Goal: Task Accomplishment & Management: Use online tool/utility

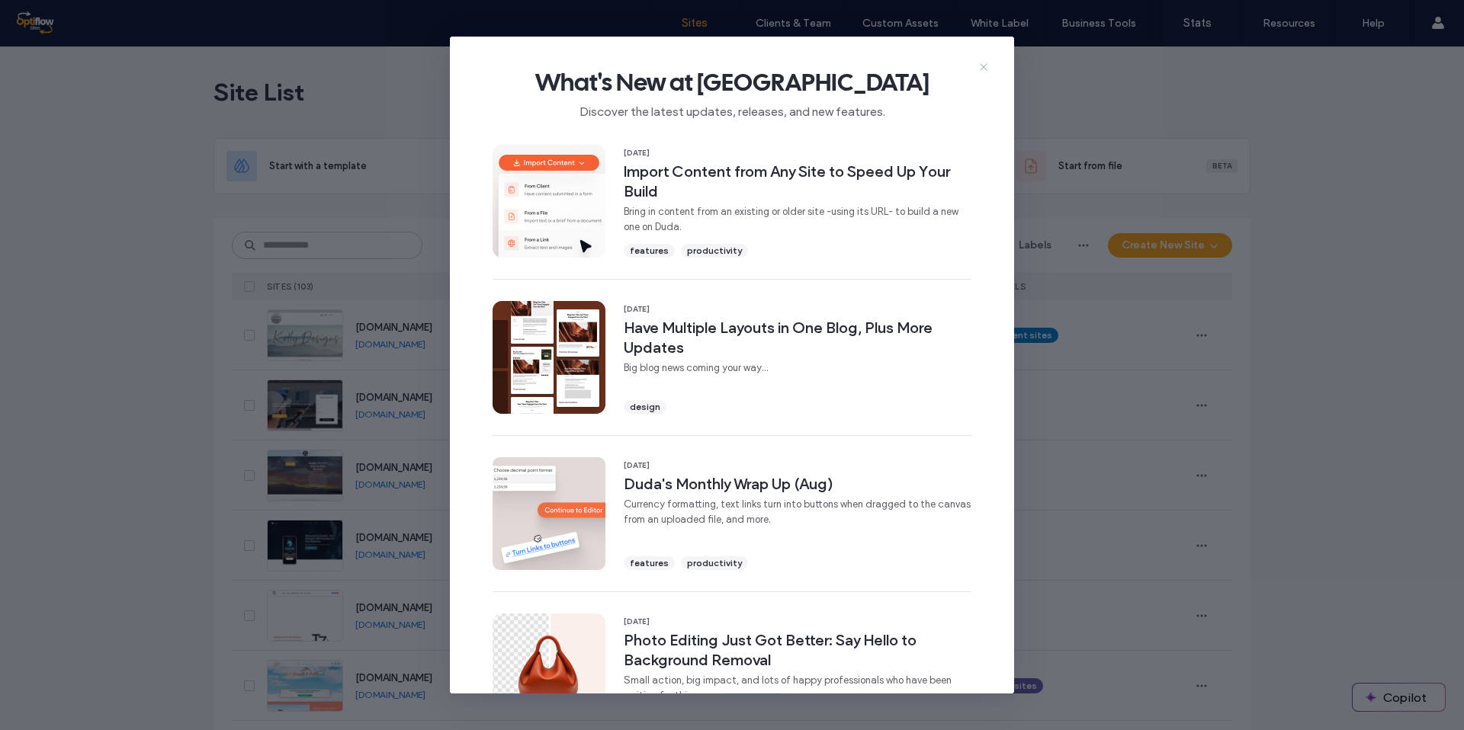
click at [985, 64] on icon at bounding box center [983, 67] width 12 height 12
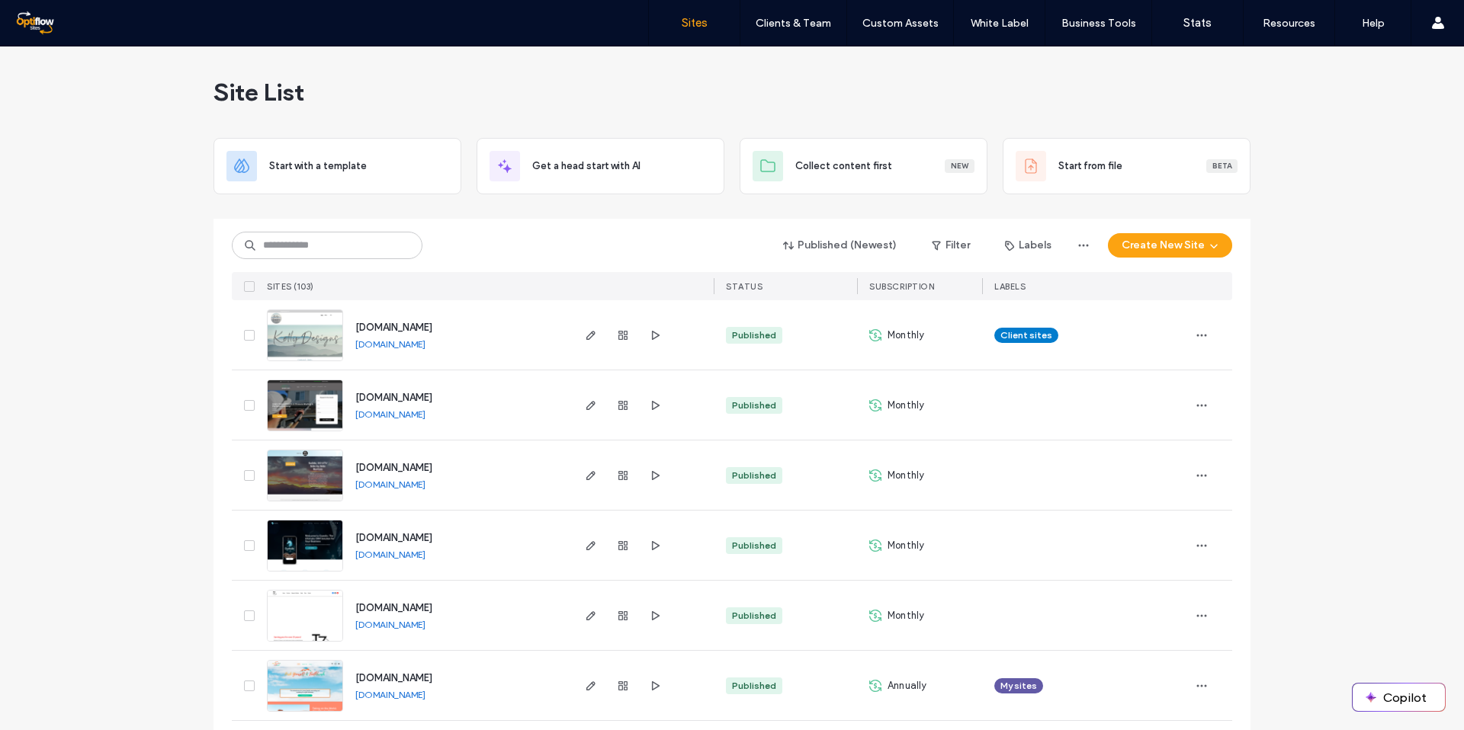
scroll to position [12, 0]
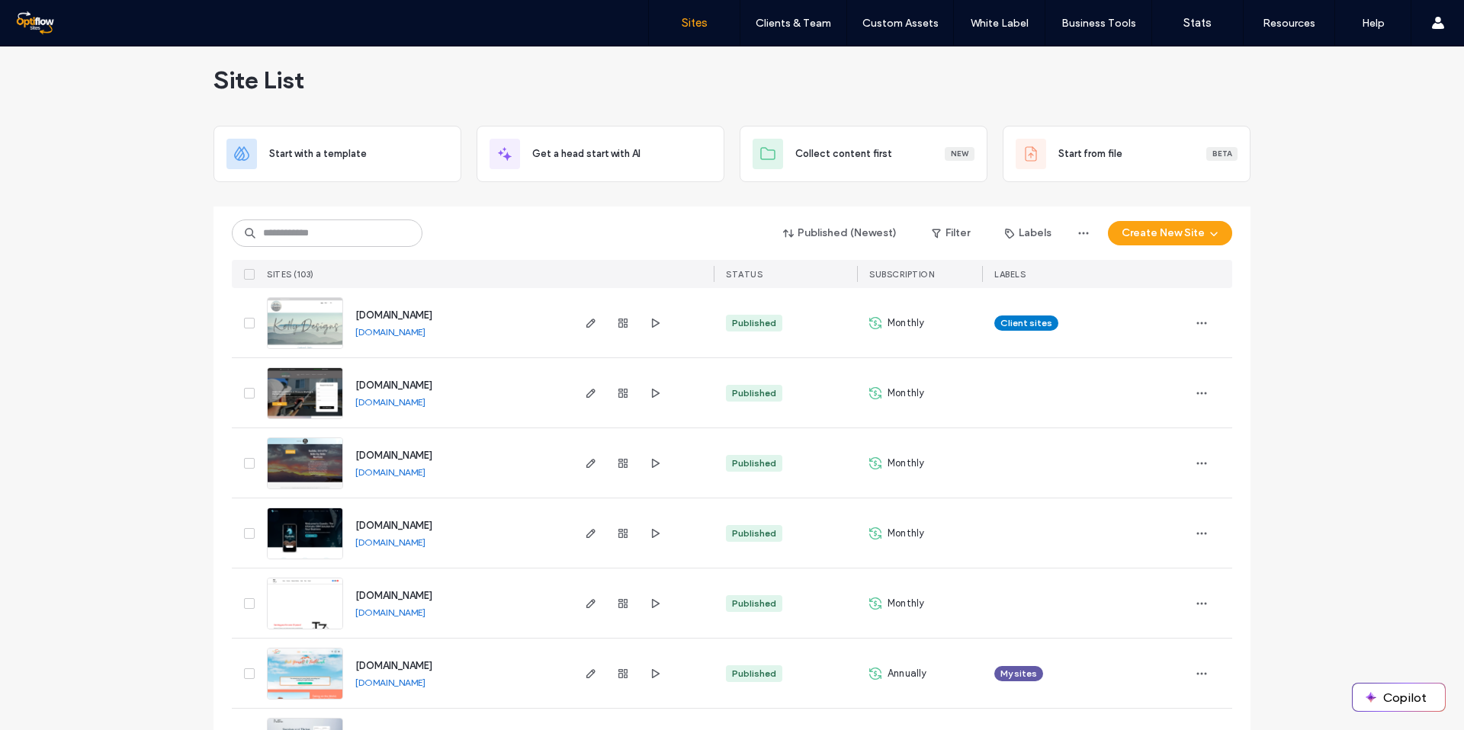
click at [394, 316] on div "www.akellydesigns.com www.akellydesigns.com" at bounding box center [456, 322] width 226 height 69
click at [394, 313] on span "www.akellydesigns.com" at bounding box center [393, 315] width 77 height 11
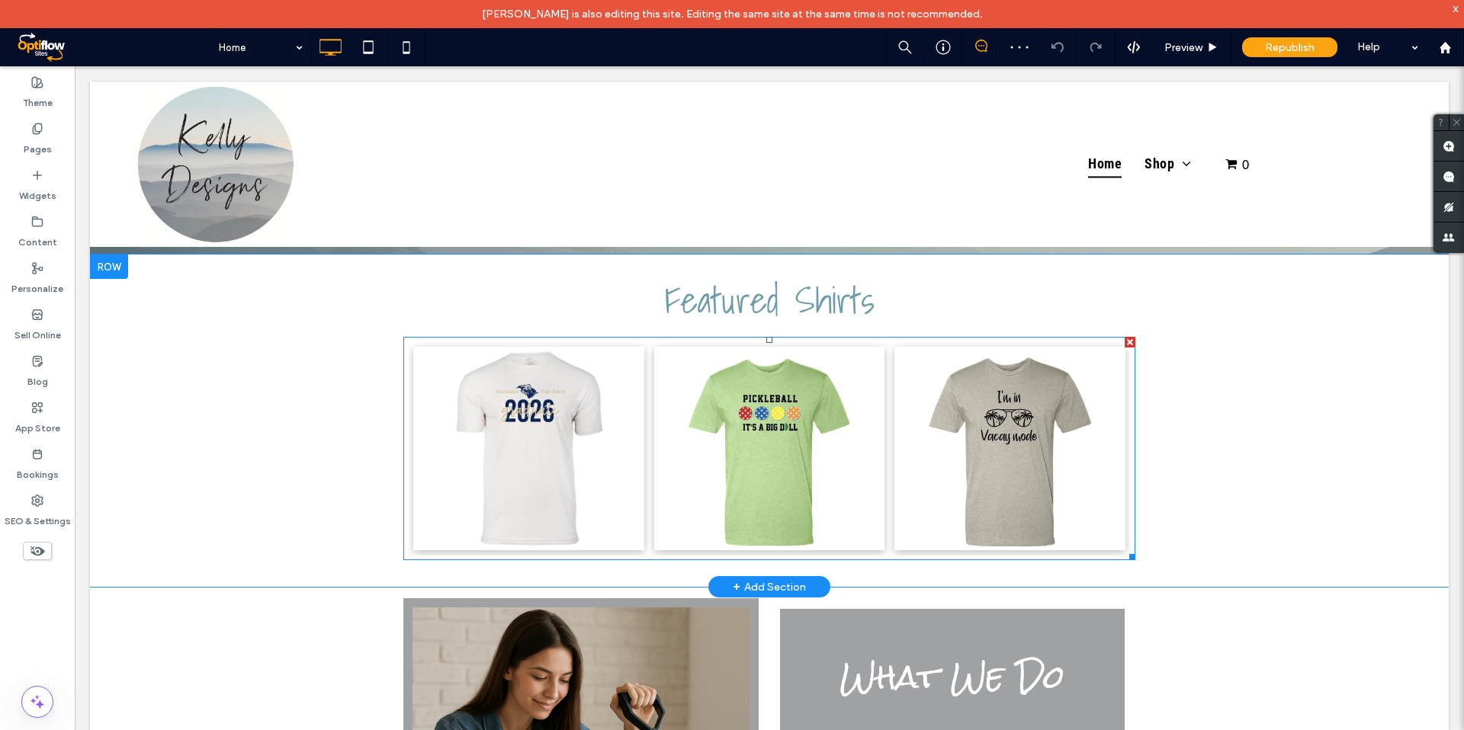
click at [611, 440] on link at bounding box center [528, 449] width 231 height 204
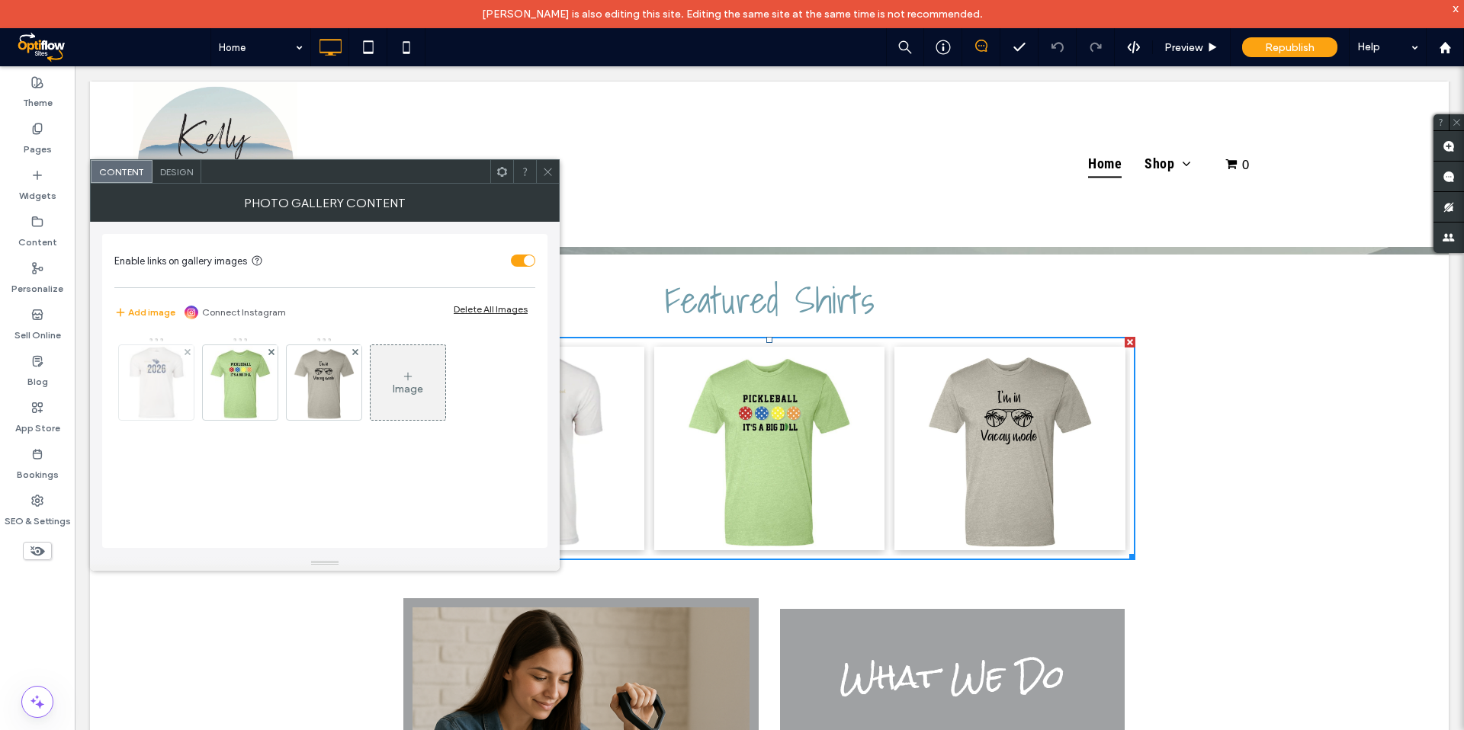
drag, startPoint x: 150, startPoint y: 403, endPoint x: 163, endPoint y: 392, distance: 17.3
click at [150, 403] on img at bounding box center [156, 382] width 59 height 75
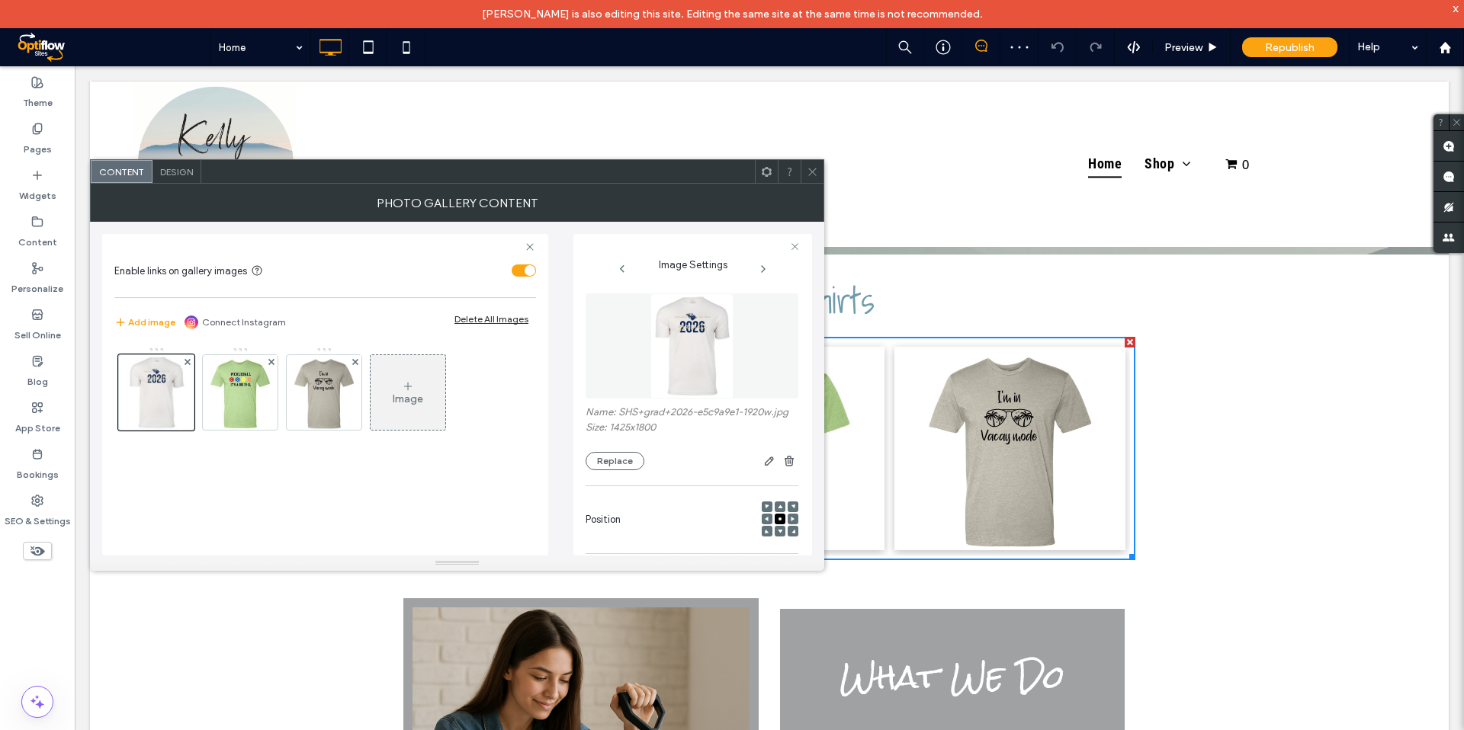
click at [815, 166] on icon at bounding box center [812, 171] width 11 height 11
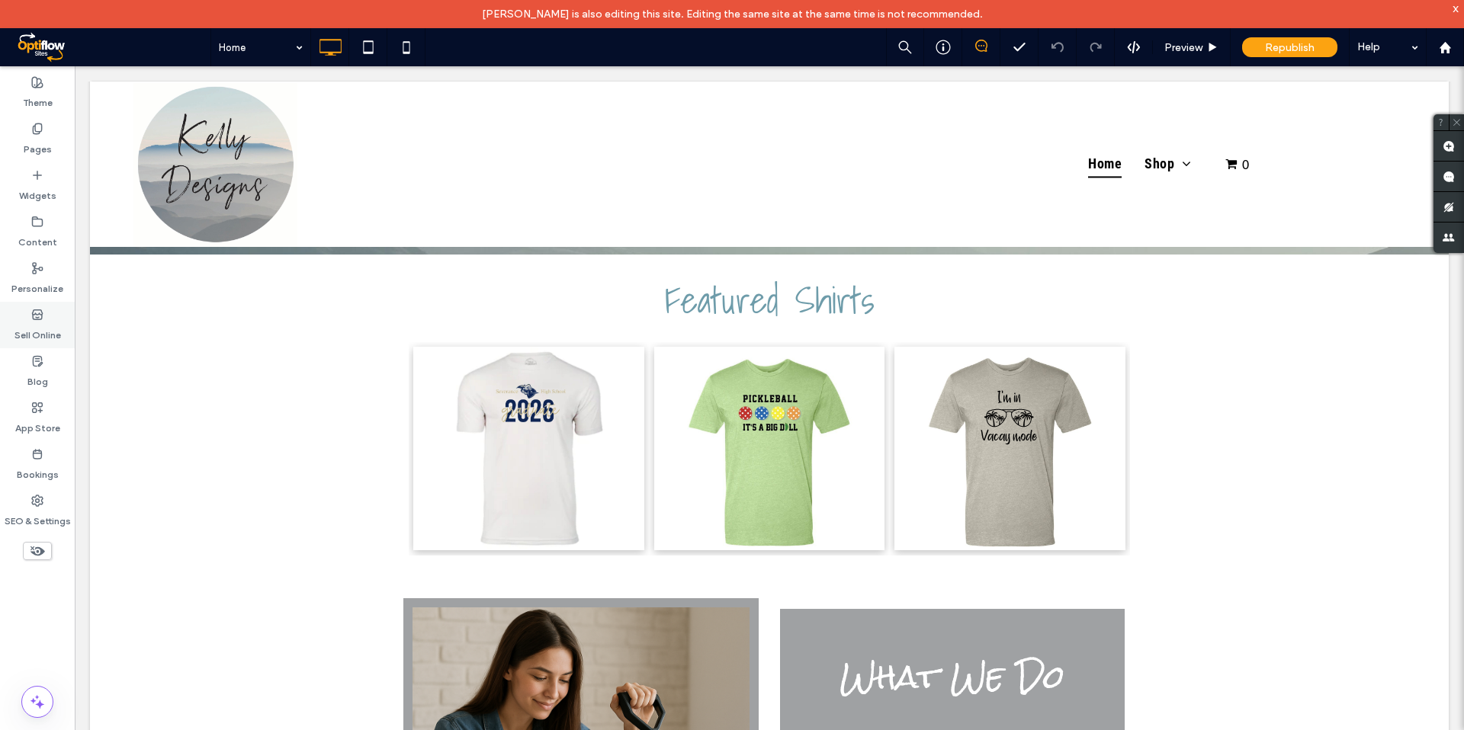
click at [45, 337] on label "Sell Online" at bounding box center [37, 331] width 47 height 21
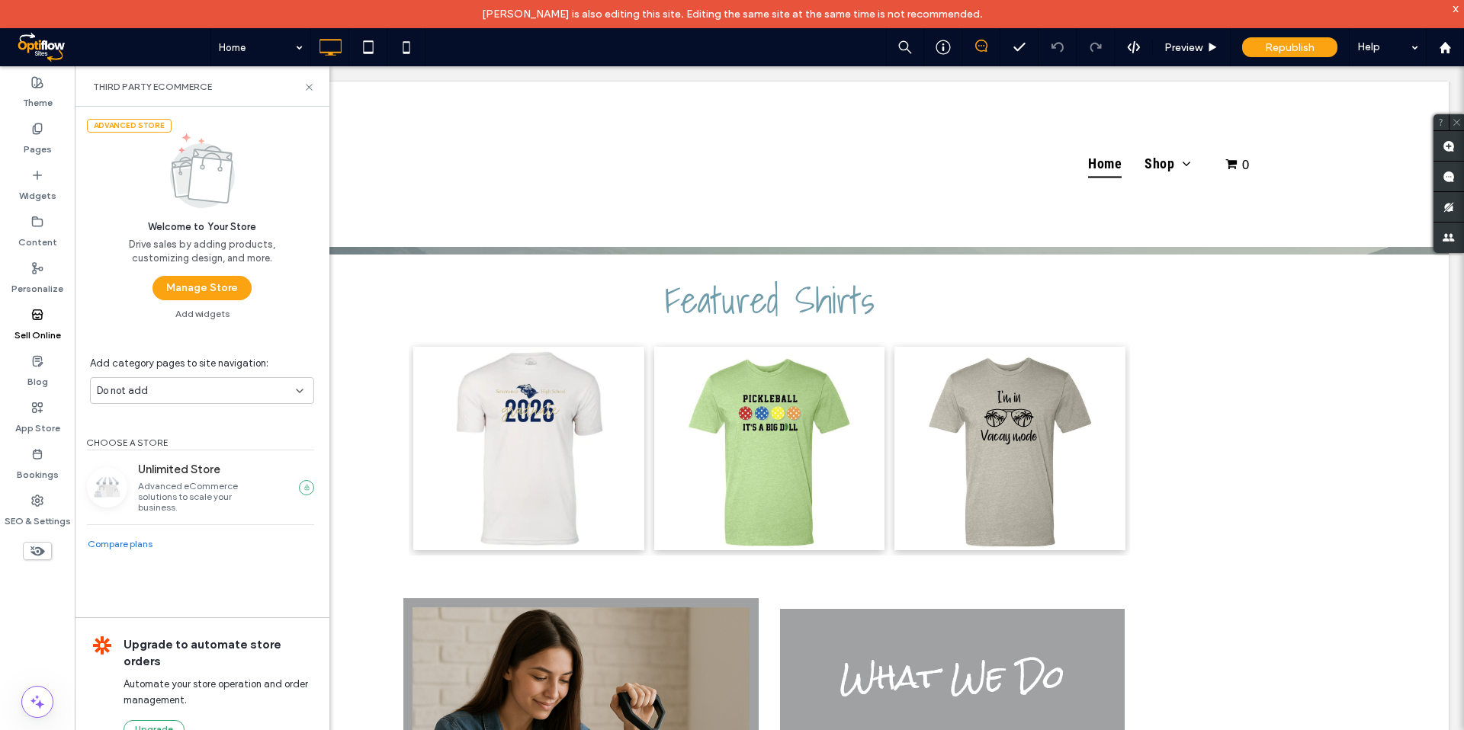
click at [198, 290] on button "Manage Store" at bounding box center [201, 288] width 99 height 24
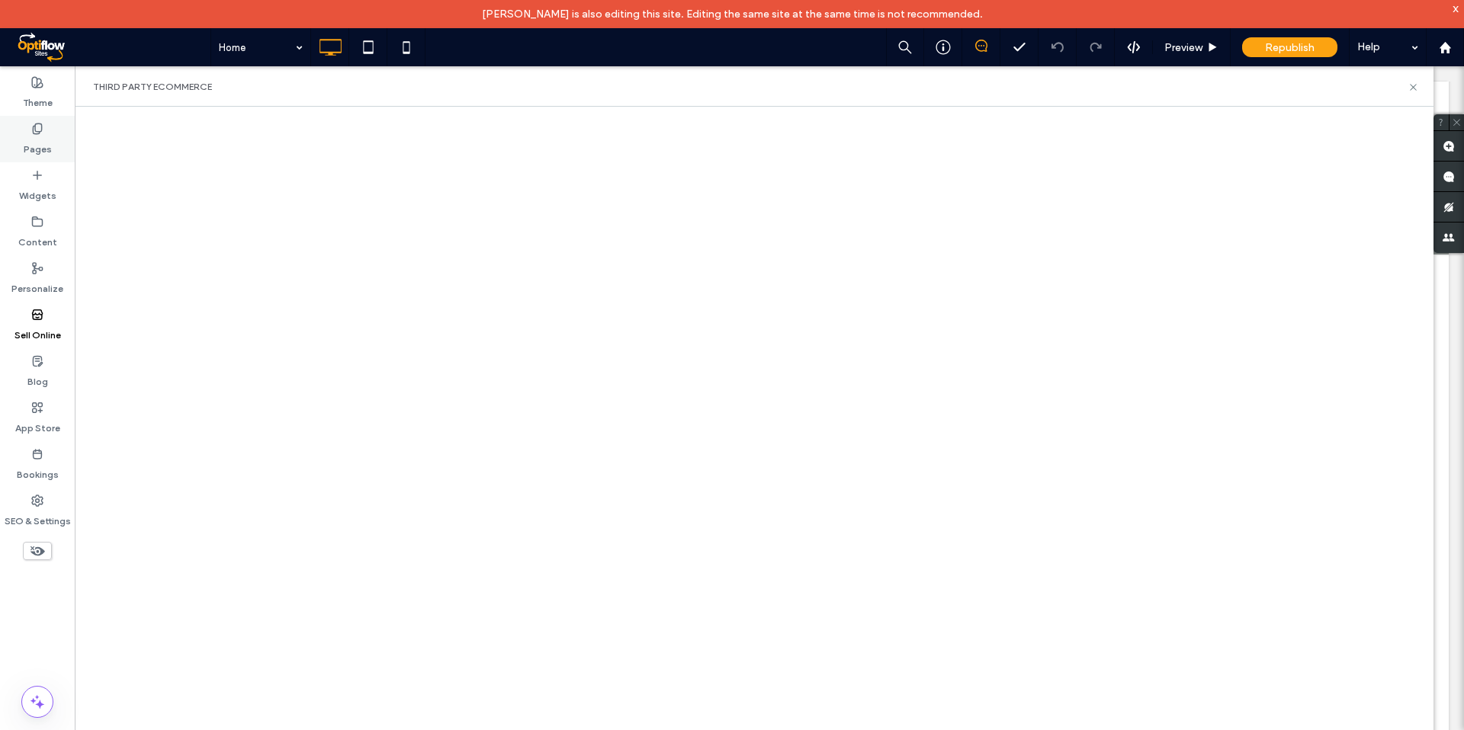
click at [38, 142] on label "Pages" at bounding box center [38, 145] width 28 height 21
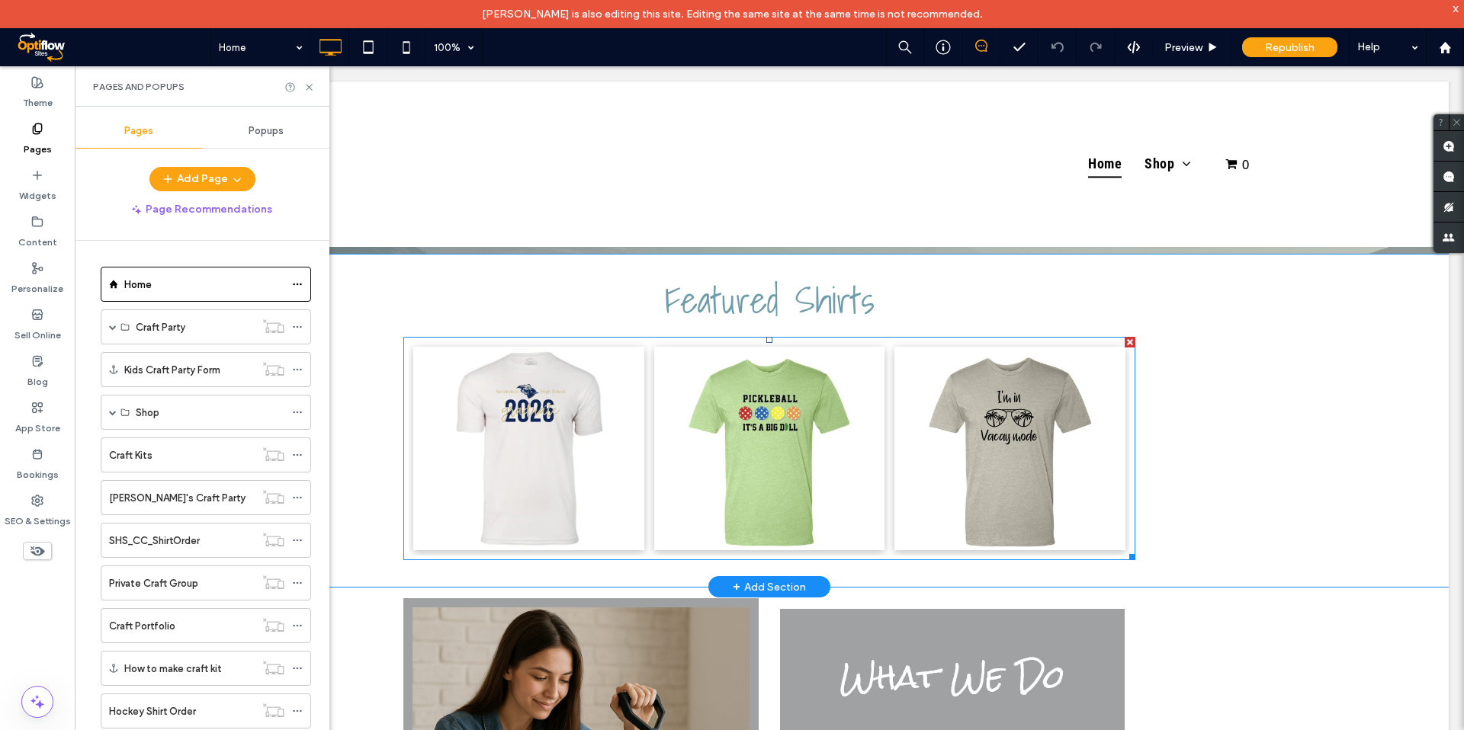
click at [592, 420] on link at bounding box center [528, 449] width 231 height 204
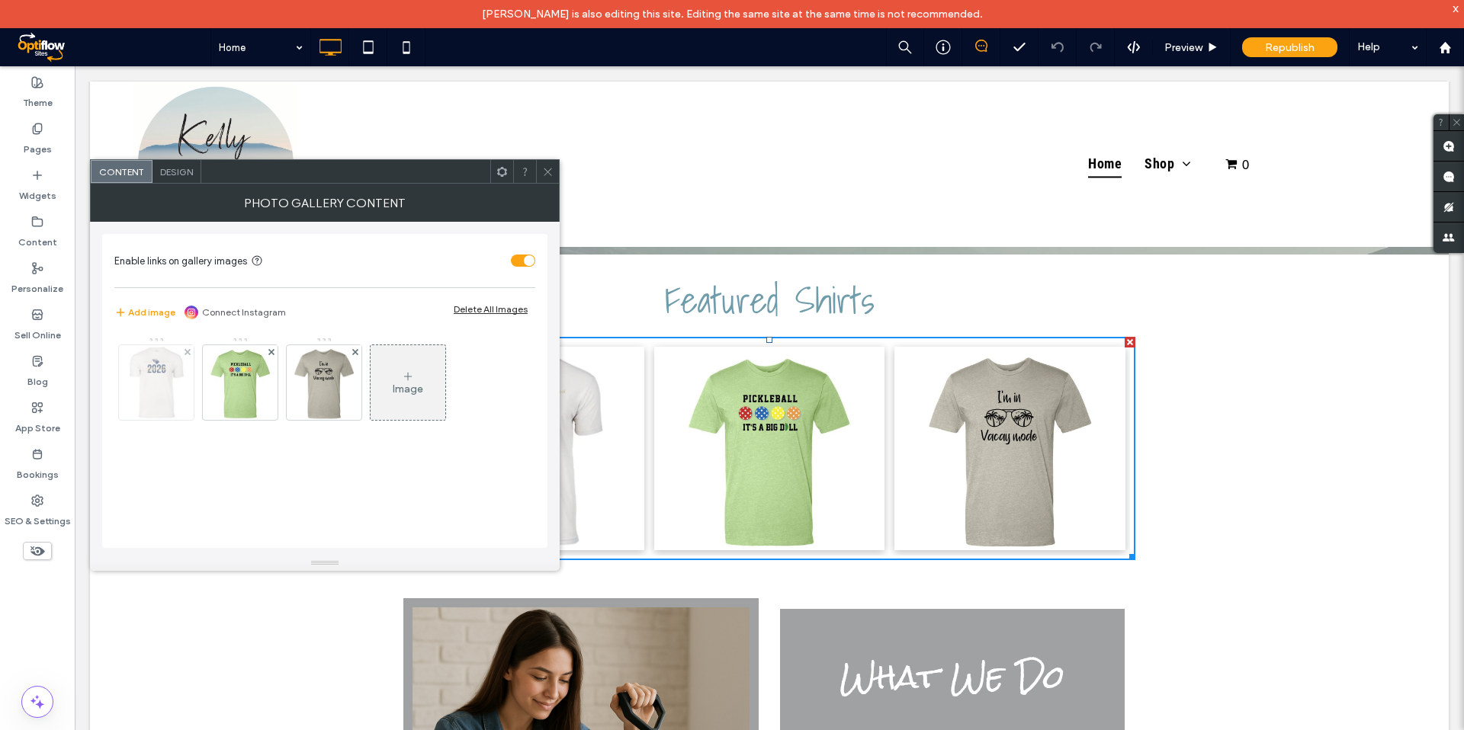
click at [184, 377] on img at bounding box center [156, 382] width 59 height 75
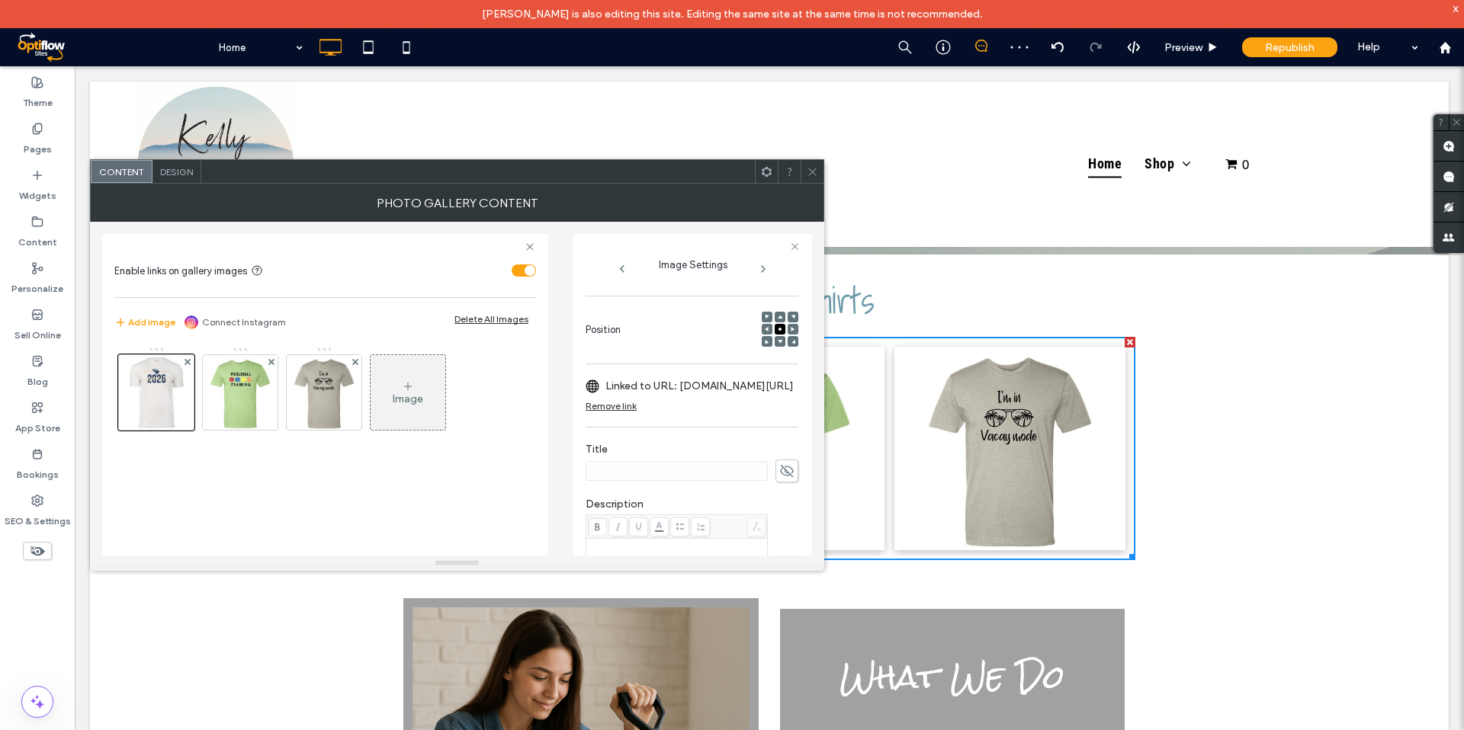
scroll to position [190, 29]
click at [795, 390] on span at bounding box center [797, 386] width 5 height 7
click at [808, 173] on icon at bounding box center [812, 171] width 11 height 11
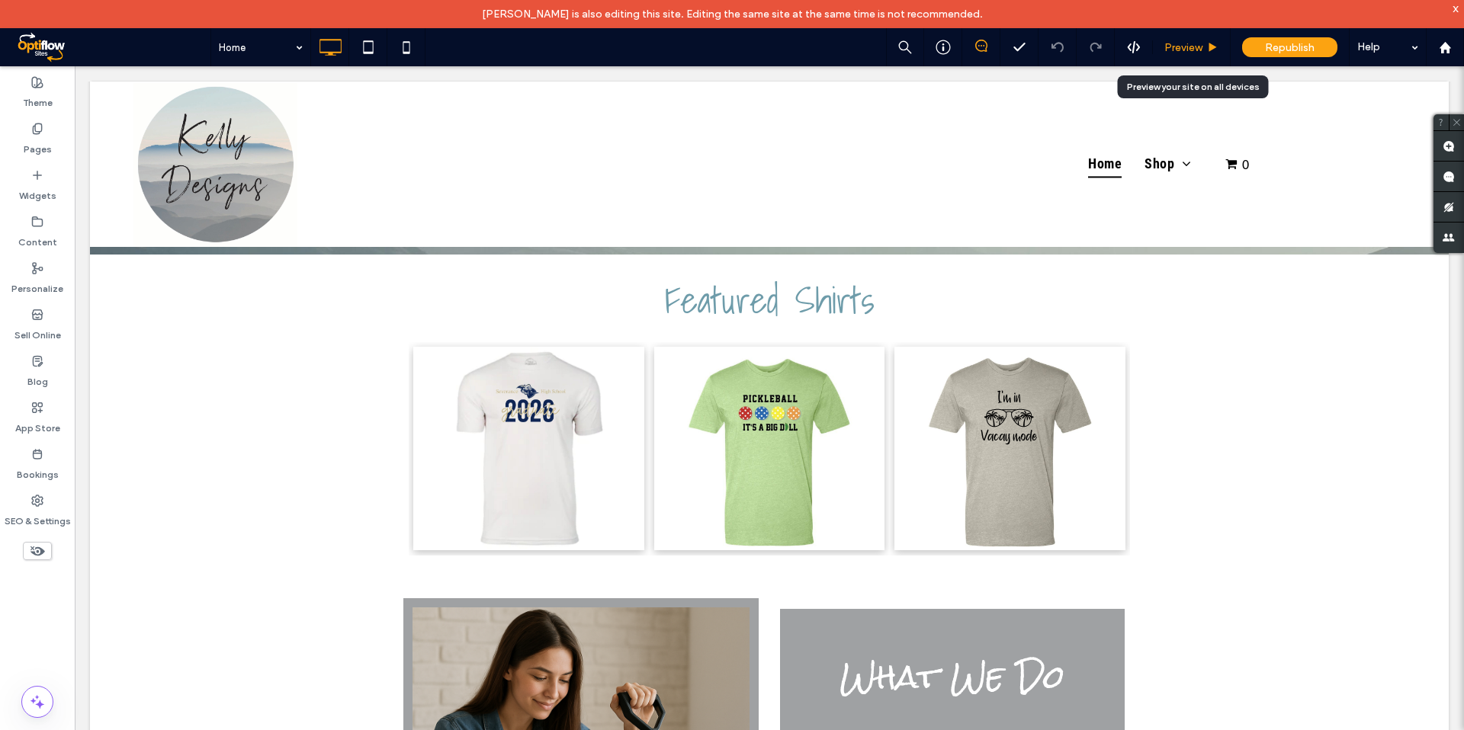
click at [1195, 48] on span "Preview" at bounding box center [1183, 47] width 38 height 13
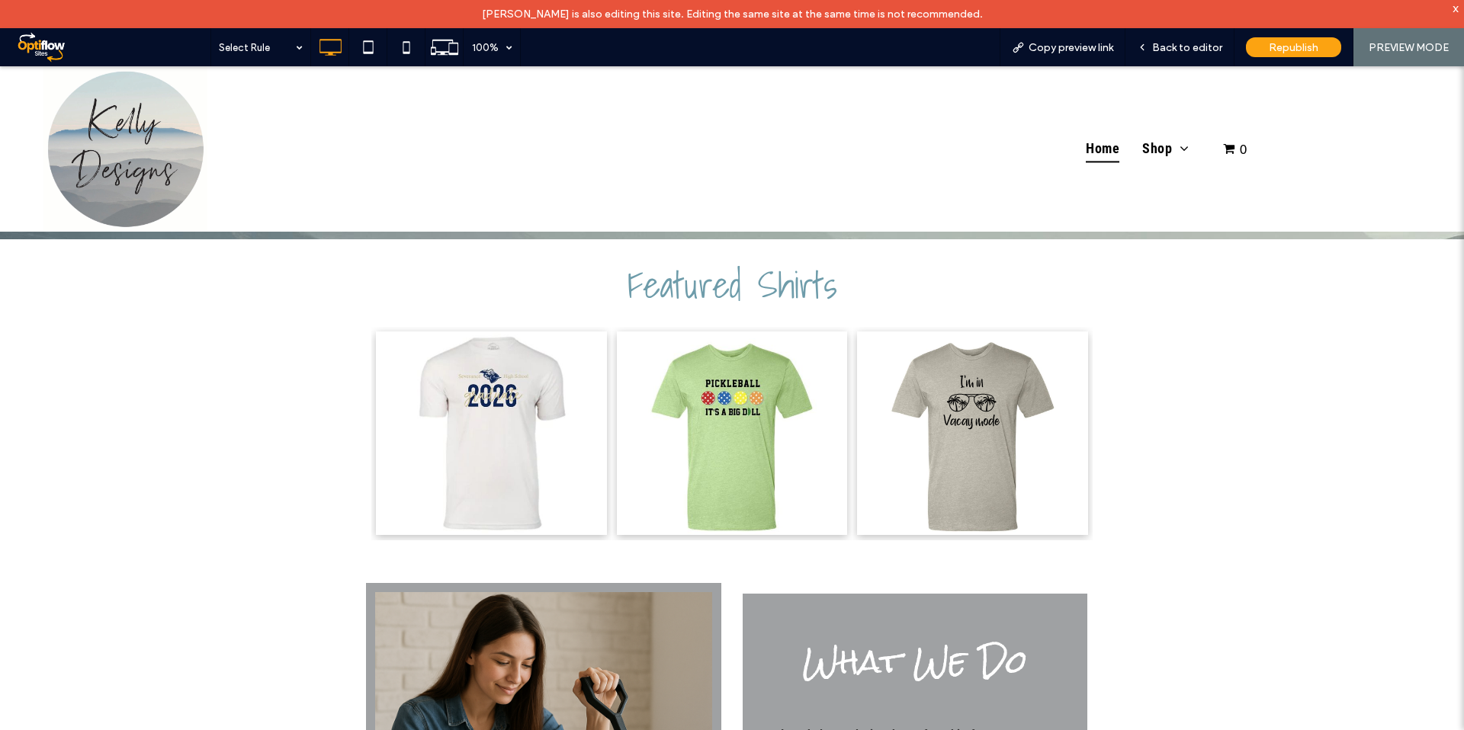
click at [505, 415] on link at bounding box center [491, 434] width 231 height 204
click at [581, 451] on link at bounding box center [491, 434] width 231 height 204
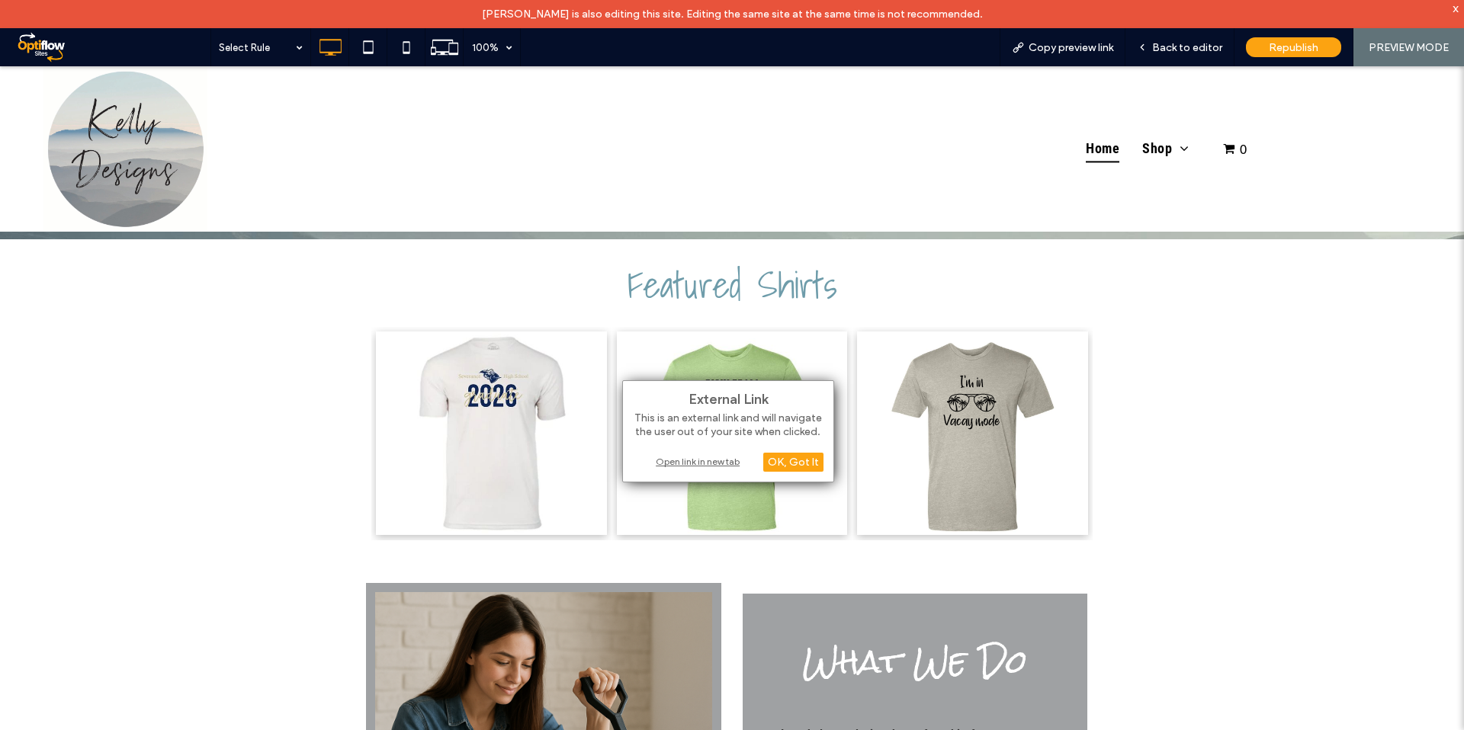
click at [662, 460] on div "Open link in new tab" at bounding box center [728, 462] width 191 height 16
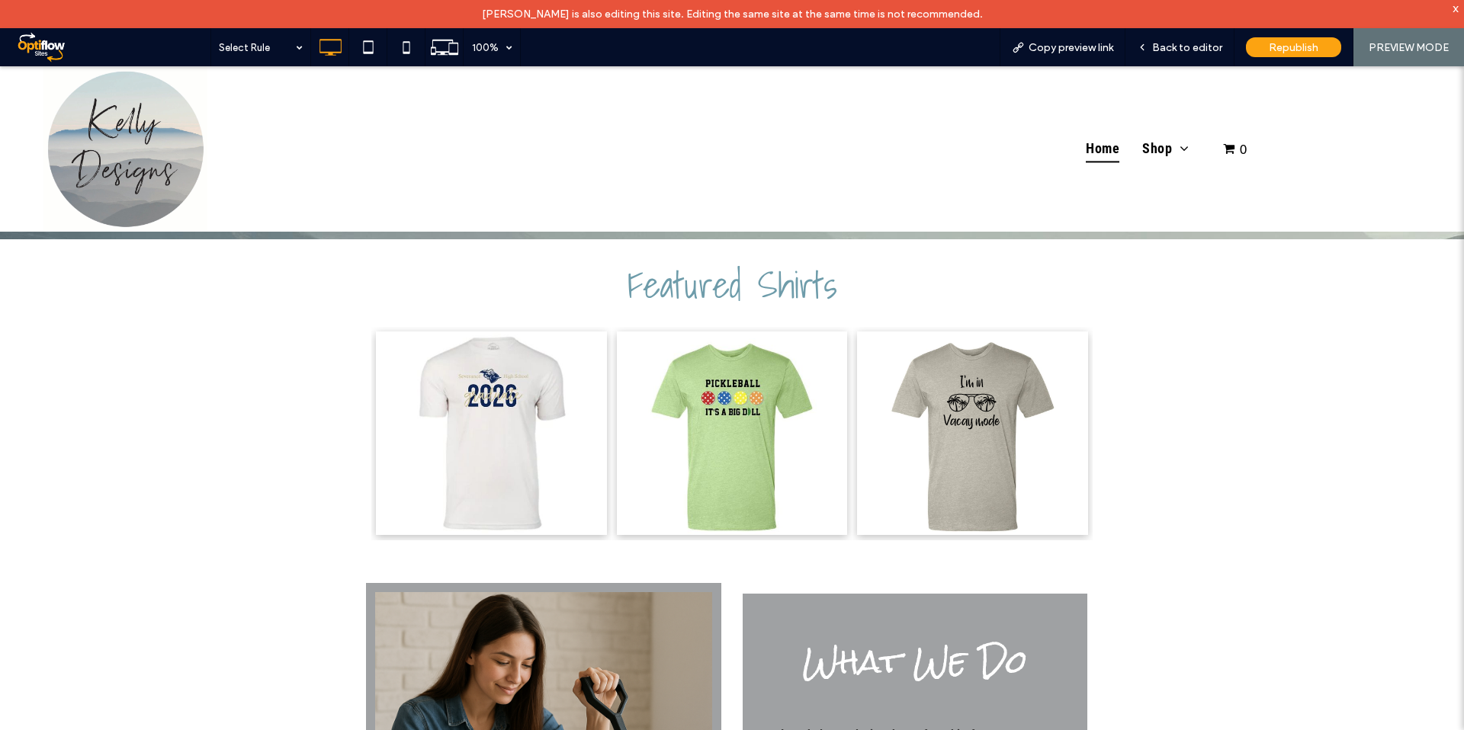
click at [479, 384] on link at bounding box center [491, 434] width 231 height 204
click at [371, 286] on h3 "Featured Shirts" at bounding box center [732, 285] width 732 height 62
drag, startPoint x: 1197, startPoint y: 38, endPoint x: 1183, endPoint y: 39, distance: 13.7
click at [1197, 38] on div "Back to editor" at bounding box center [1179, 47] width 109 height 38
click at [483, 368] on link at bounding box center [491, 434] width 231 height 204
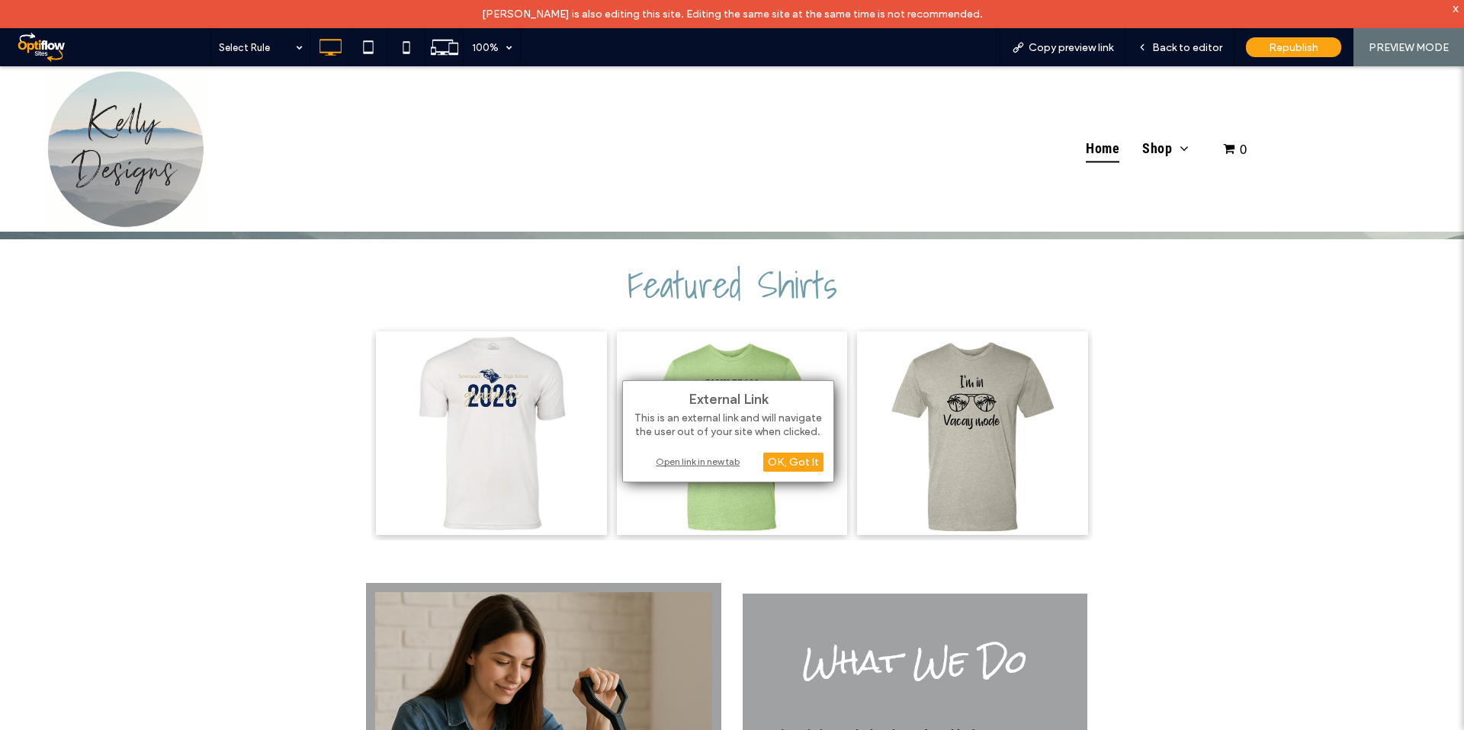
drag, startPoint x: 1183, startPoint y: 53, endPoint x: 662, endPoint y: 466, distance: 664.8
click at [1183, 53] on span "Back to editor" at bounding box center [1187, 47] width 70 height 13
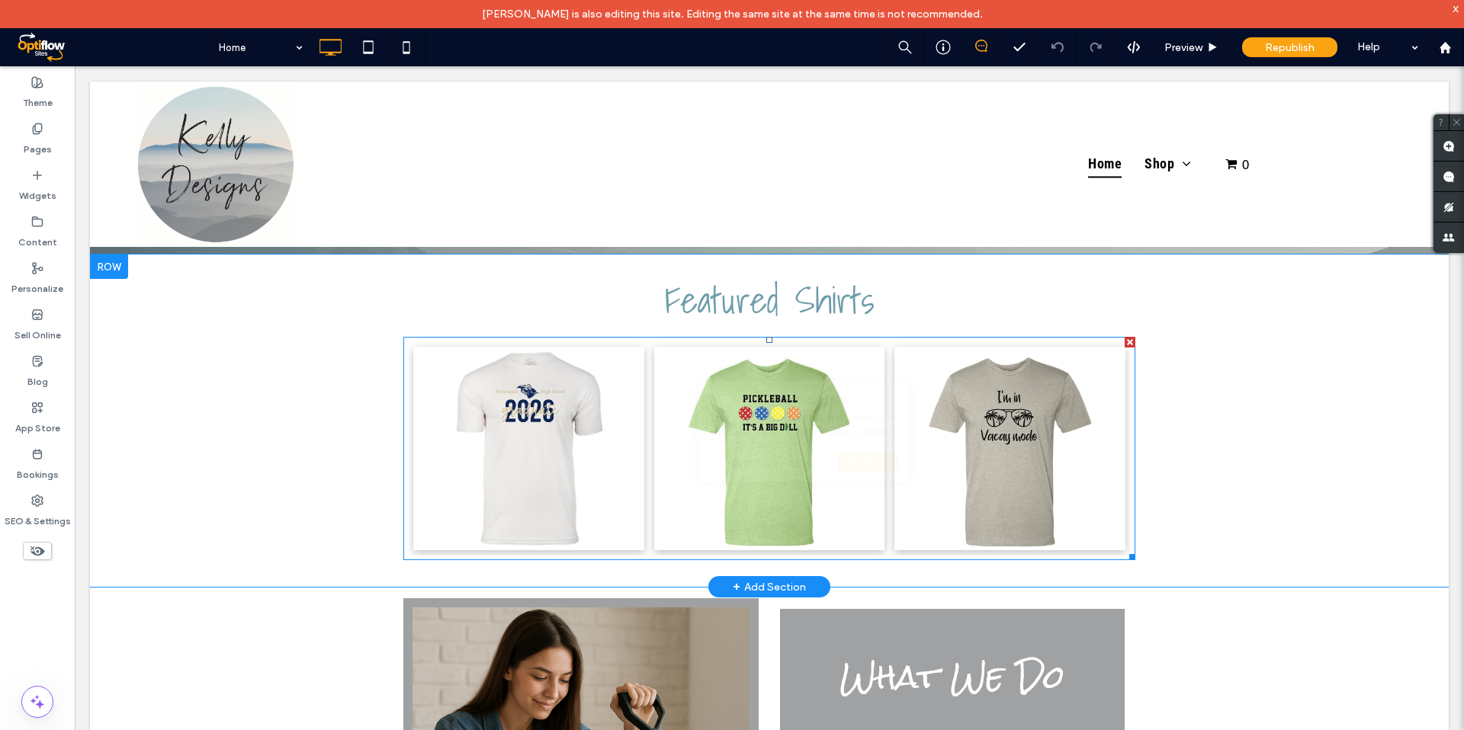
click at [579, 345] on li "Button" at bounding box center [529, 448] width 241 height 213
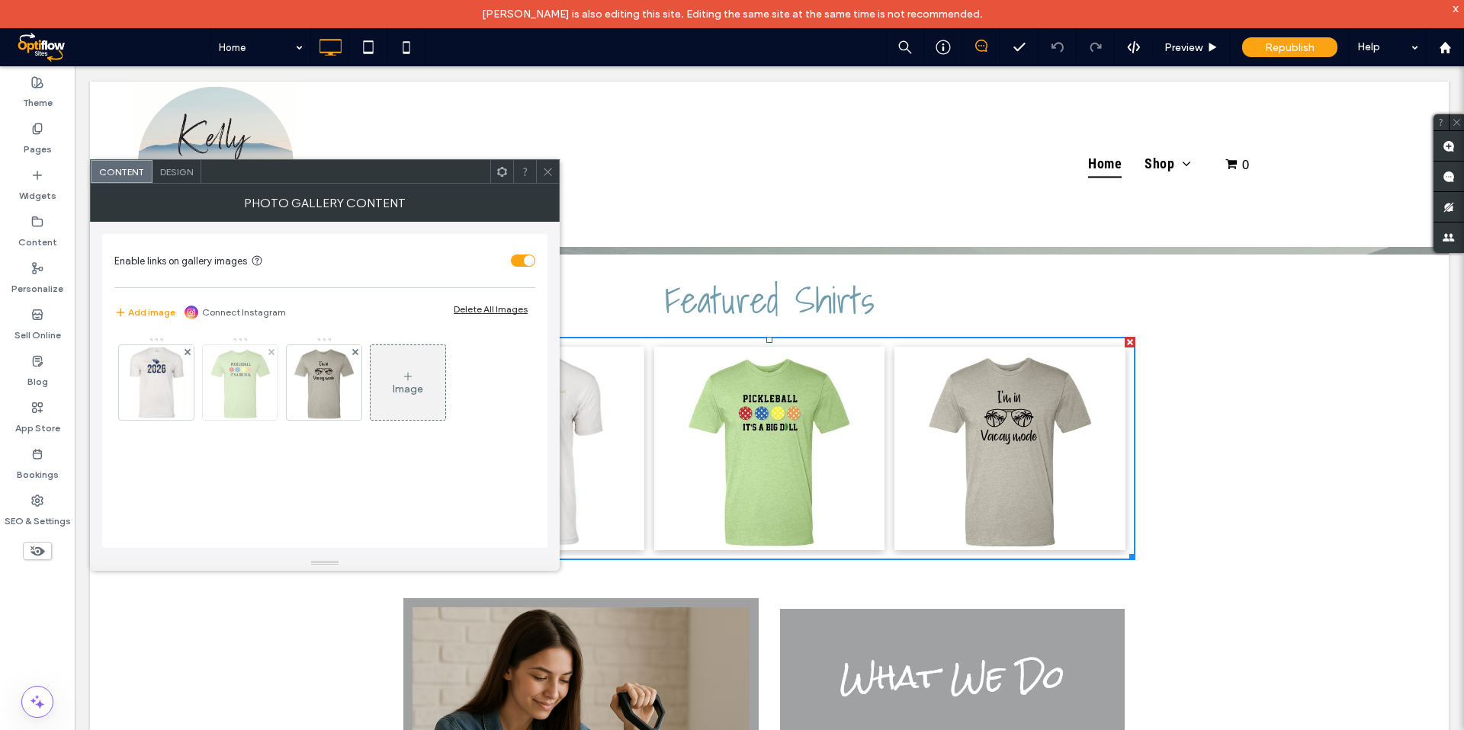
drag, startPoint x: 140, startPoint y: 373, endPoint x: 214, endPoint y: 384, distance: 74.8
click at [140, 373] on img at bounding box center [156, 382] width 59 height 75
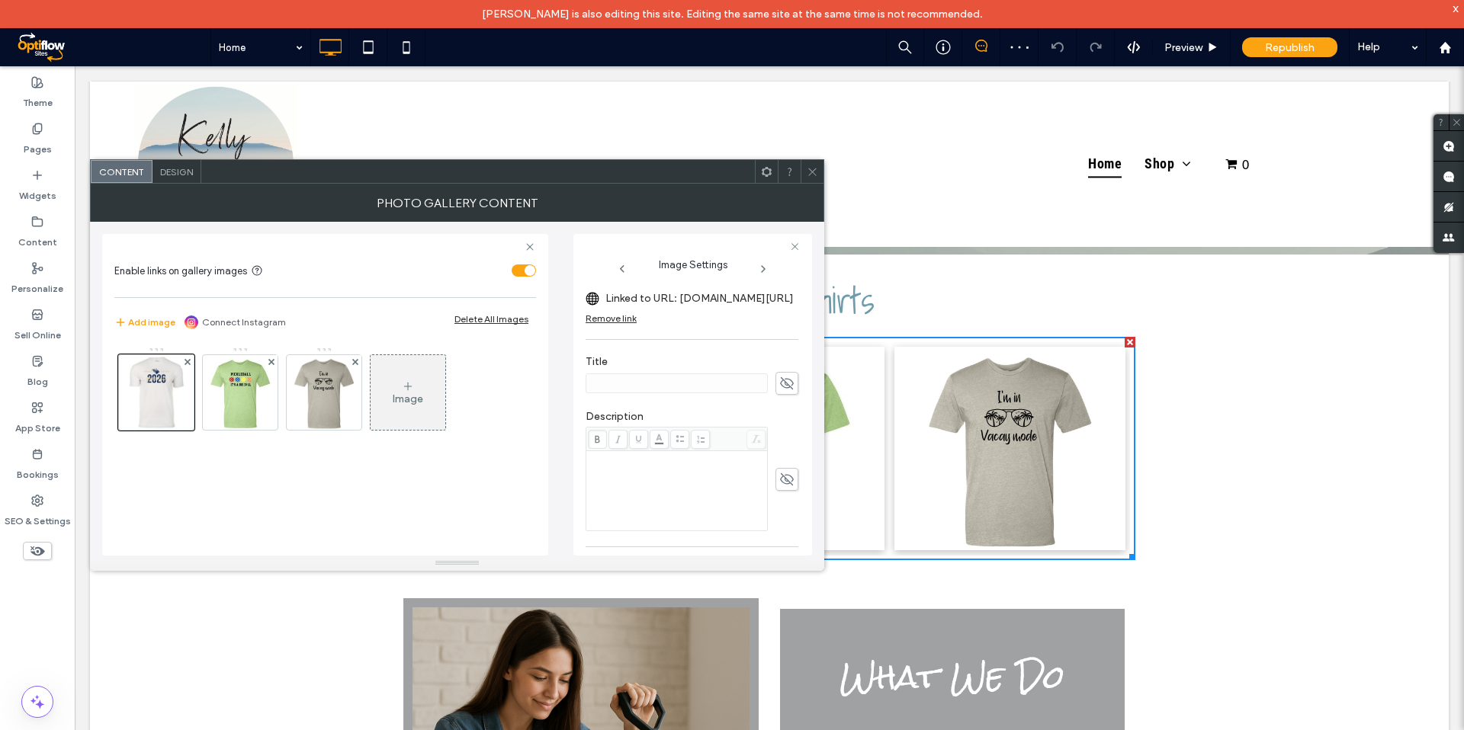
scroll to position [273, 0]
click at [631, 317] on label "Linked to URL: [DOMAIN_NAME][URL]" at bounding box center [699, 303] width 188 height 28
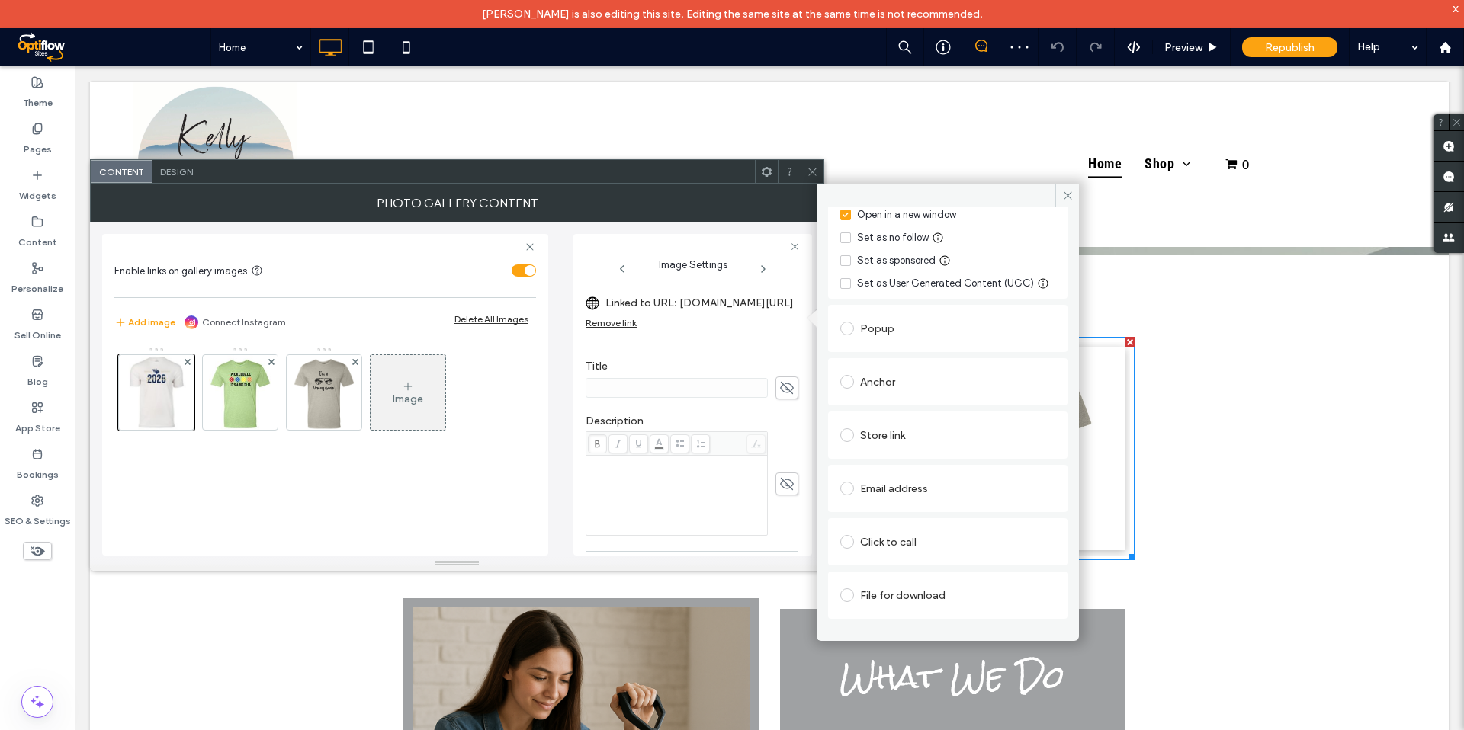
scroll to position [223, 0]
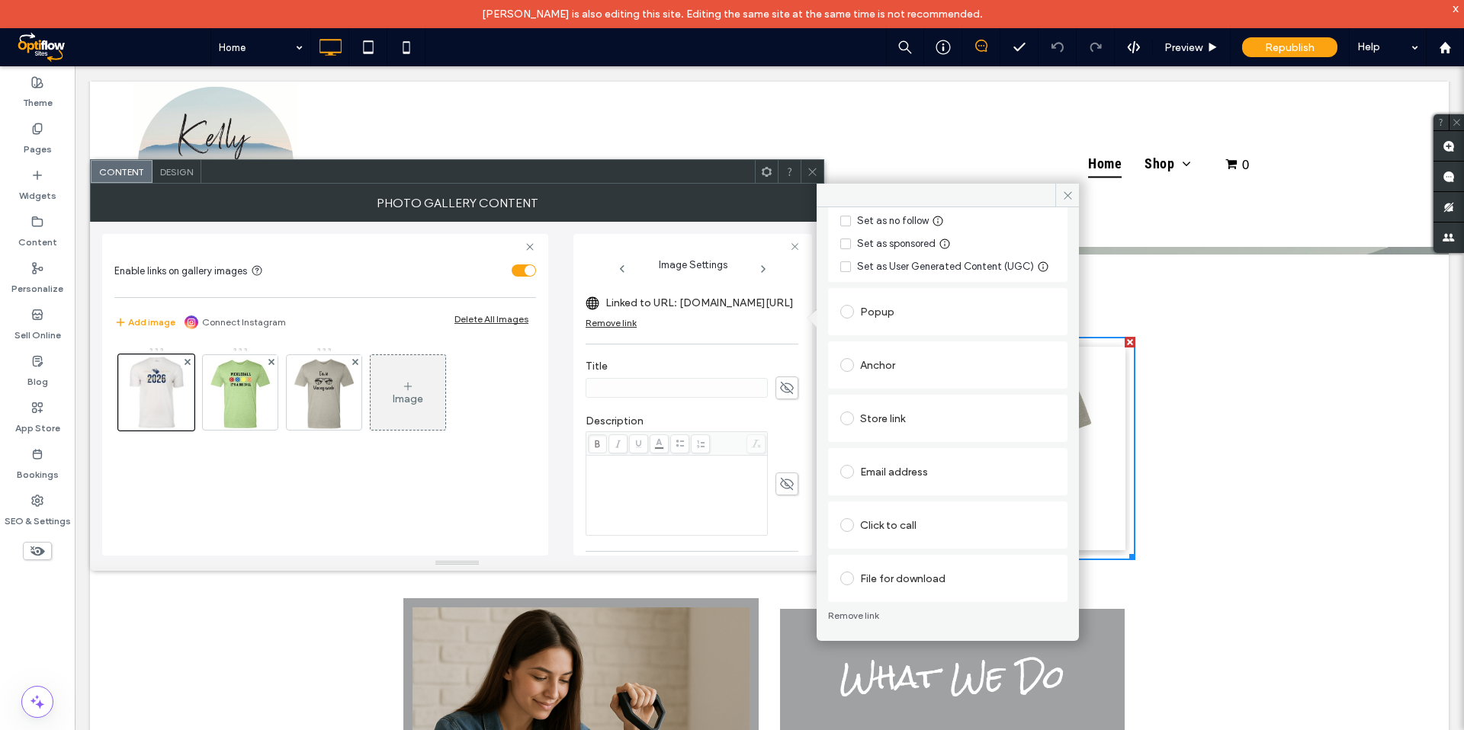
click at [845, 424] on span at bounding box center [847, 419] width 14 height 14
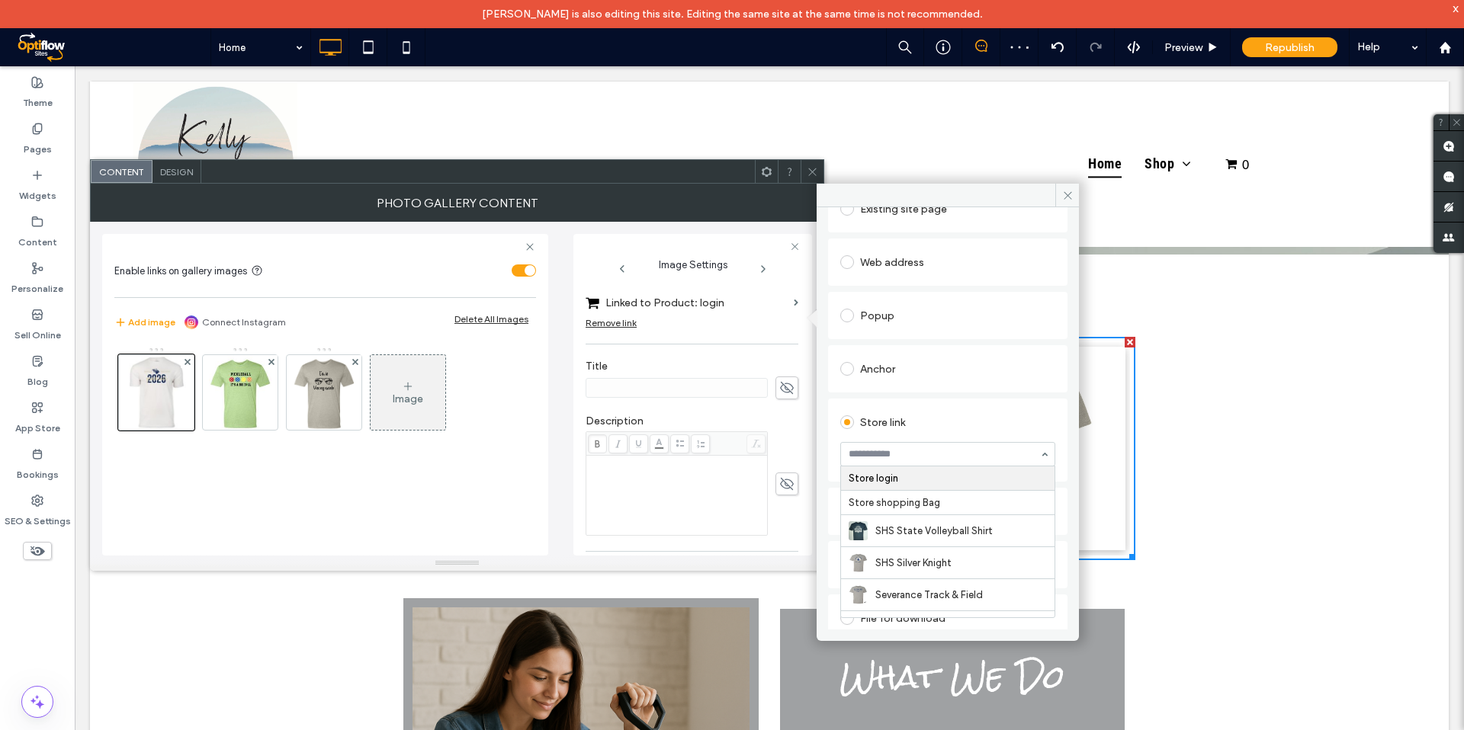
click at [895, 396] on div "**********" at bounding box center [947, 412] width 239 height 460
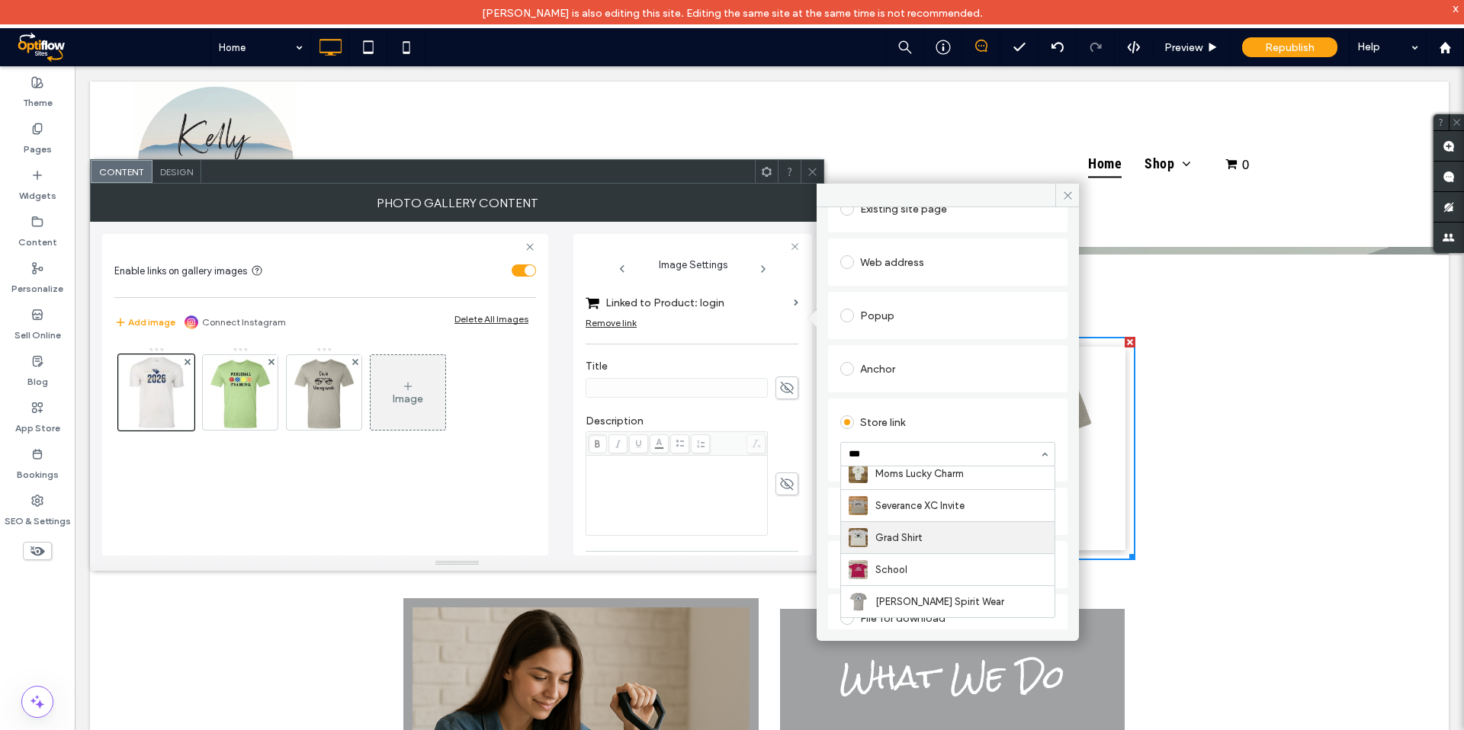
scroll to position [0, 0]
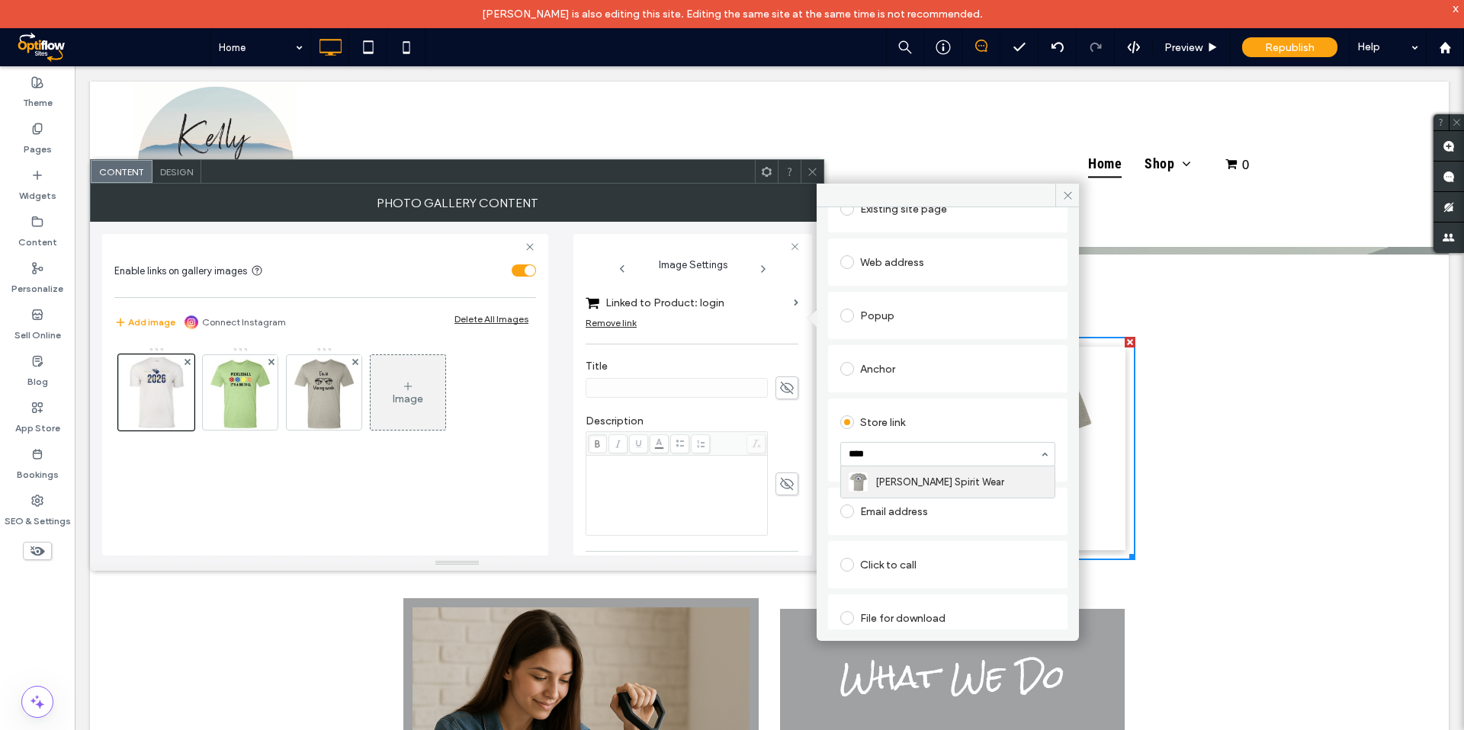
type input "****"
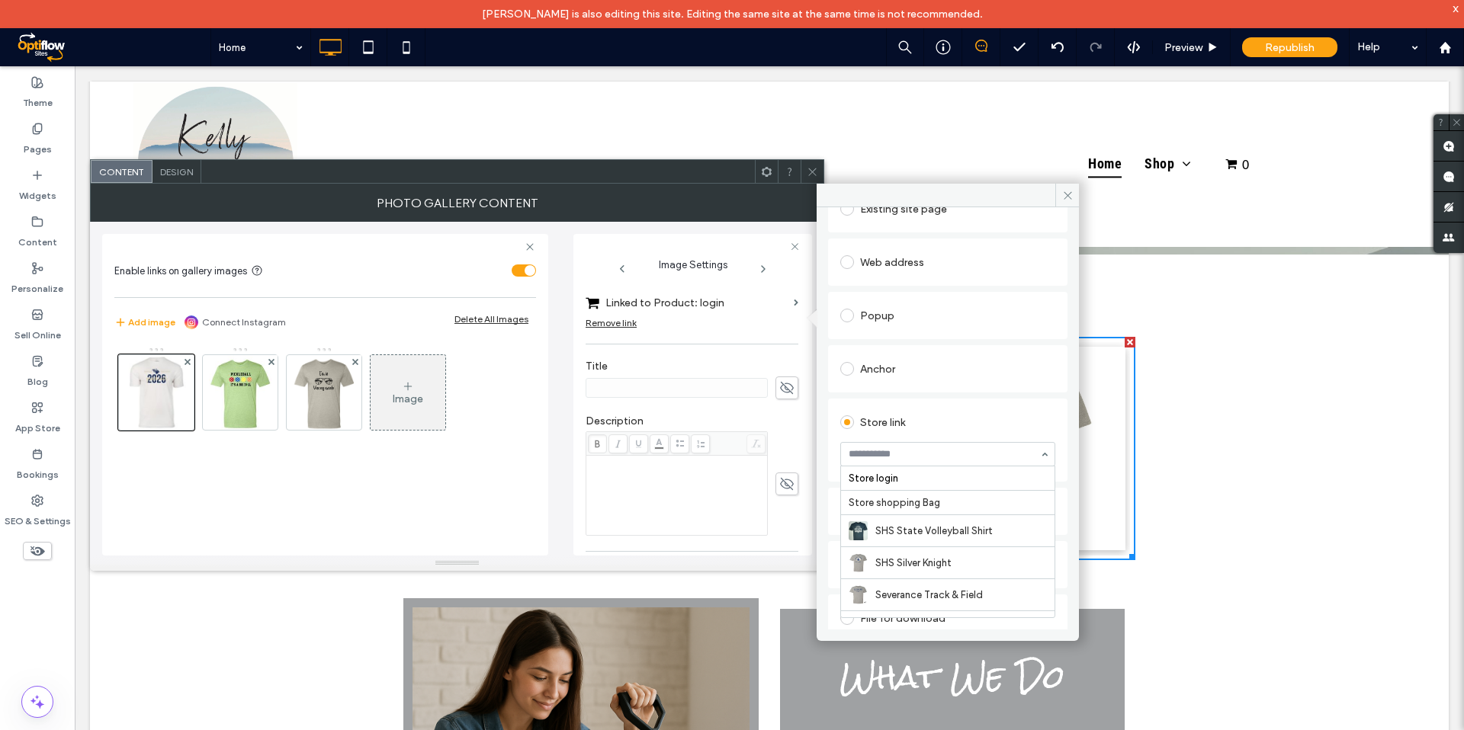
click at [970, 460] on input at bounding box center [943, 454] width 191 height 11
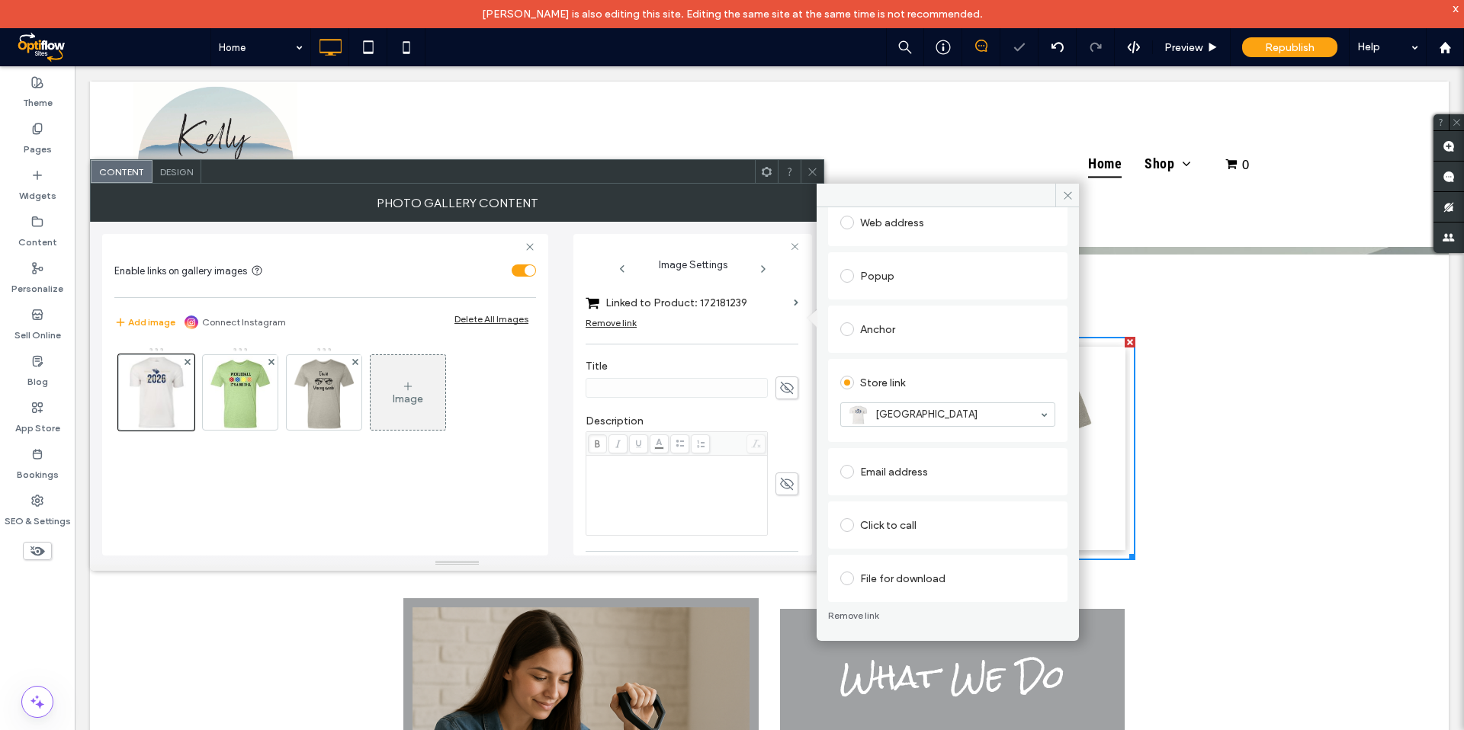
click at [927, 437] on div "Store link [GEOGRAPHIC_DATA]" at bounding box center [947, 400] width 239 height 83
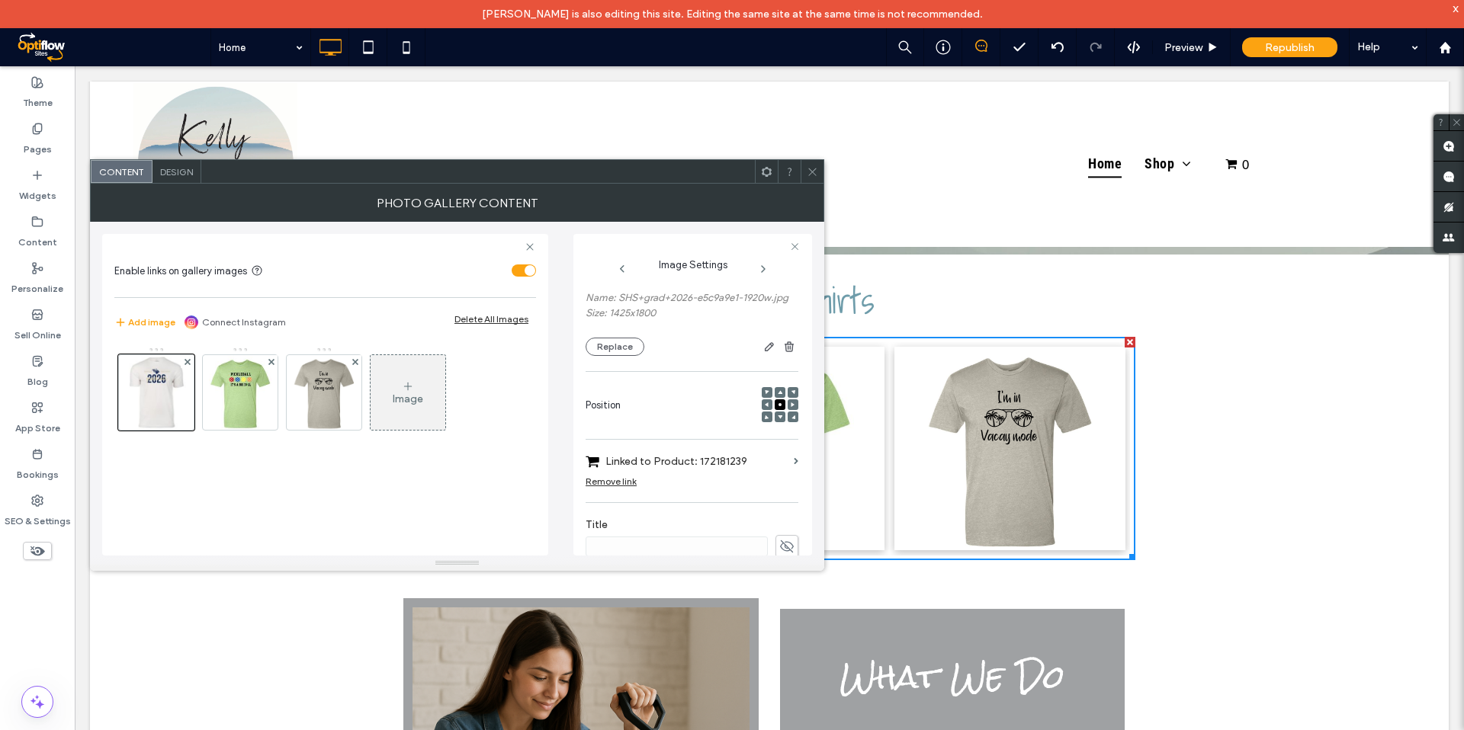
scroll to position [197, 0]
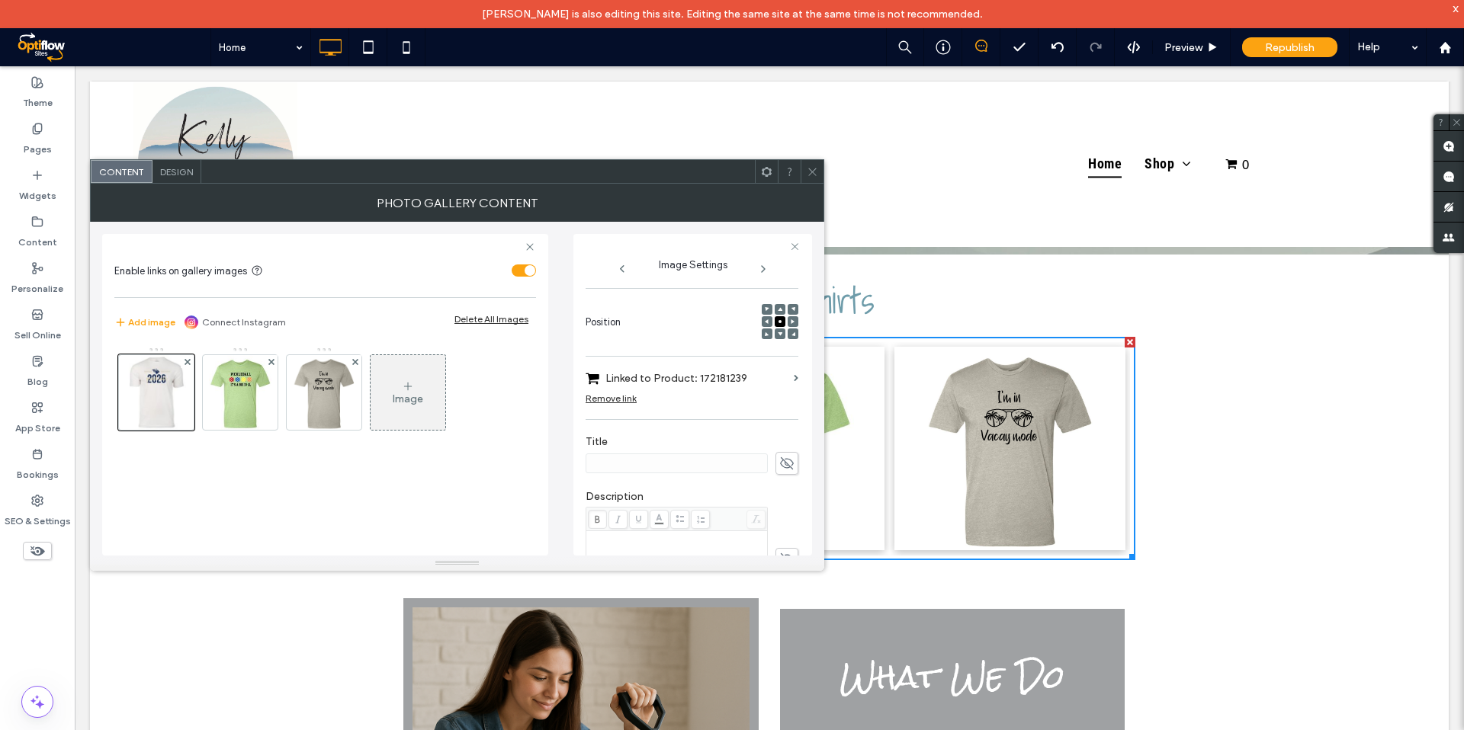
drag, startPoint x: 961, startPoint y: 3, endPoint x: 816, endPoint y: 172, distance: 222.8
click at [816, 172] on icon at bounding box center [812, 171] width 11 height 11
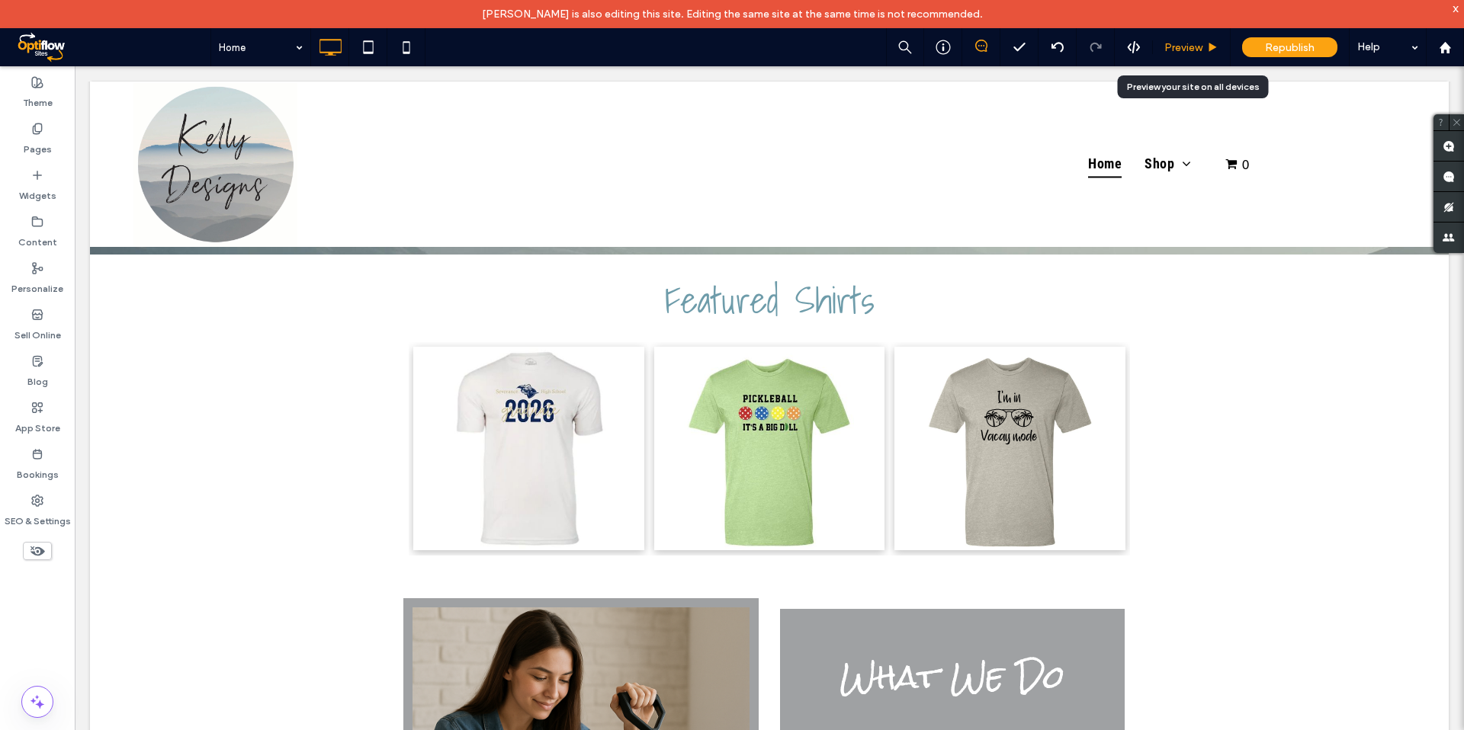
click at [1175, 50] on span "Preview" at bounding box center [1183, 47] width 38 height 13
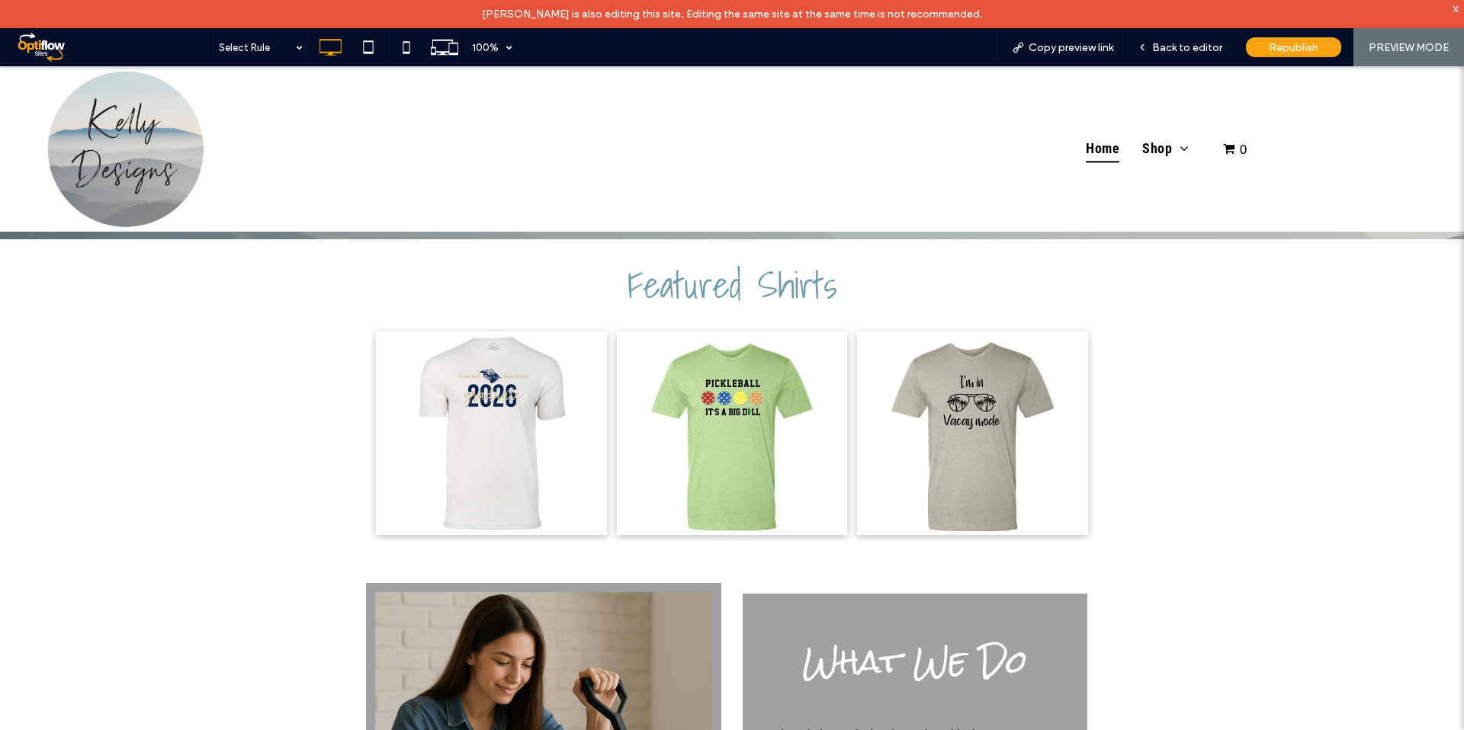
click at [509, 406] on link at bounding box center [491, 434] width 231 height 204
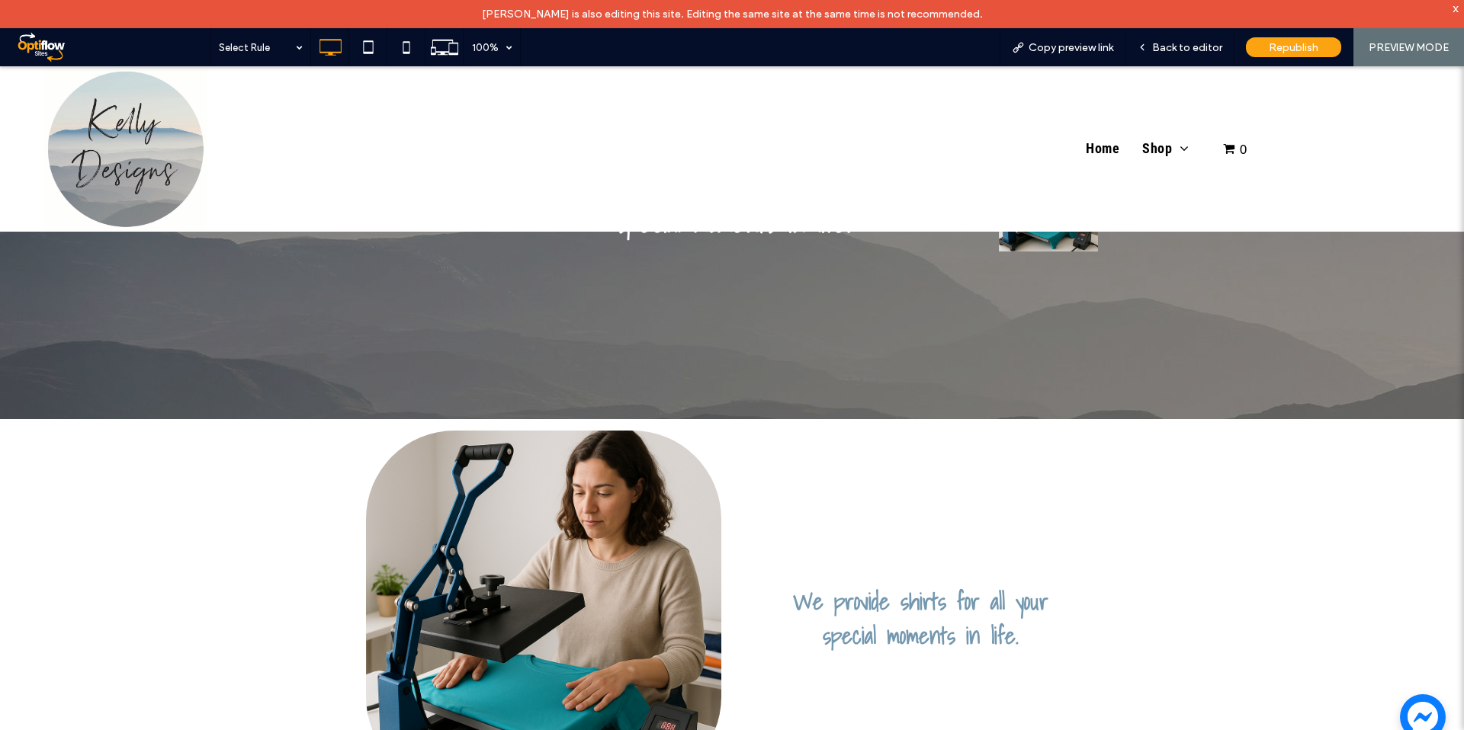
select select "**********"
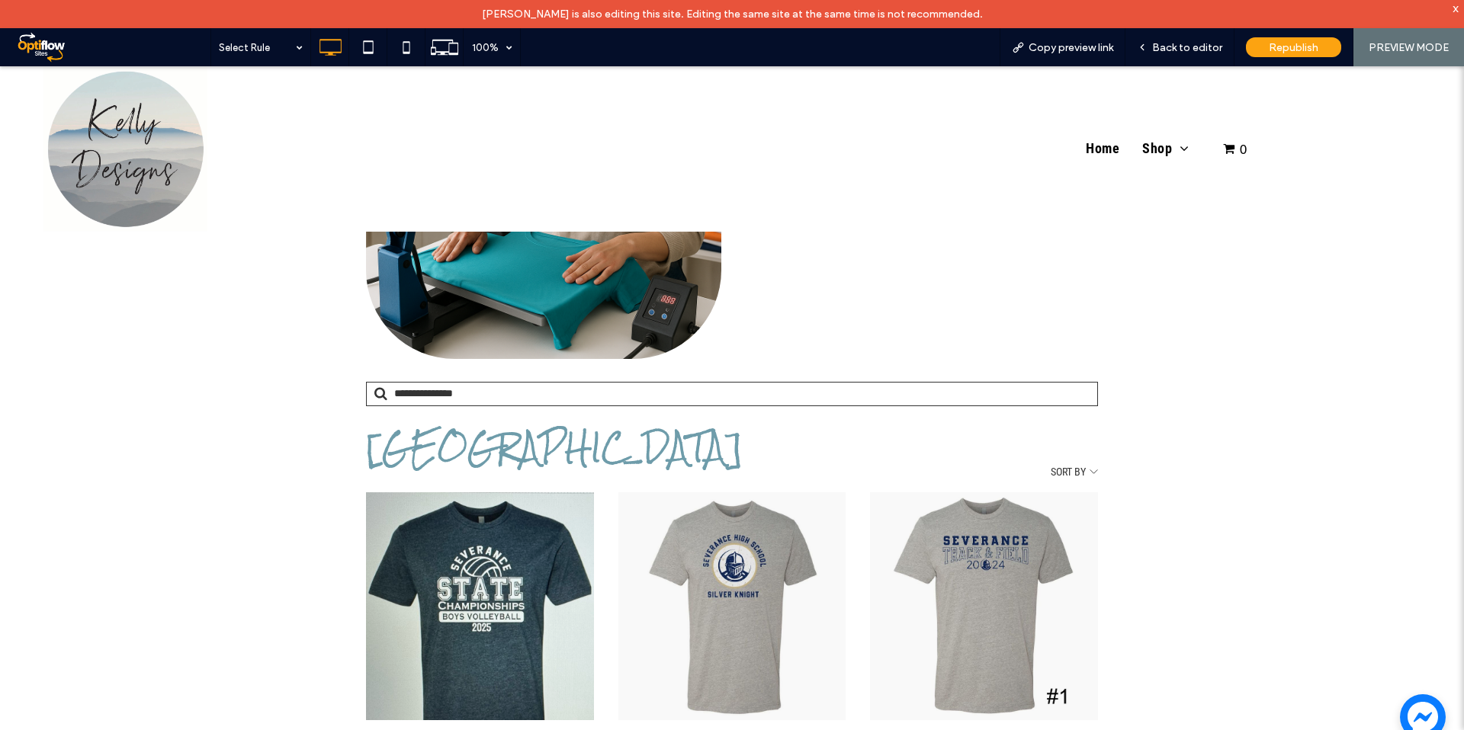
scroll to position [878, 0]
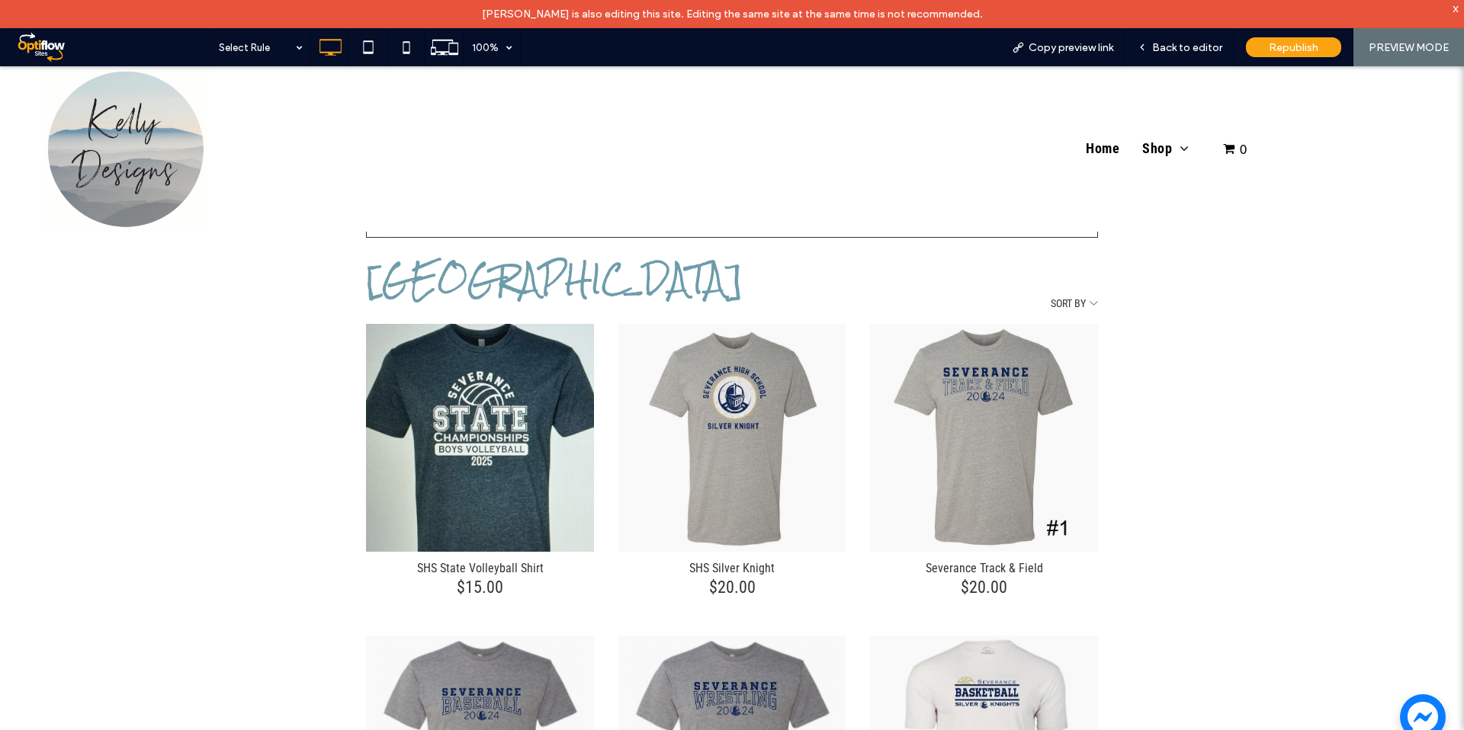
click at [515, 415] on div "SHS State Volleyball Shirt" at bounding box center [480, 438] width 228 height 228
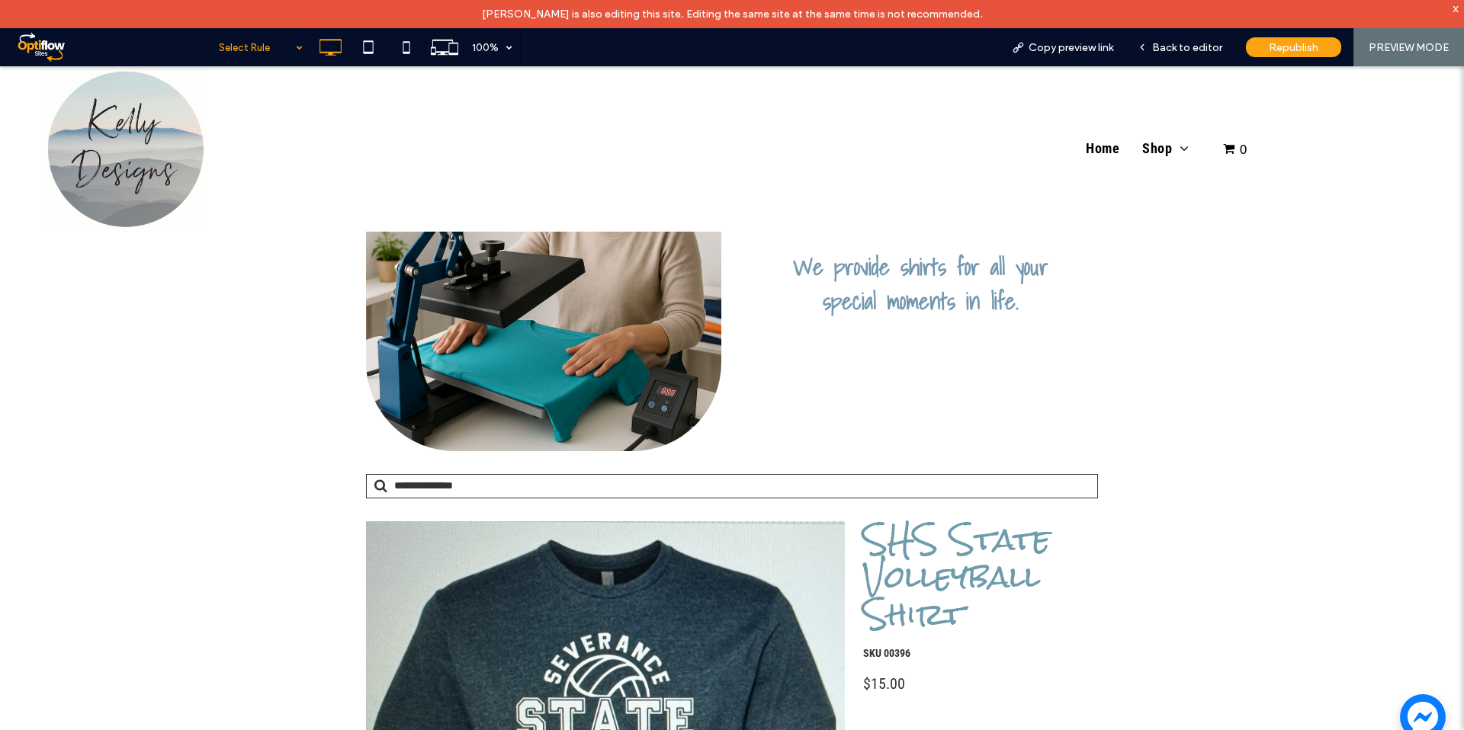
scroll to position [590, 0]
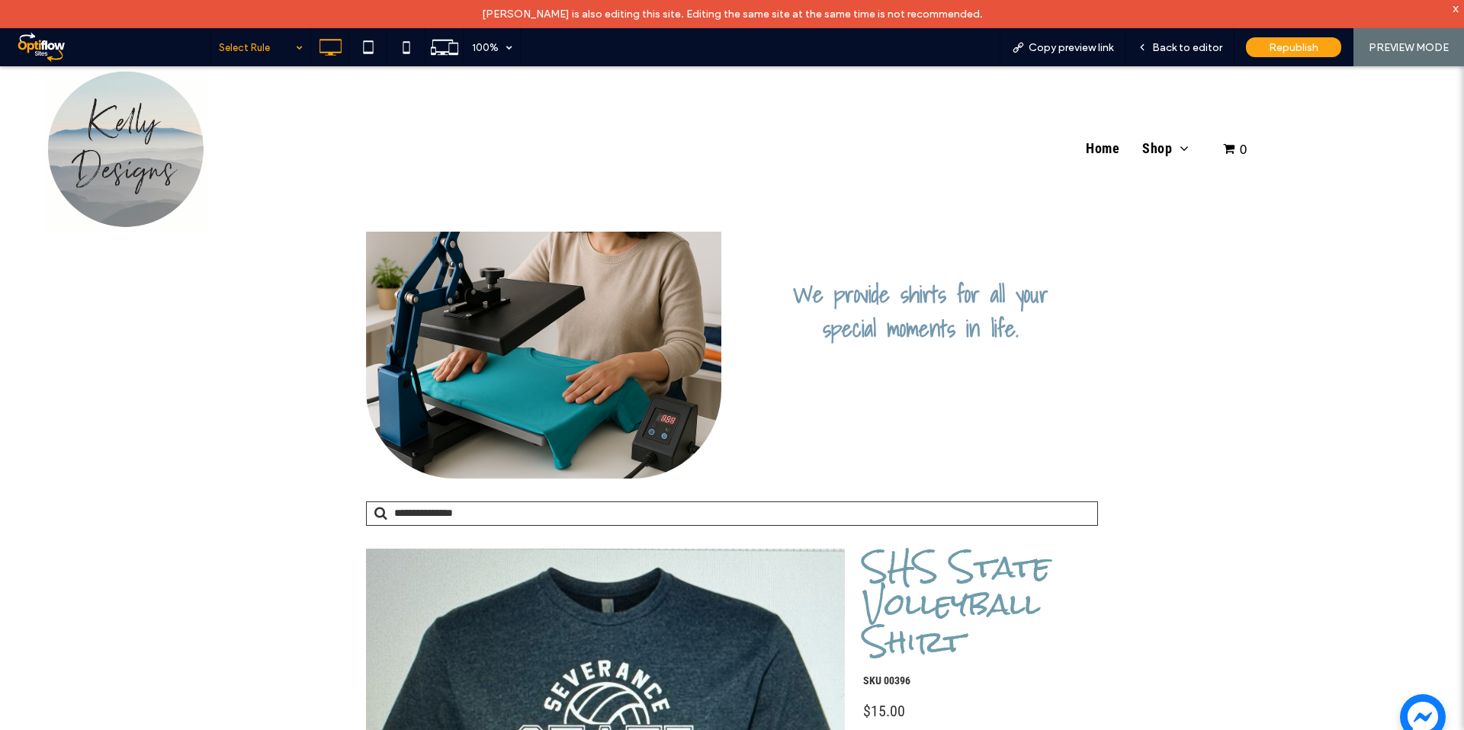
select select "**********"
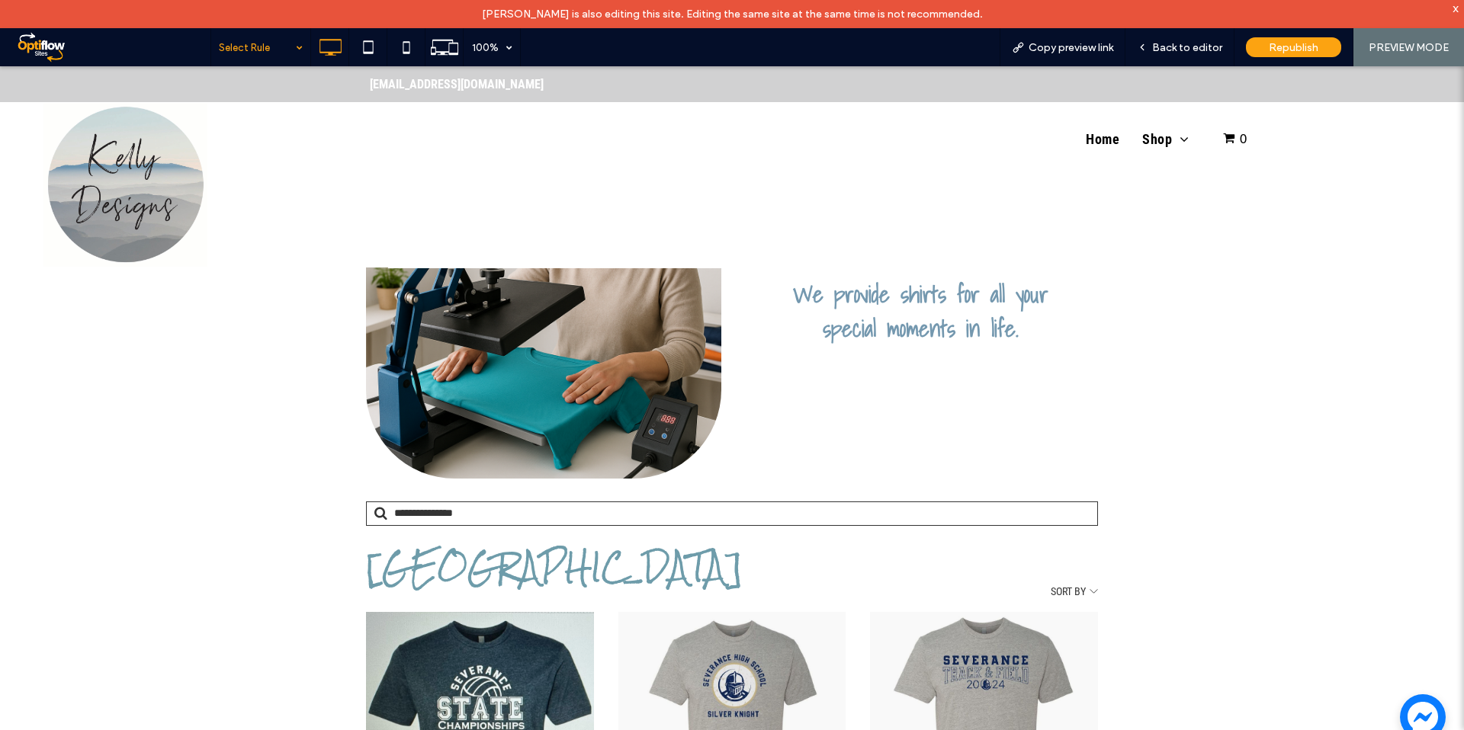
scroll to position [0, 0]
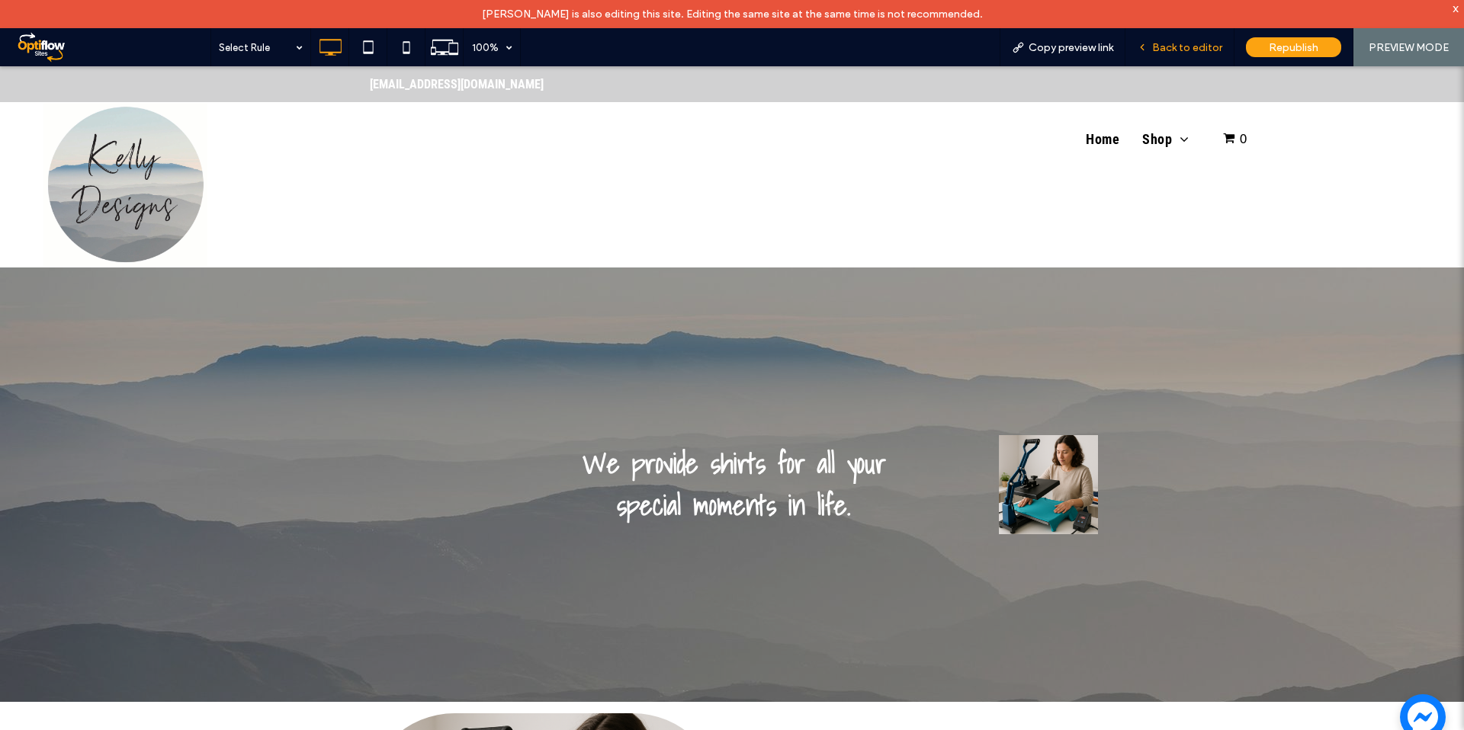
click at [1185, 55] on div "Back to editor" at bounding box center [1179, 47] width 109 height 38
click at [55, 46] on span at bounding box center [110, 47] width 199 height 30
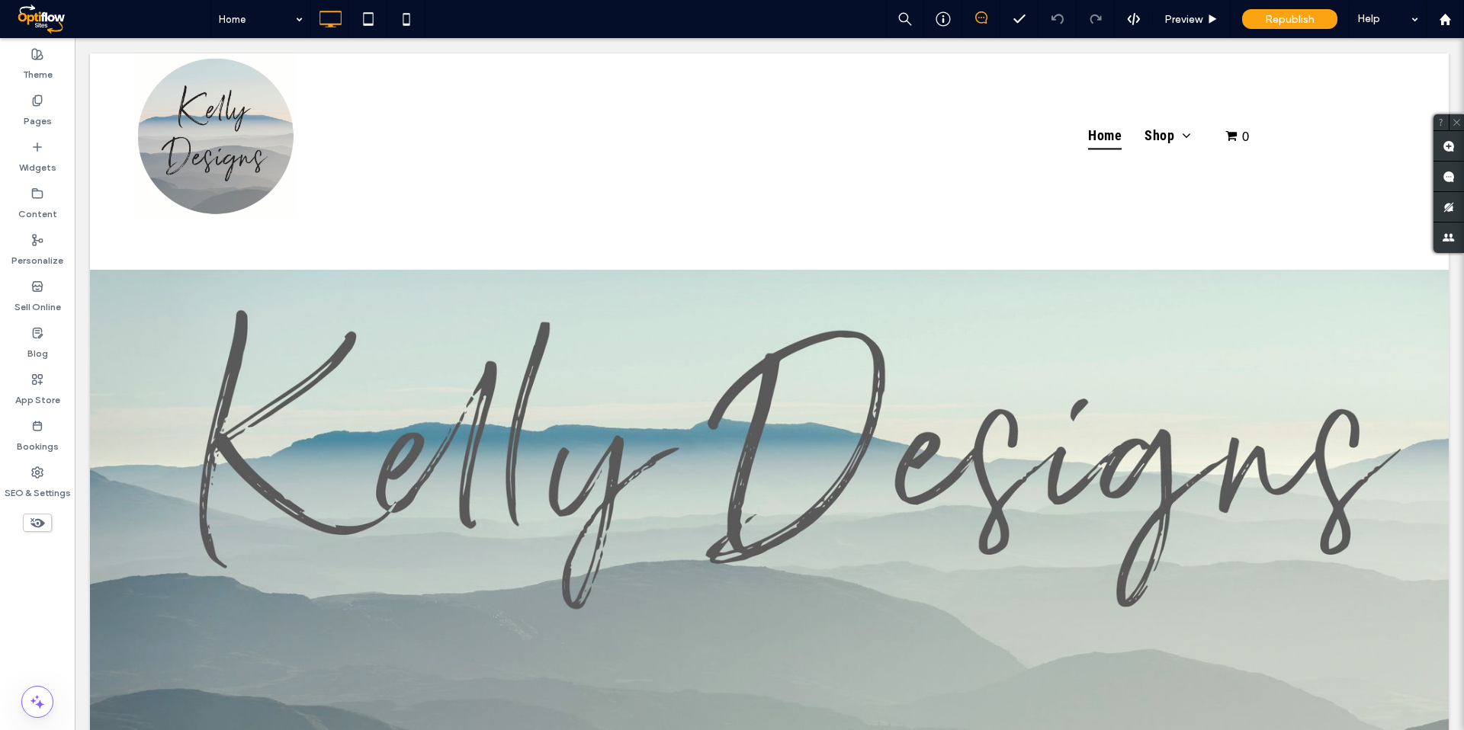
scroll to position [585, 0]
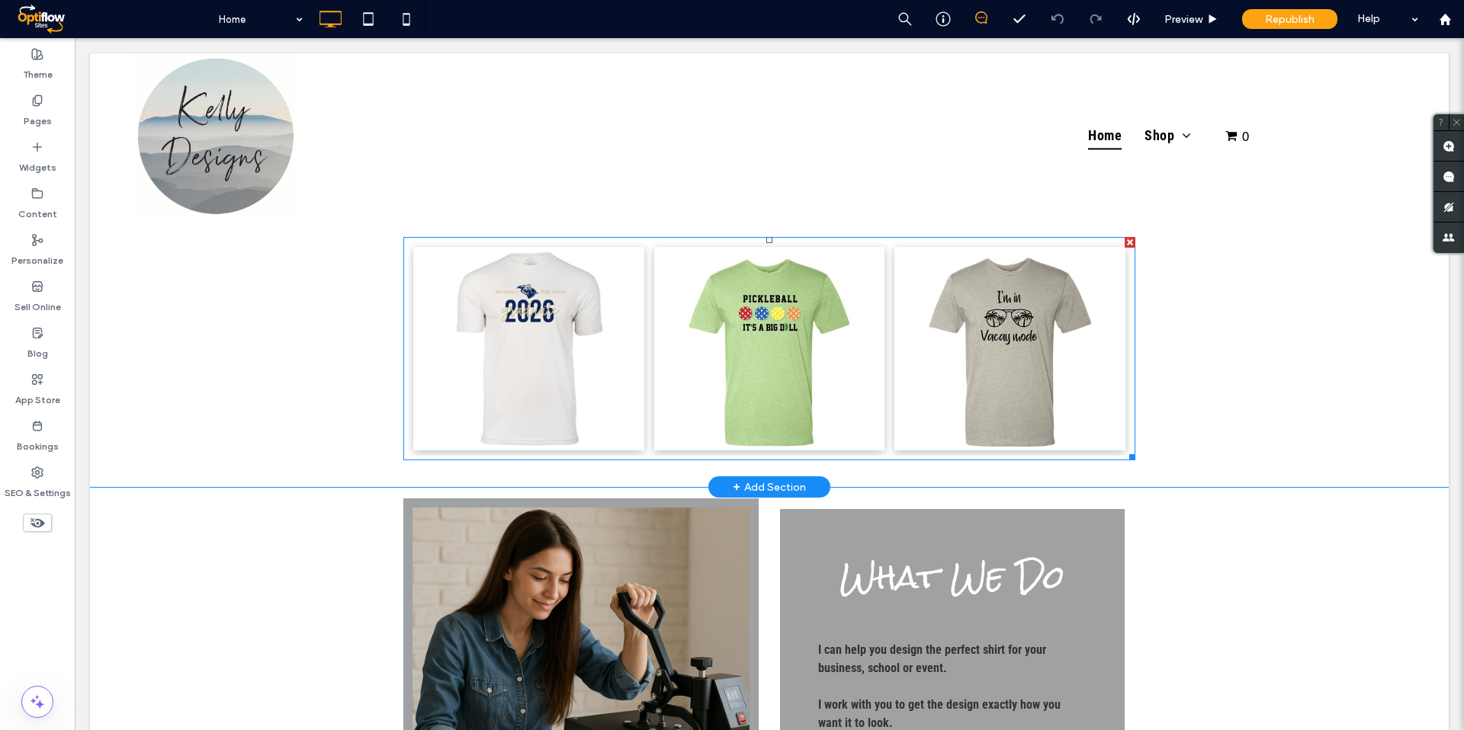
click at [563, 319] on link at bounding box center [528, 349] width 231 height 204
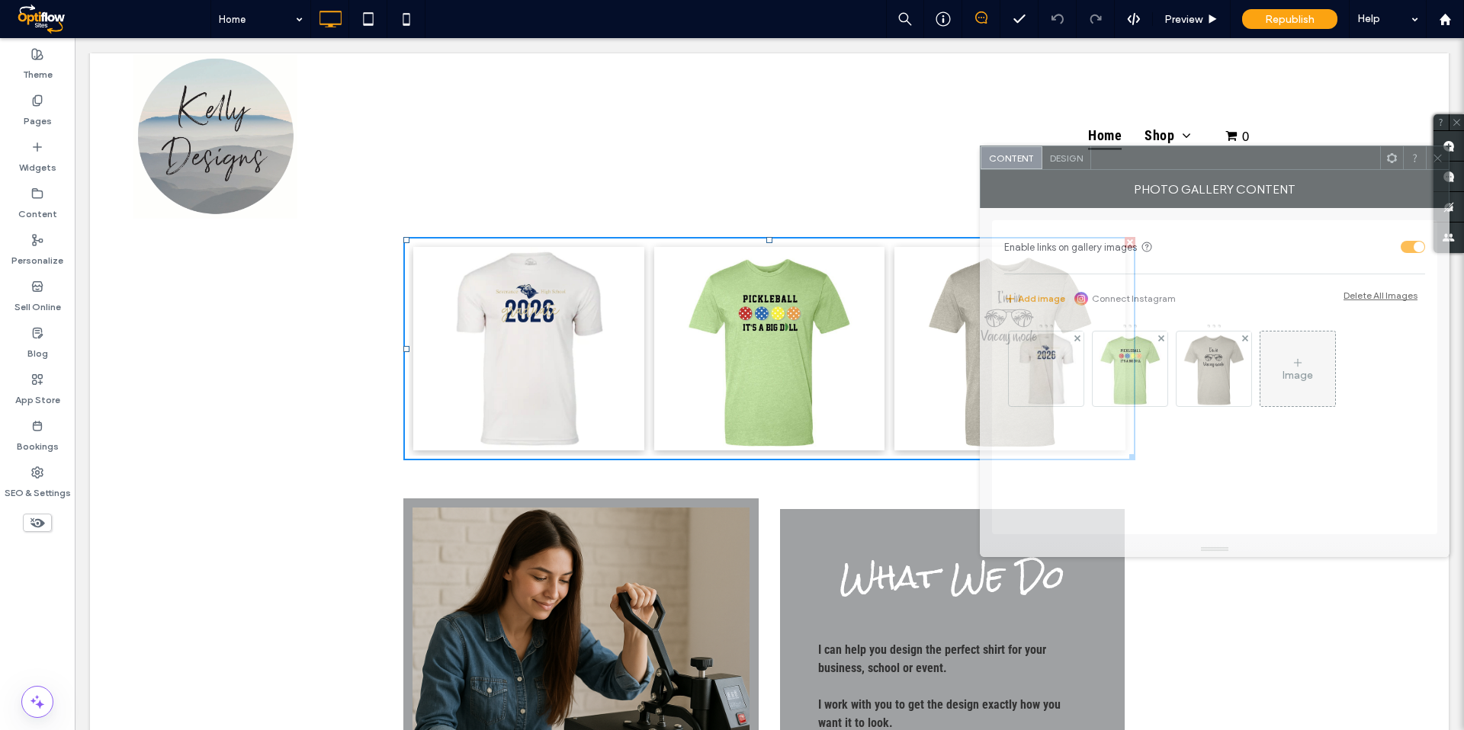
drag, startPoint x: 459, startPoint y: 200, endPoint x: 1259, endPoint y: 171, distance: 801.0
click at [1275, 167] on div at bounding box center [1235, 157] width 289 height 23
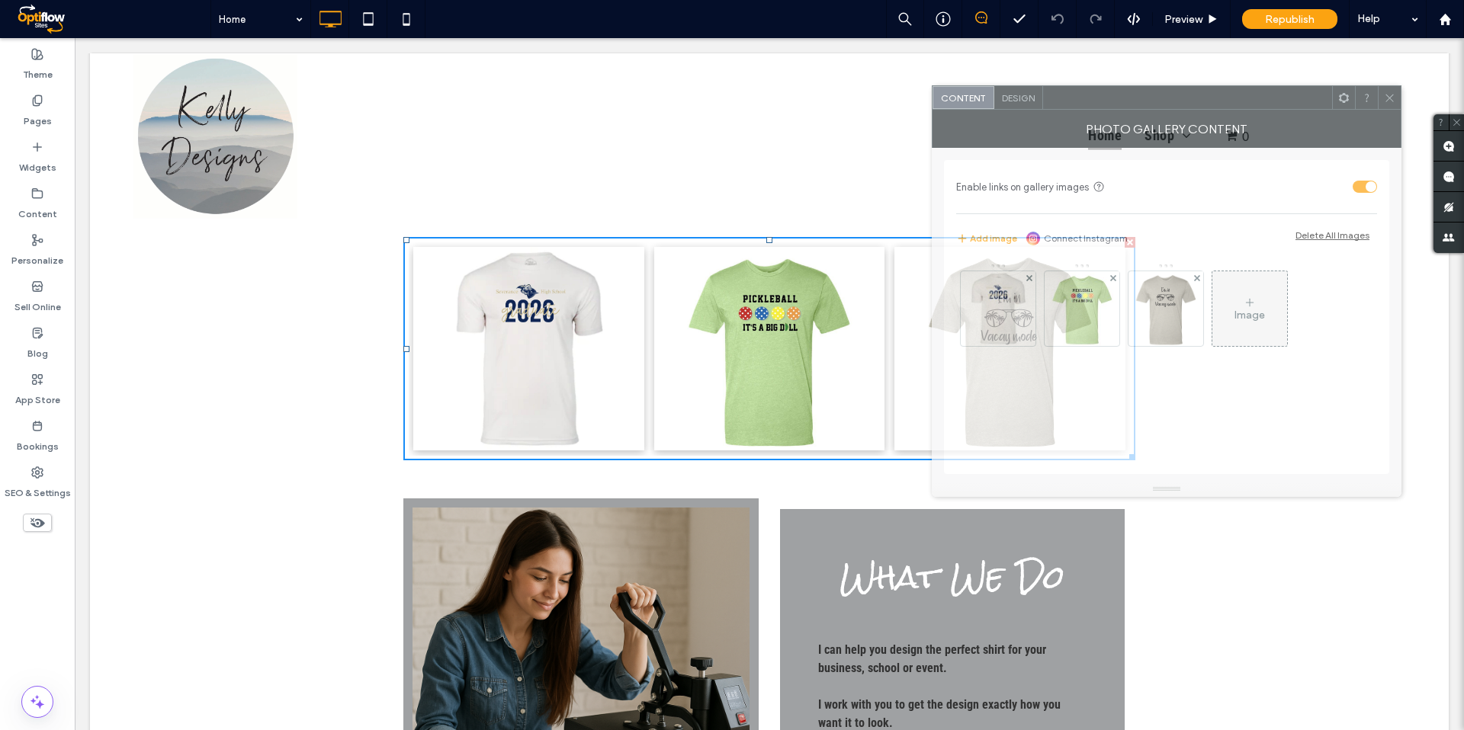
drag, startPoint x: 1179, startPoint y: 154, endPoint x: 1134, endPoint y: 96, distance: 72.9
click at [1135, 96] on div at bounding box center [1187, 97] width 289 height 23
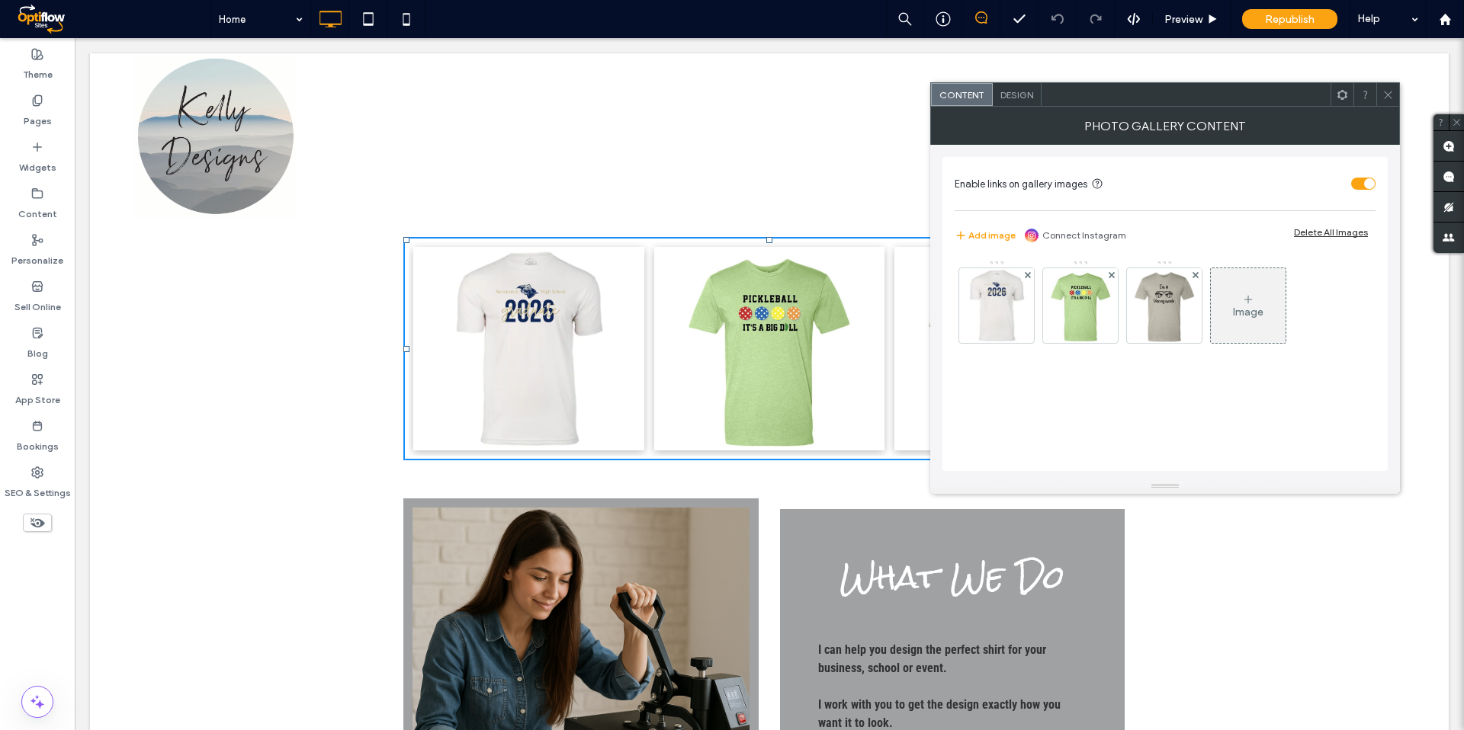
drag, startPoint x: 1078, startPoint y: 303, endPoint x: 1089, endPoint y: 354, distance: 52.3
click at [1078, 303] on img at bounding box center [1080, 305] width 62 height 75
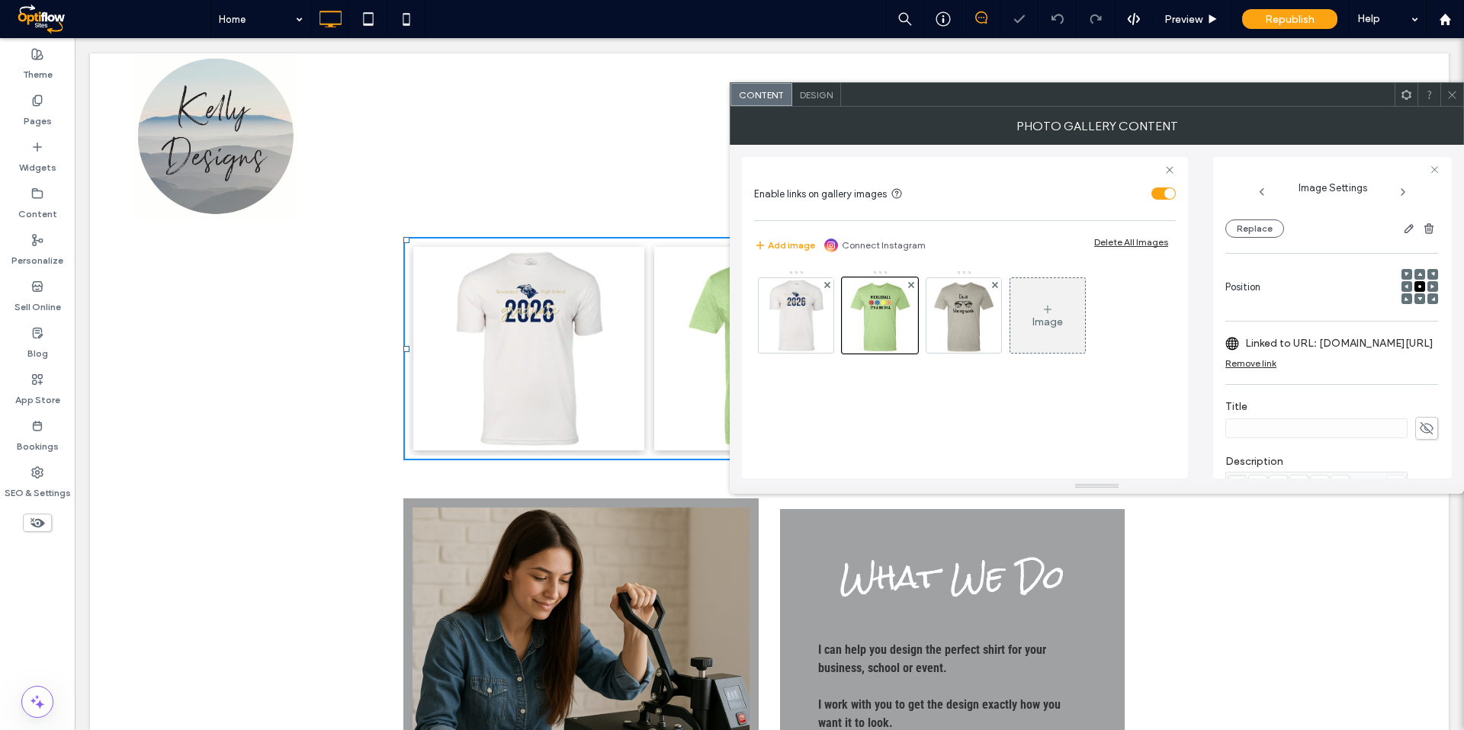
scroll to position [160, 0]
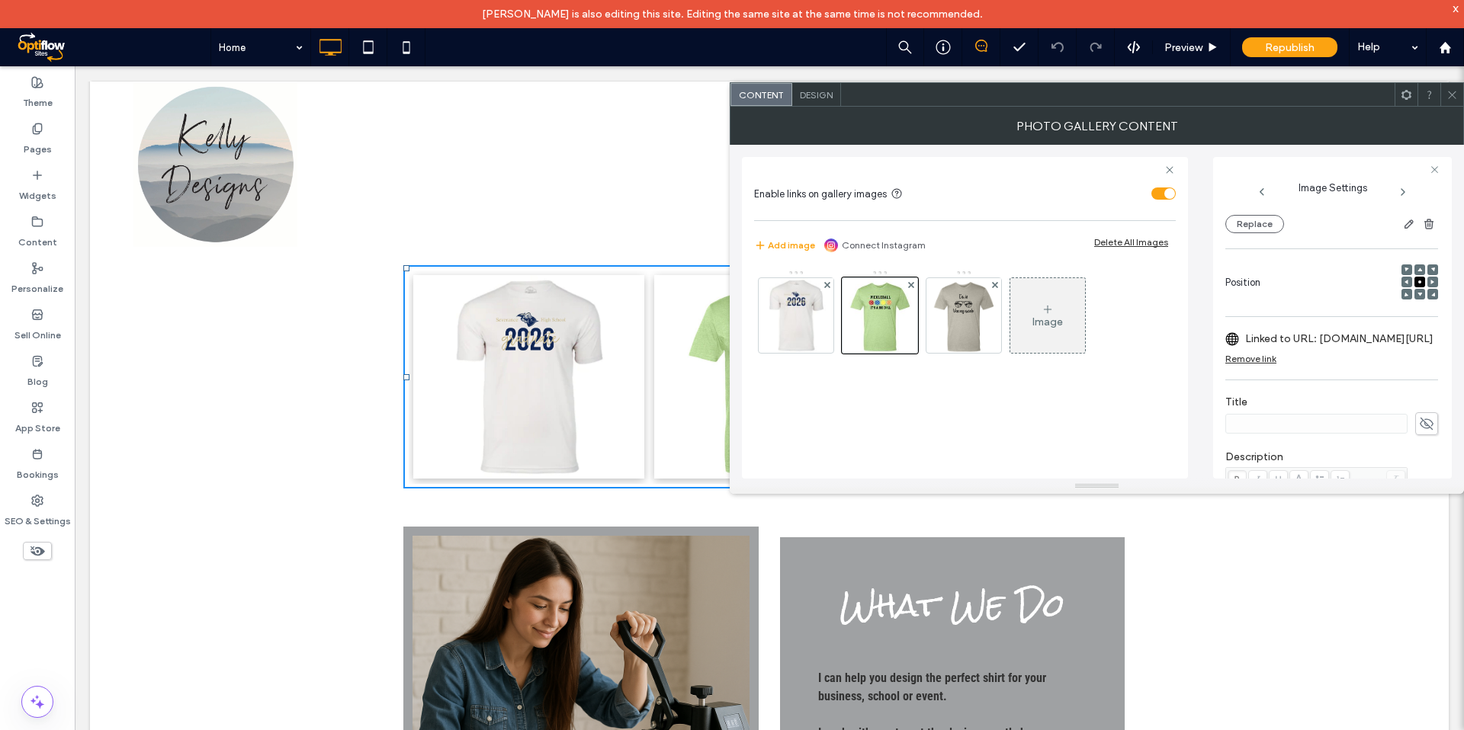
click at [1322, 342] on label "Linked to URL: www.akellydesigns.com/Pickleball-Shirt-p518007788" at bounding box center [1339, 339] width 188 height 28
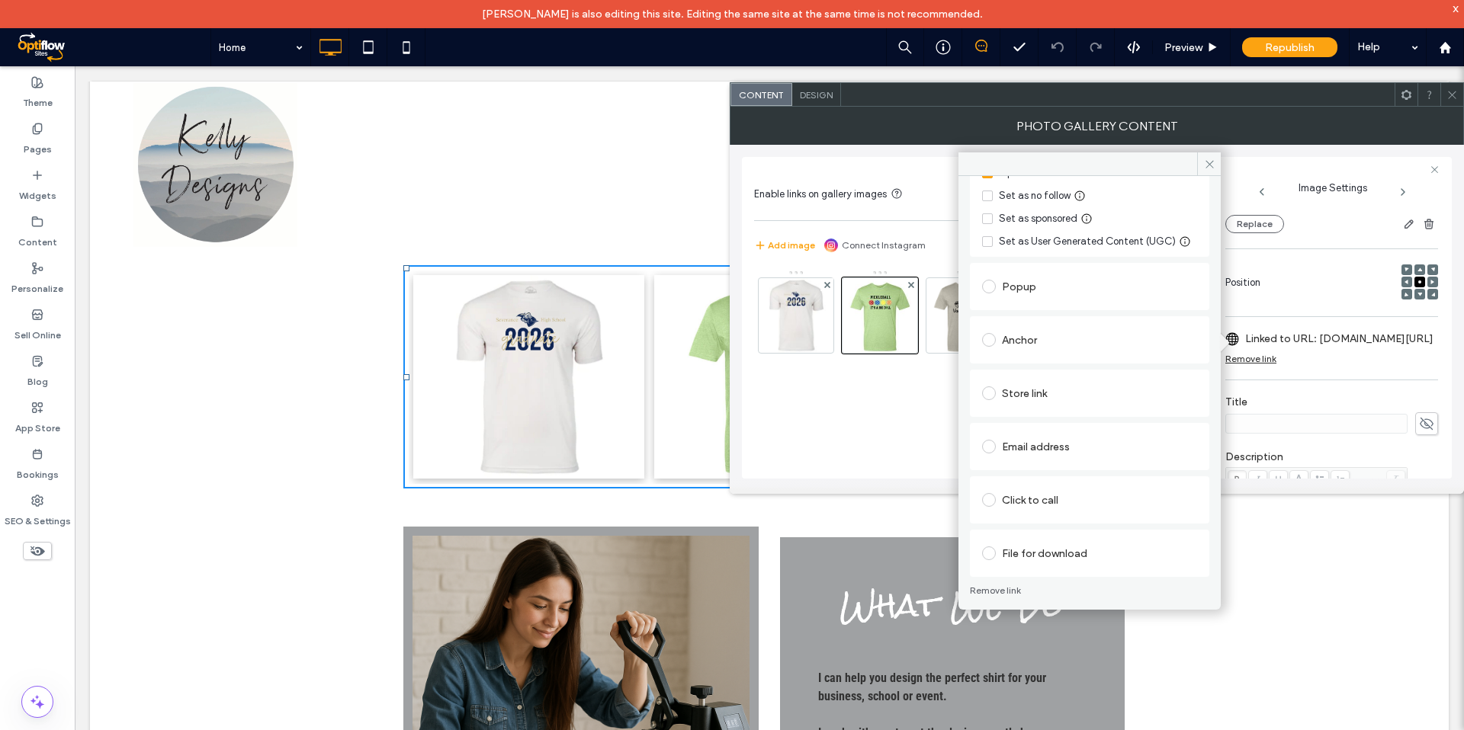
scroll to position [223, 0]
click at [987, 385] on span at bounding box center [989, 387] width 14 height 14
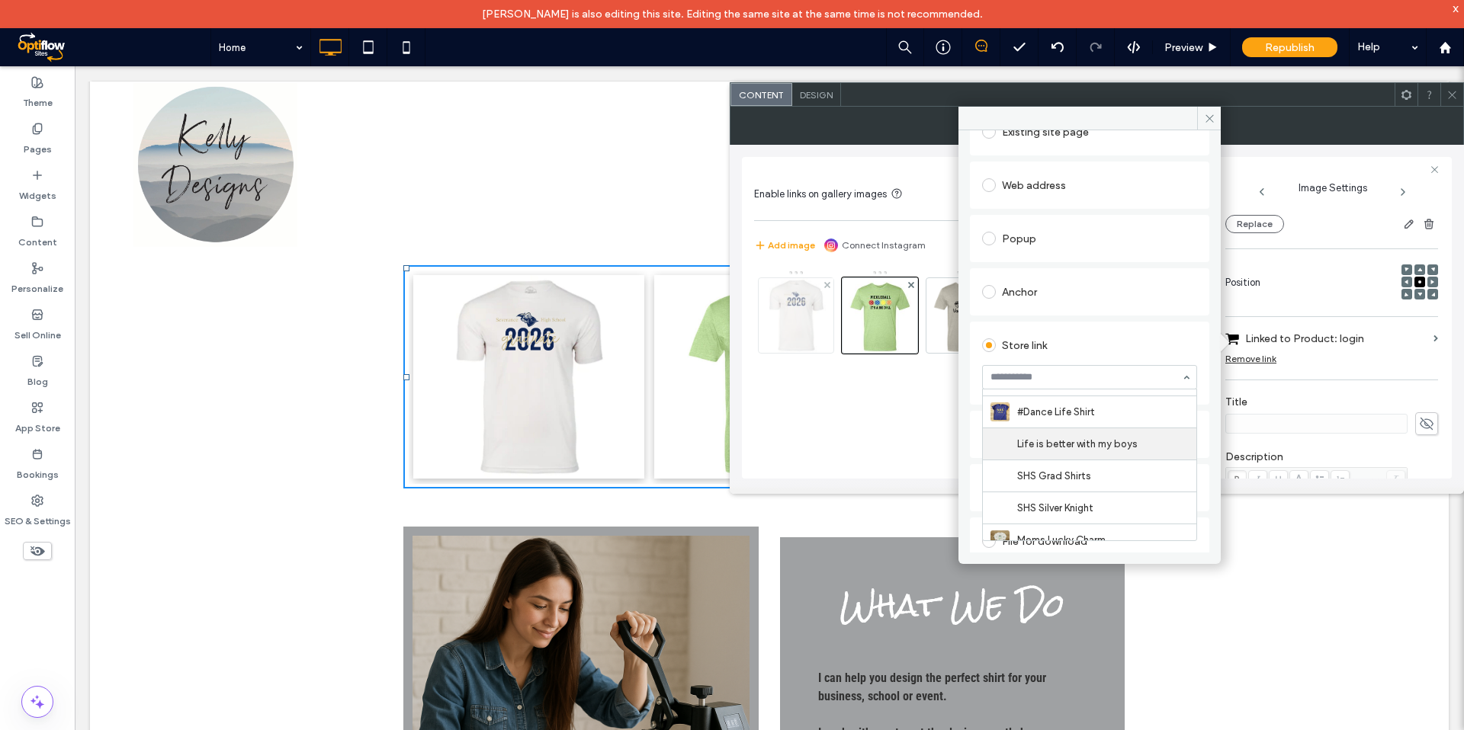
scroll to position [1099, 0]
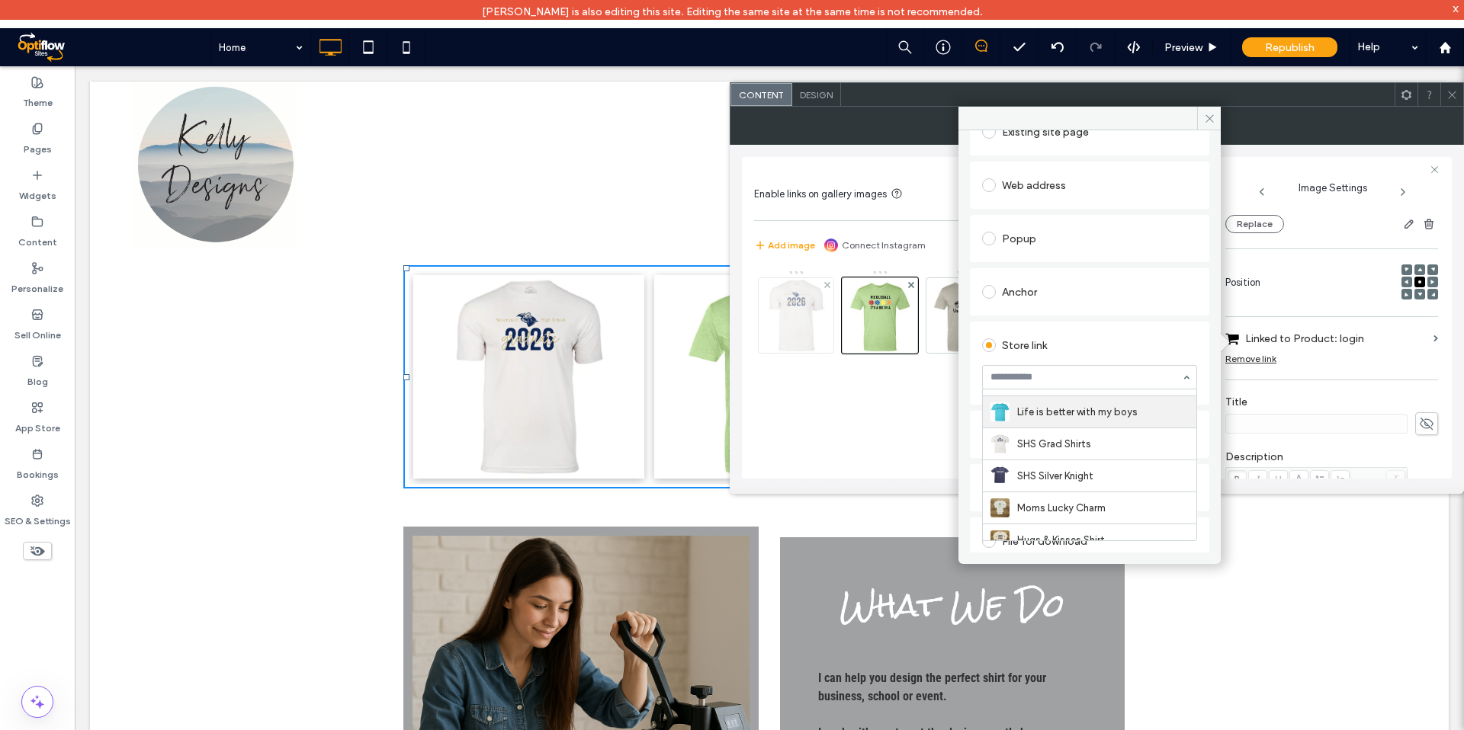
drag, startPoint x: 794, startPoint y: 316, endPoint x: 823, endPoint y: 316, distance: 29.0
click at [794, 316] on img at bounding box center [795, 315] width 59 height 75
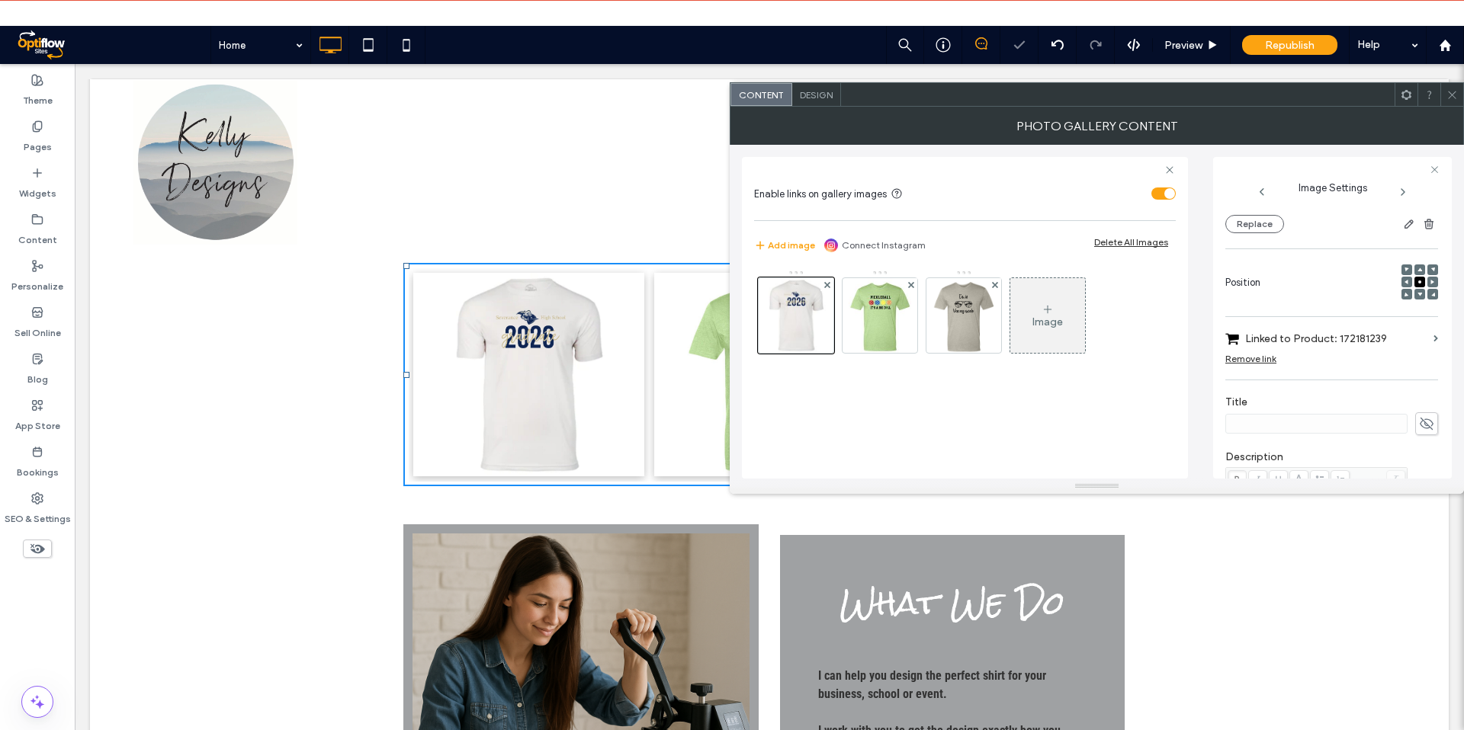
scroll to position [172, 0]
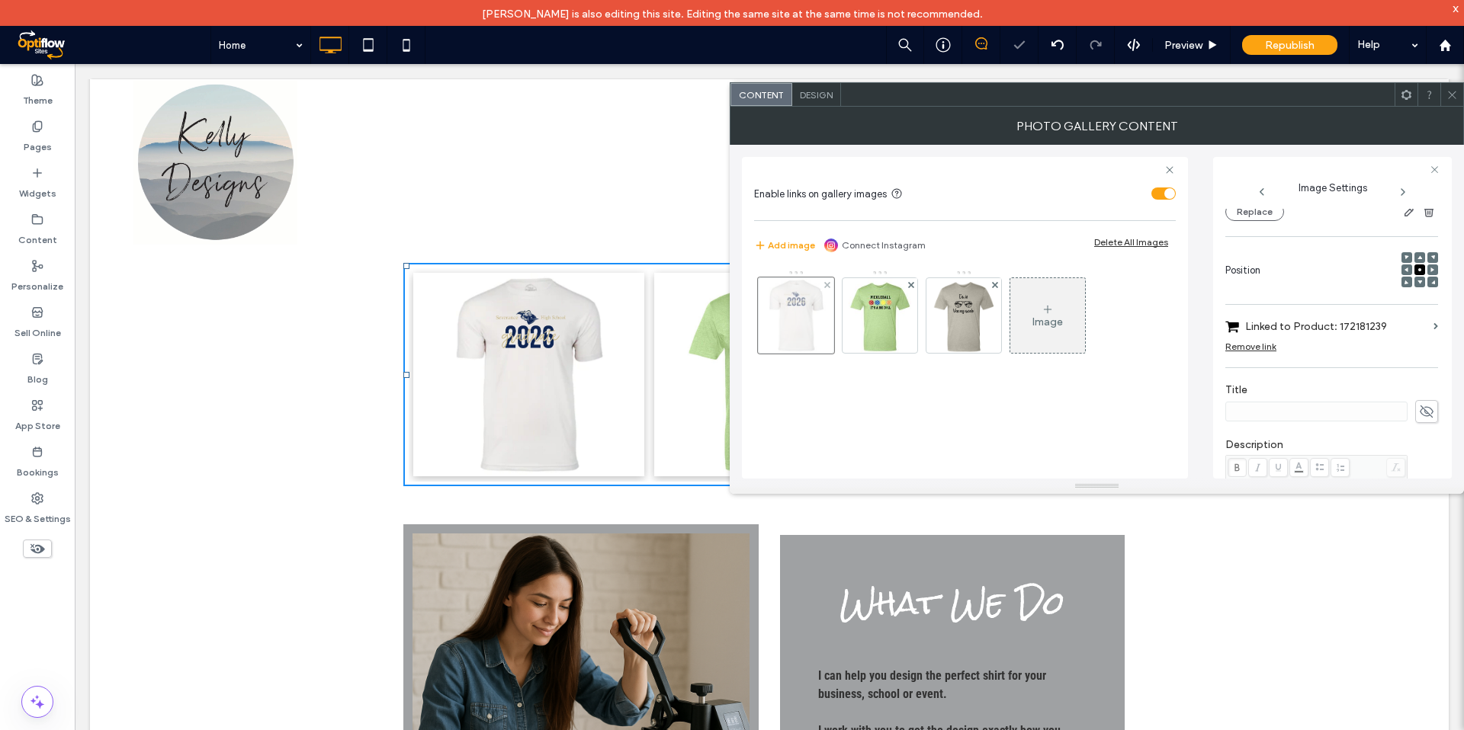
click at [803, 305] on div at bounding box center [796, 315] width 76 height 76
drag, startPoint x: 1317, startPoint y: 341, endPoint x: 1297, endPoint y: 358, distance: 26.6
click at [1317, 341] on label "Linked to Product: 172181239" at bounding box center [1336, 327] width 182 height 28
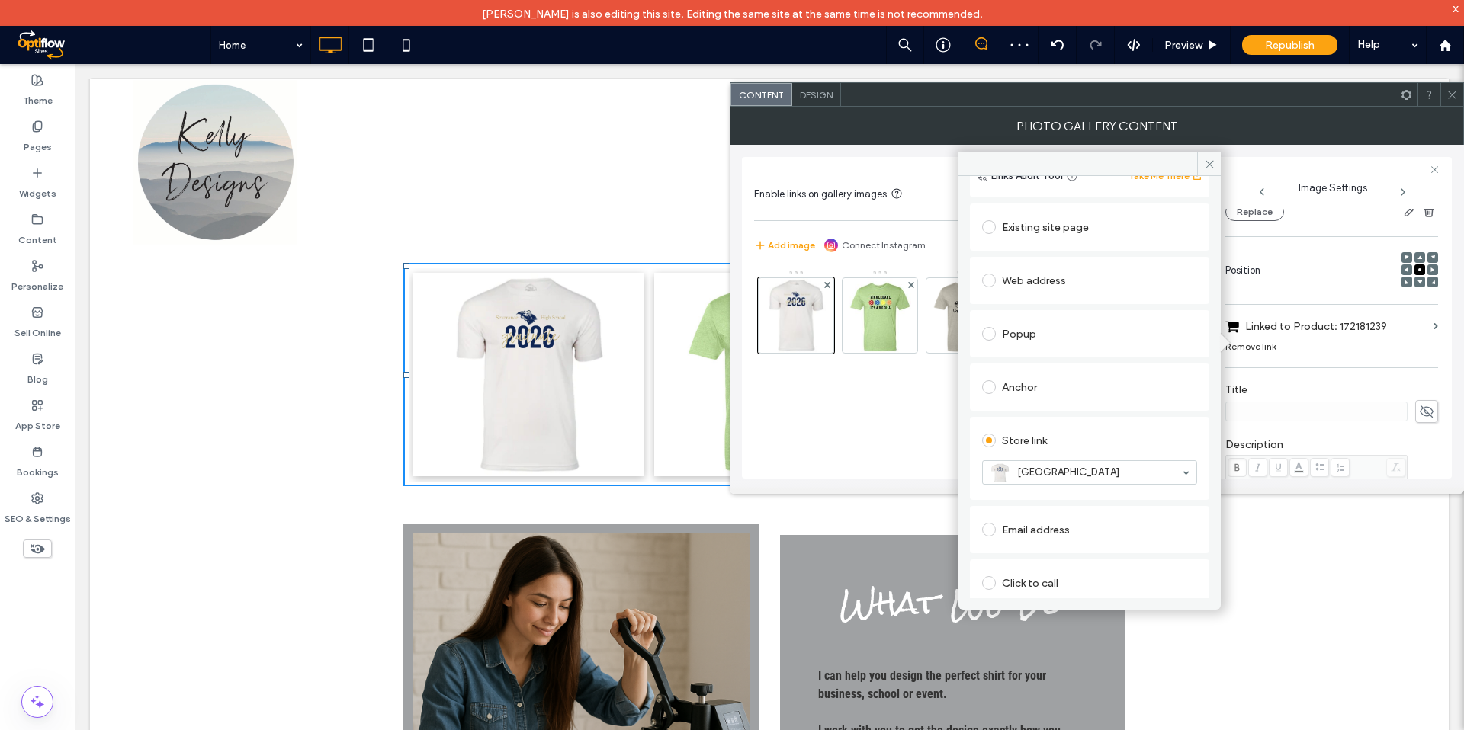
scroll to position [141, 0]
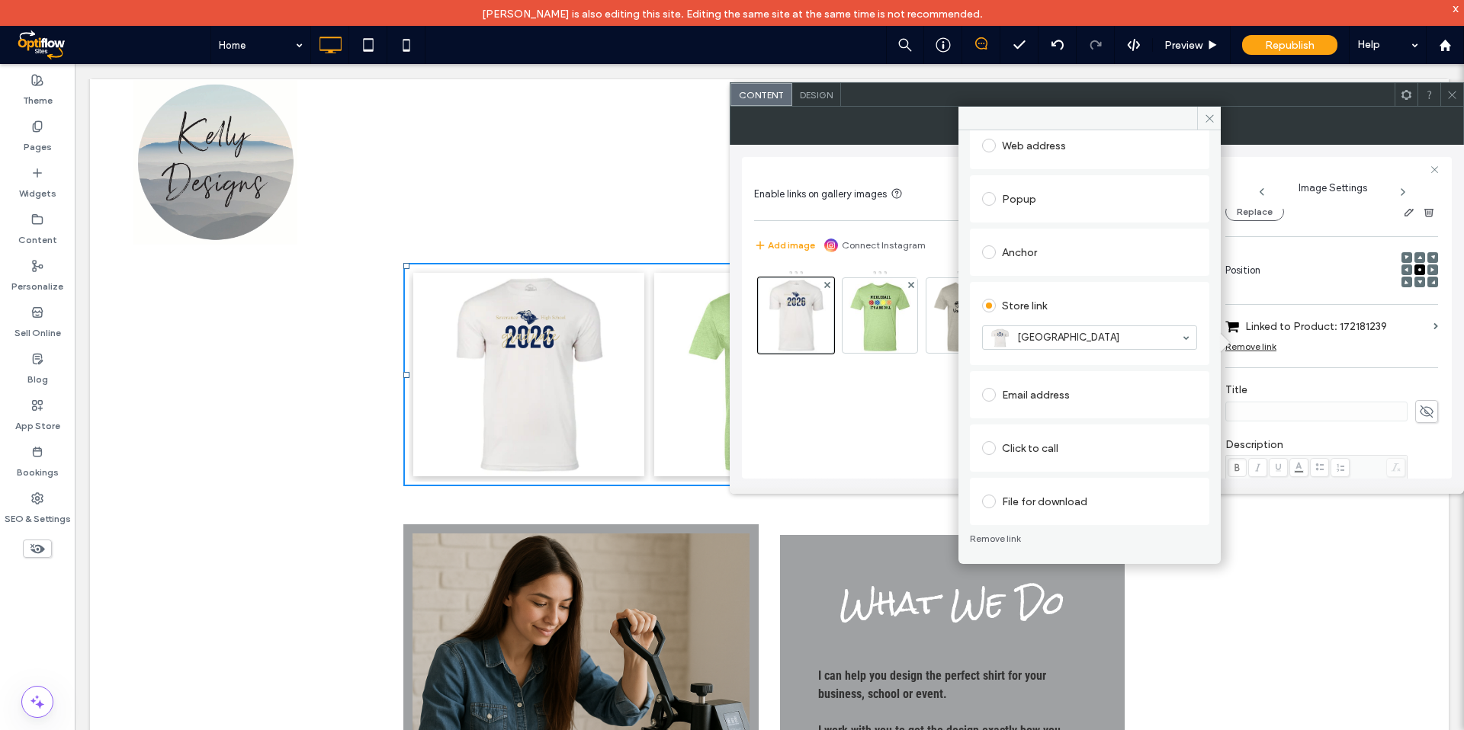
drag, startPoint x: 880, startPoint y: 402, endPoint x: 909, endPoint y: 379, distance: 37.5
click at [879, 402] on div "Image" at bounding box center [965, 366] width 422 height 209
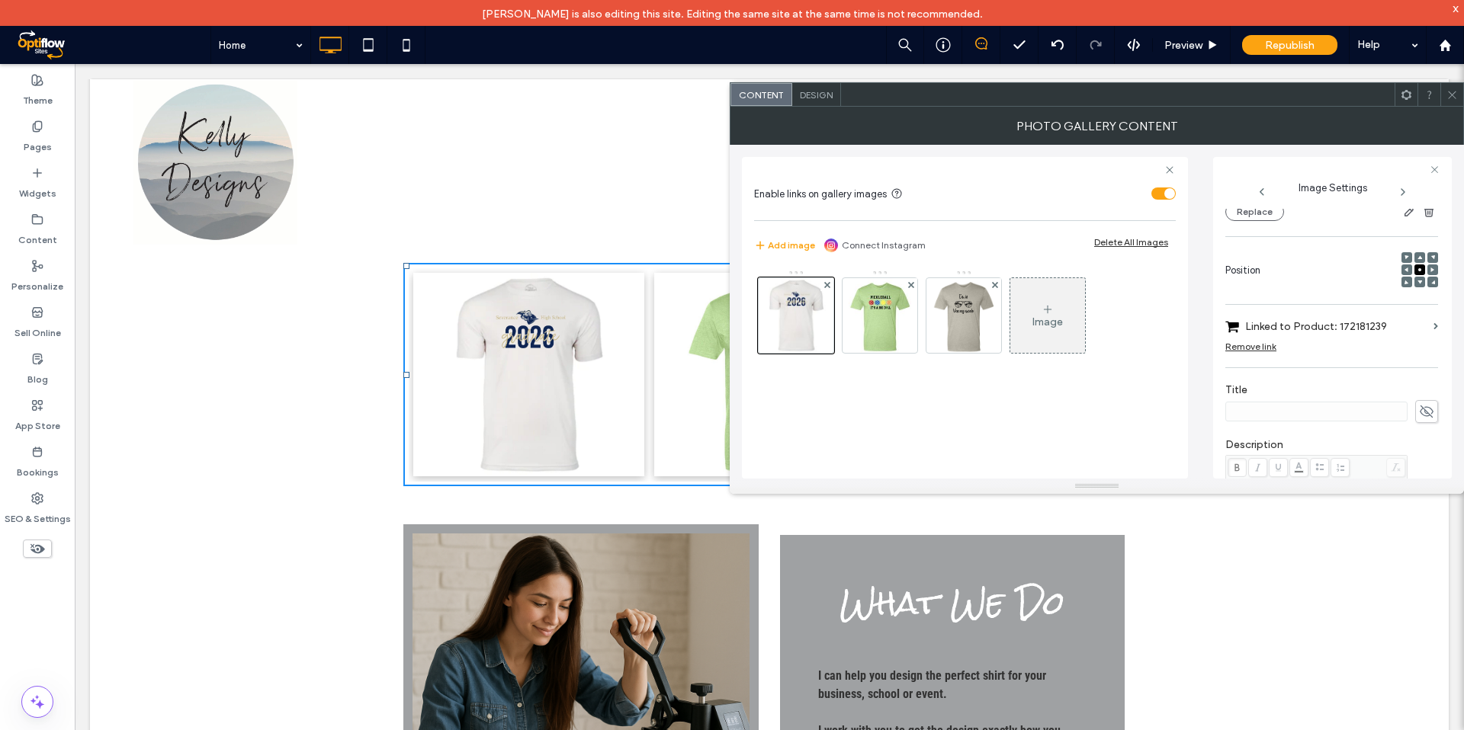
drag, startPoint x: 965, startPoint y: 310, endPoint x: 1094, endPoint y: 194, distance: 173.3
click at [964, 310] on img at bounding box center [964, 315] width 64 height 75
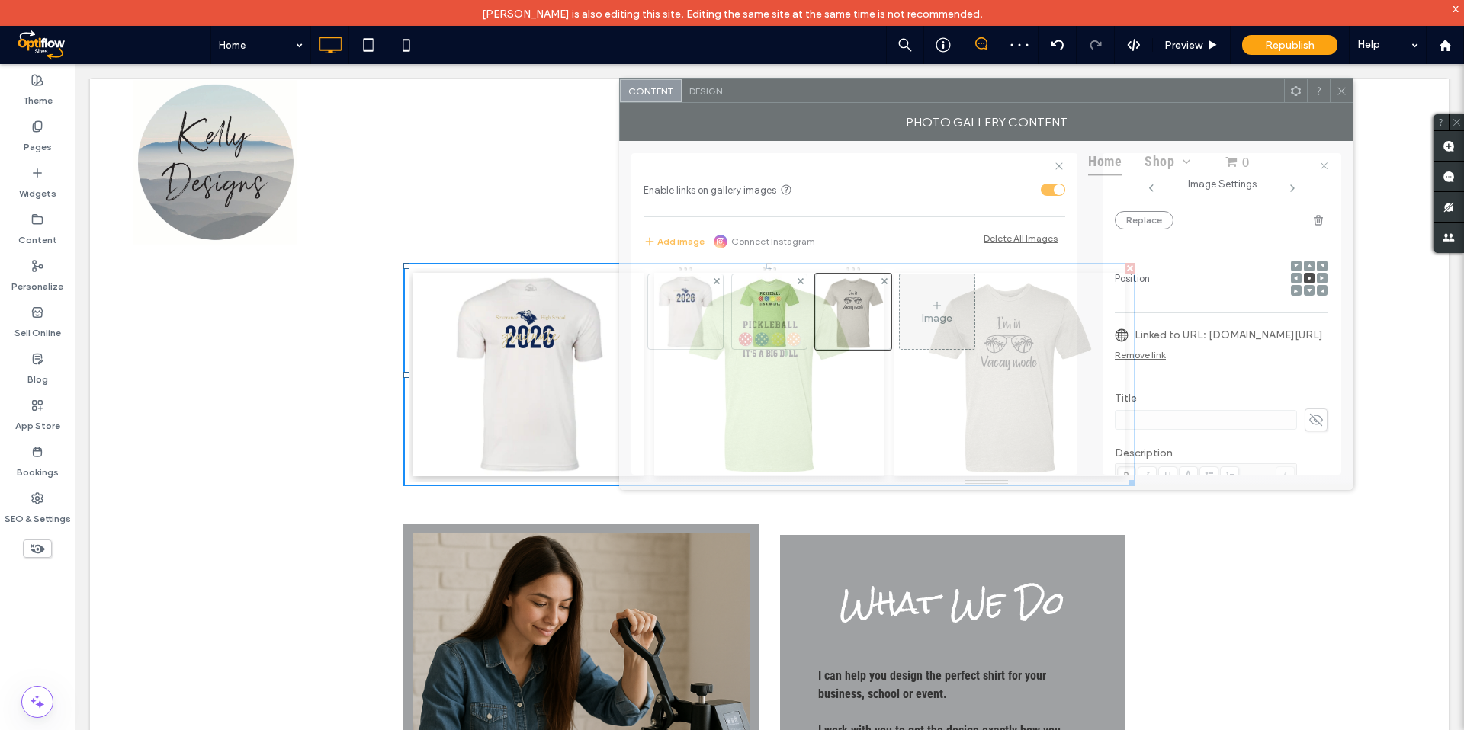
drag, startPoint x: 1248, startPoint y: 87, endPoint x: 1286, endPoint y: 94, distance: 38.7
click at [1241, 87] on div at bounding box center [1006, 90] width 553 height 23
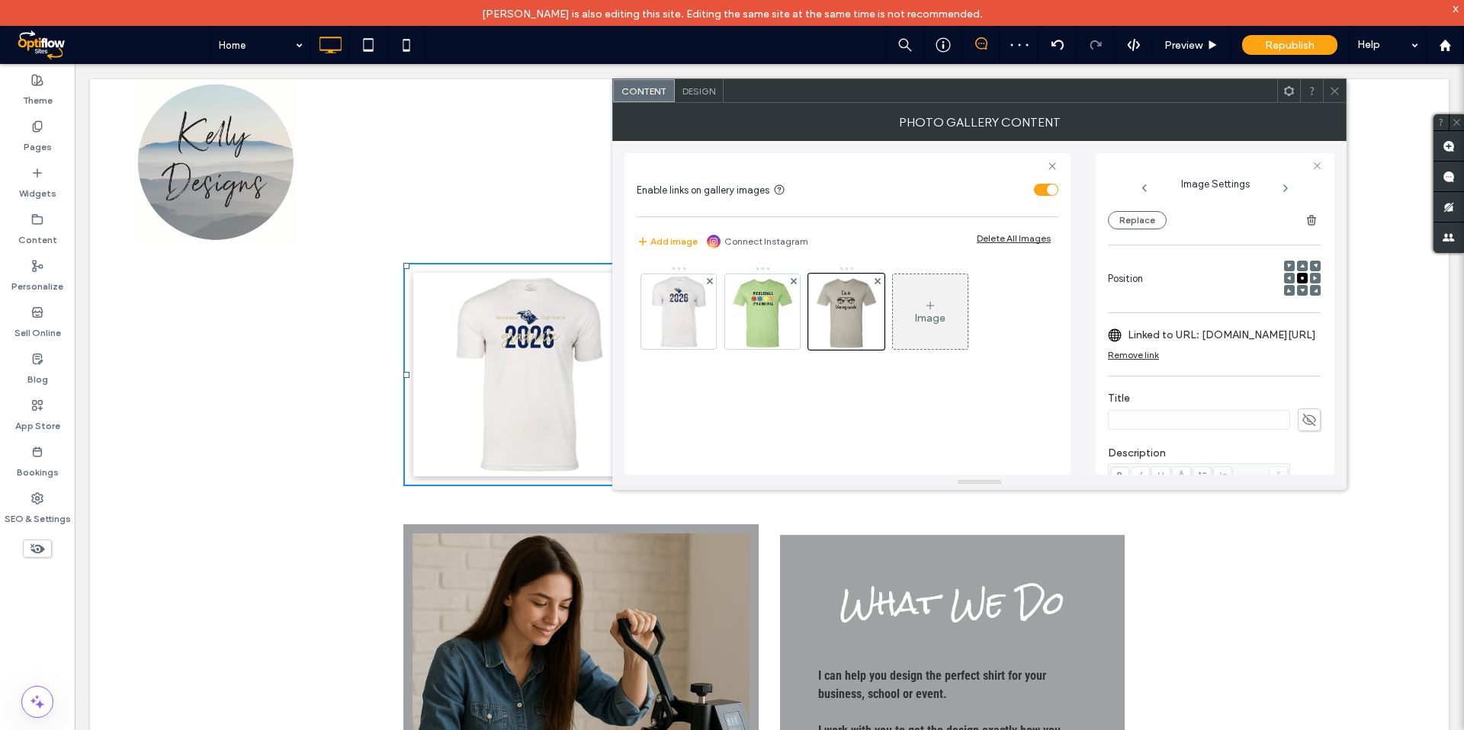
drag, startPoint x: 1334, startPoint y: 89, endPoint x: 1273, endPoint y: 208, distance: 133.6
click at [1334, 89] on icon at bounding box center [1334, 90] width 11 height 11
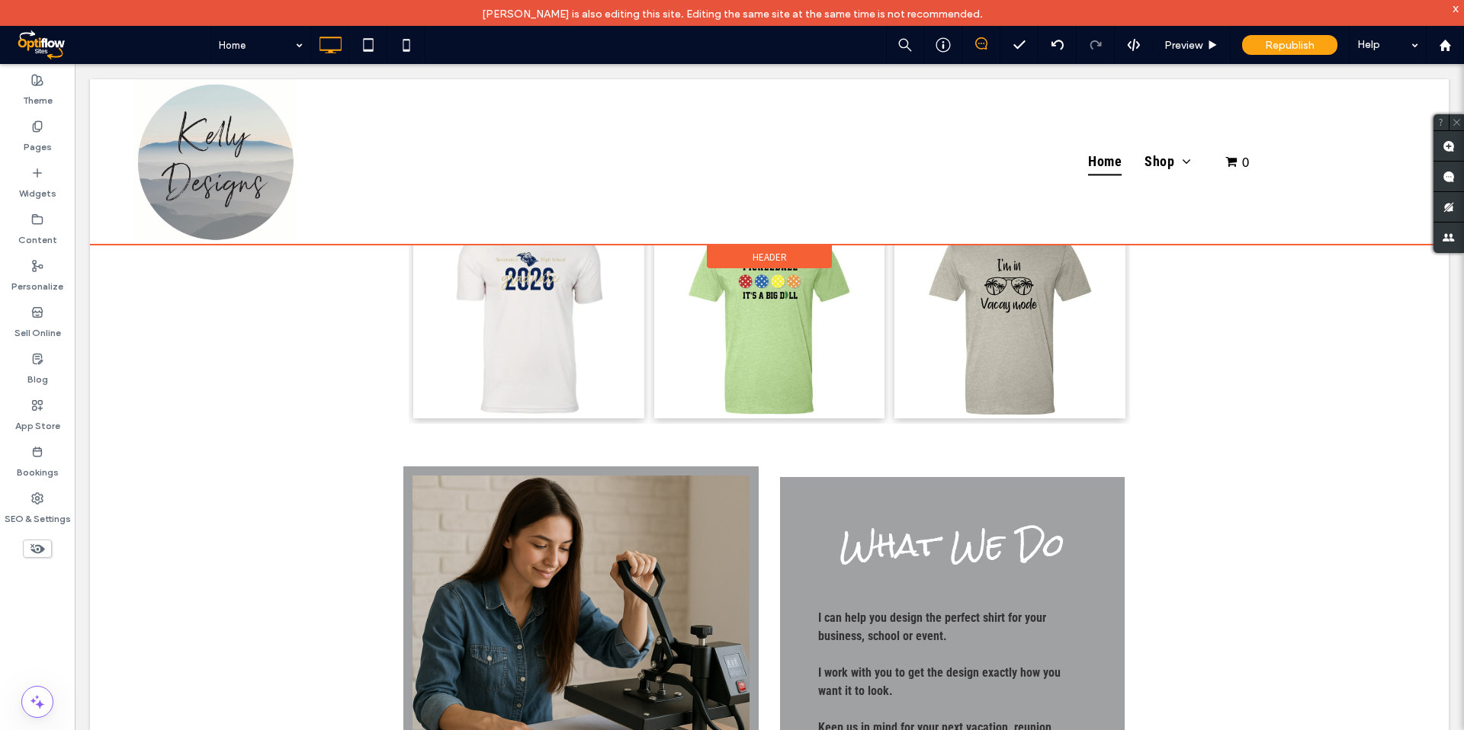
click at [1162, 162] on div at bounding box center [769, 161] width 1358 height 165
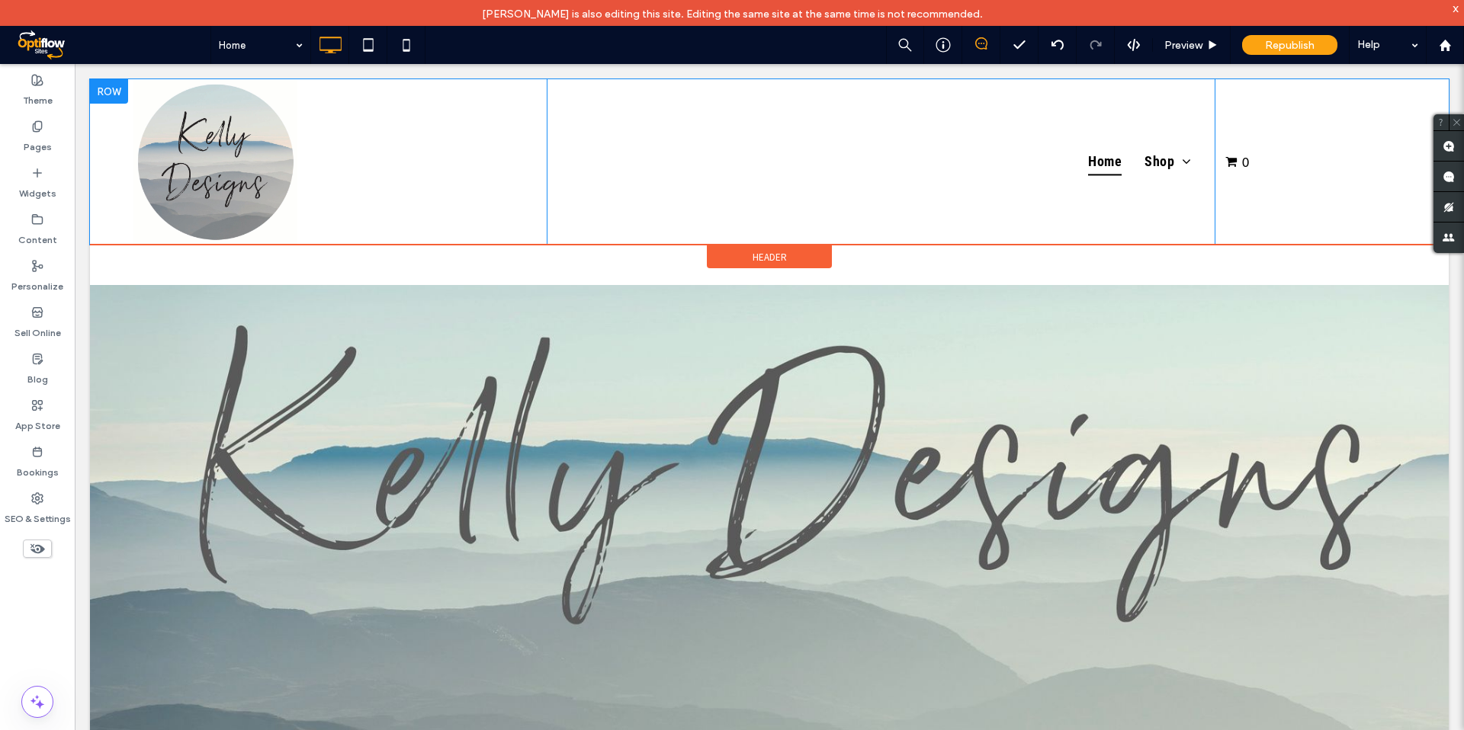
scroll to position [0, 0]
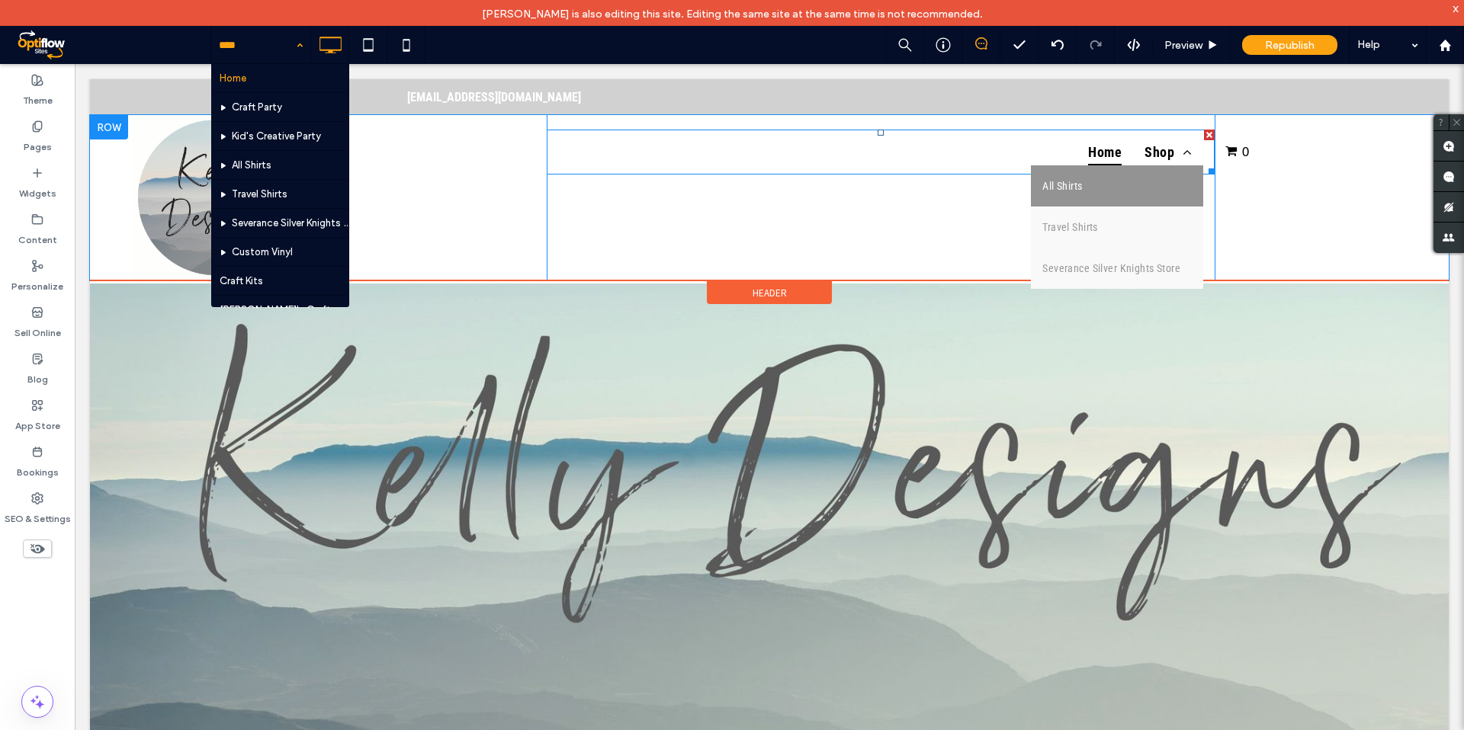
click at [1104, 189] on link "All Shirts" at bounding box center [1117, 185] width 172 height 41
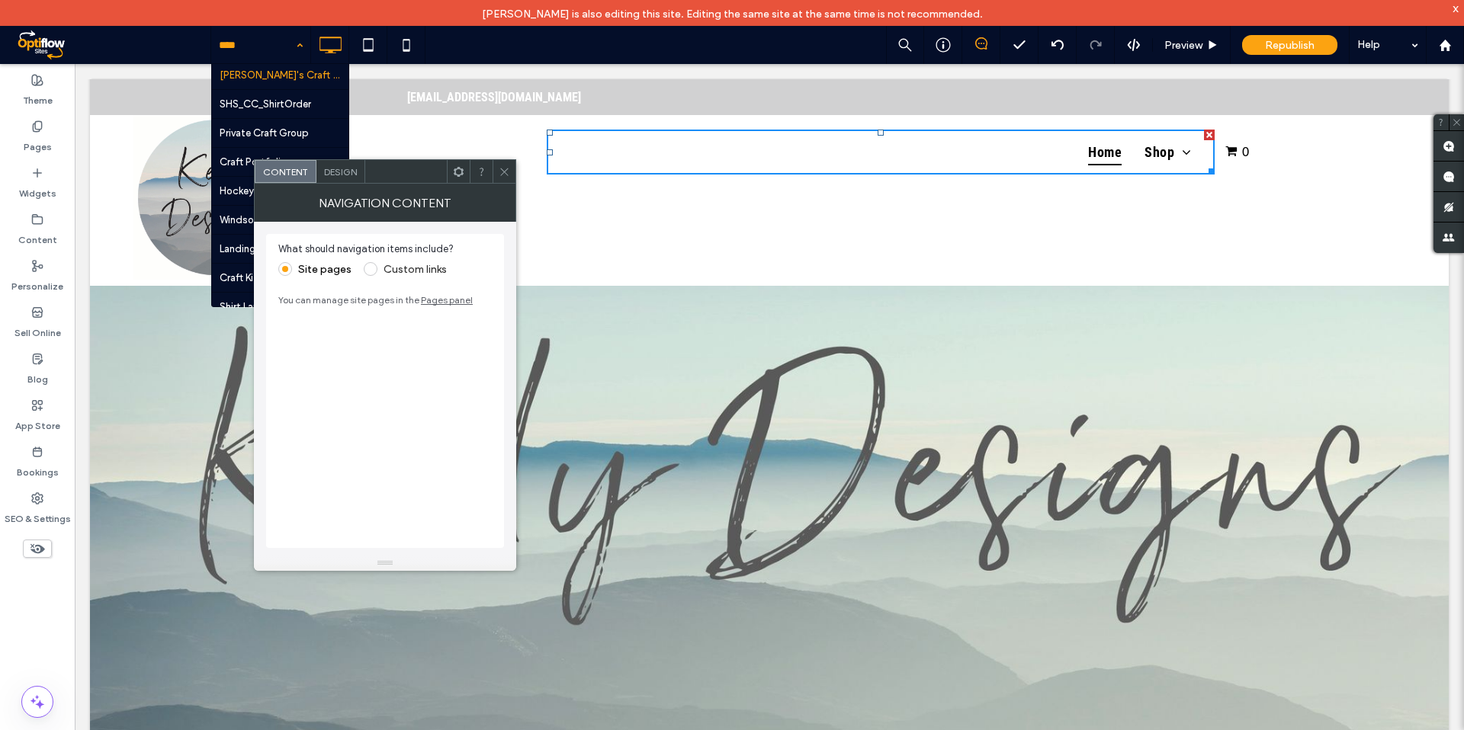
scroll to position [261, 0]
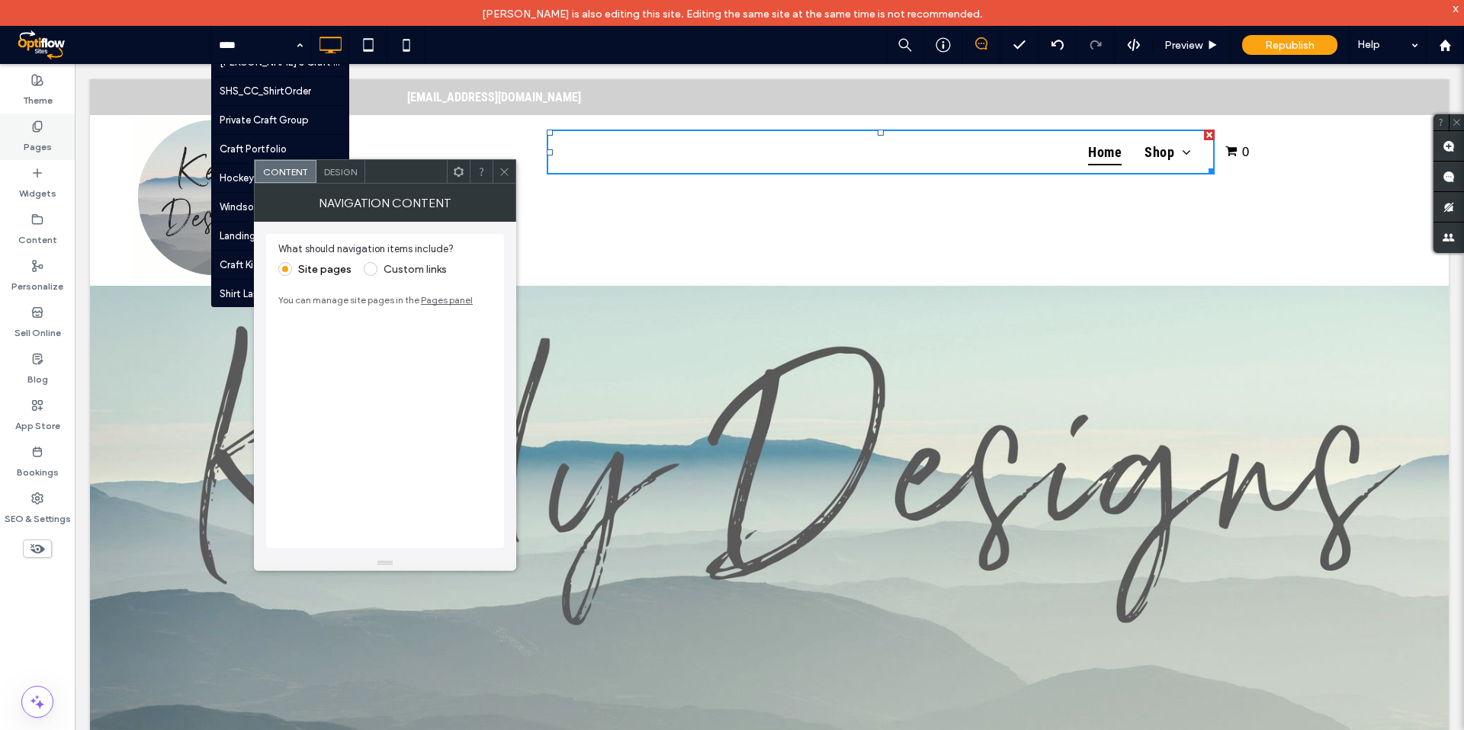
drag, startPoint x: 40, startPoint y: 137, endPoint x: 390, endPoint y: 118, distance: 349.7
click at [40, 137] on label "Pages" at bounding box center [38, 143] width 28 height 21
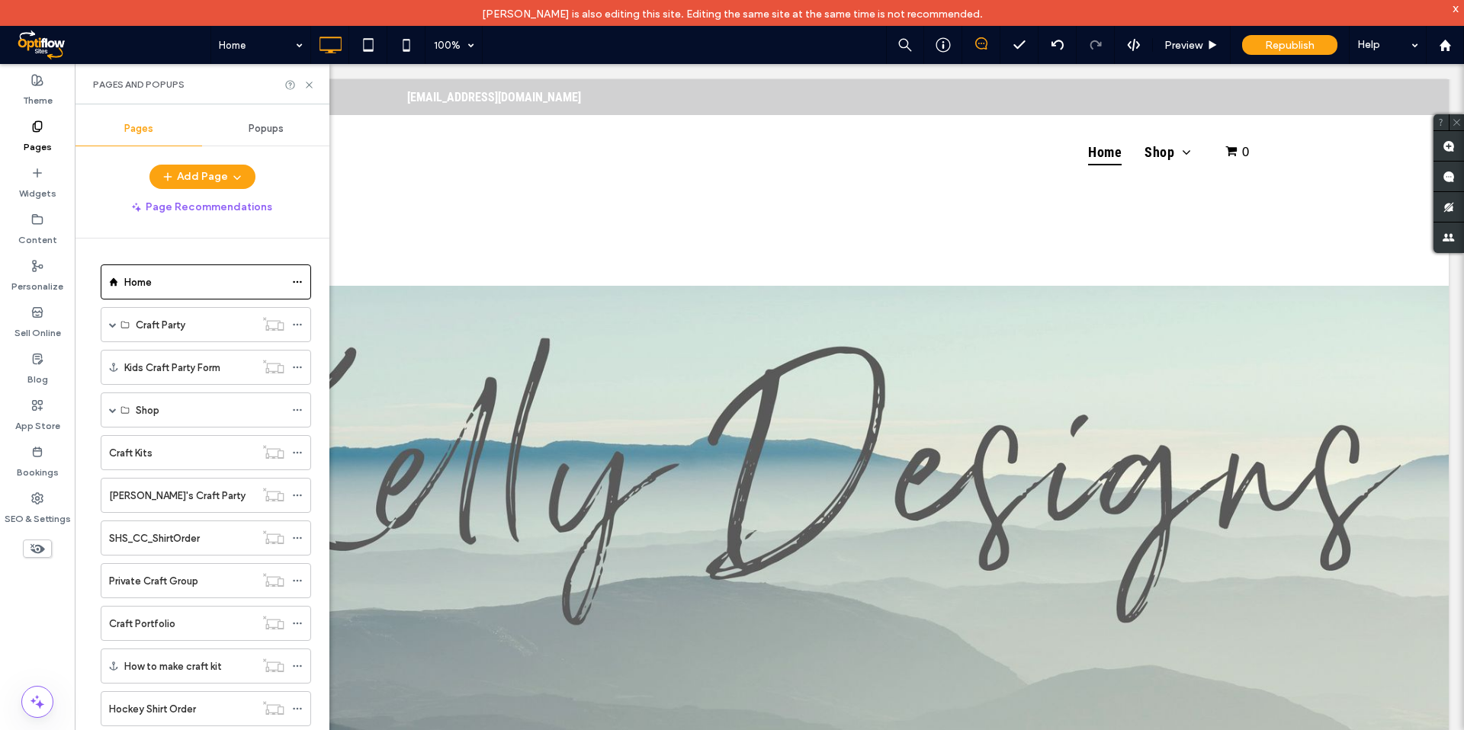
scroll to position [3, 0]
click at [116, 409] on div "Shop" at bounding box center [206, 407] width 210 height 35
click at [114, 408] on span at bounding box center [113, 407] width 8 height 8
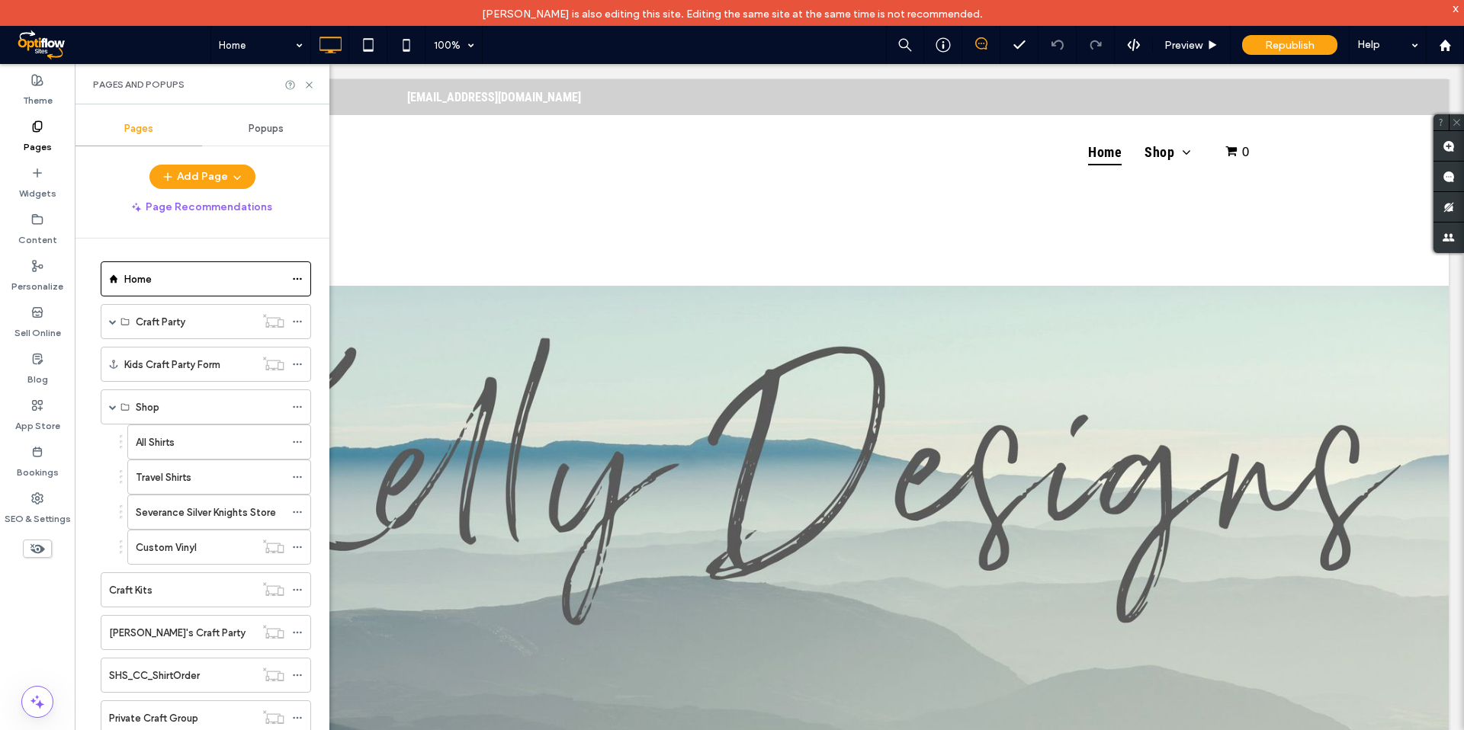
click at [172, 441] on label "All Shirts" at bounding box center [155, 442] width 39 height 27
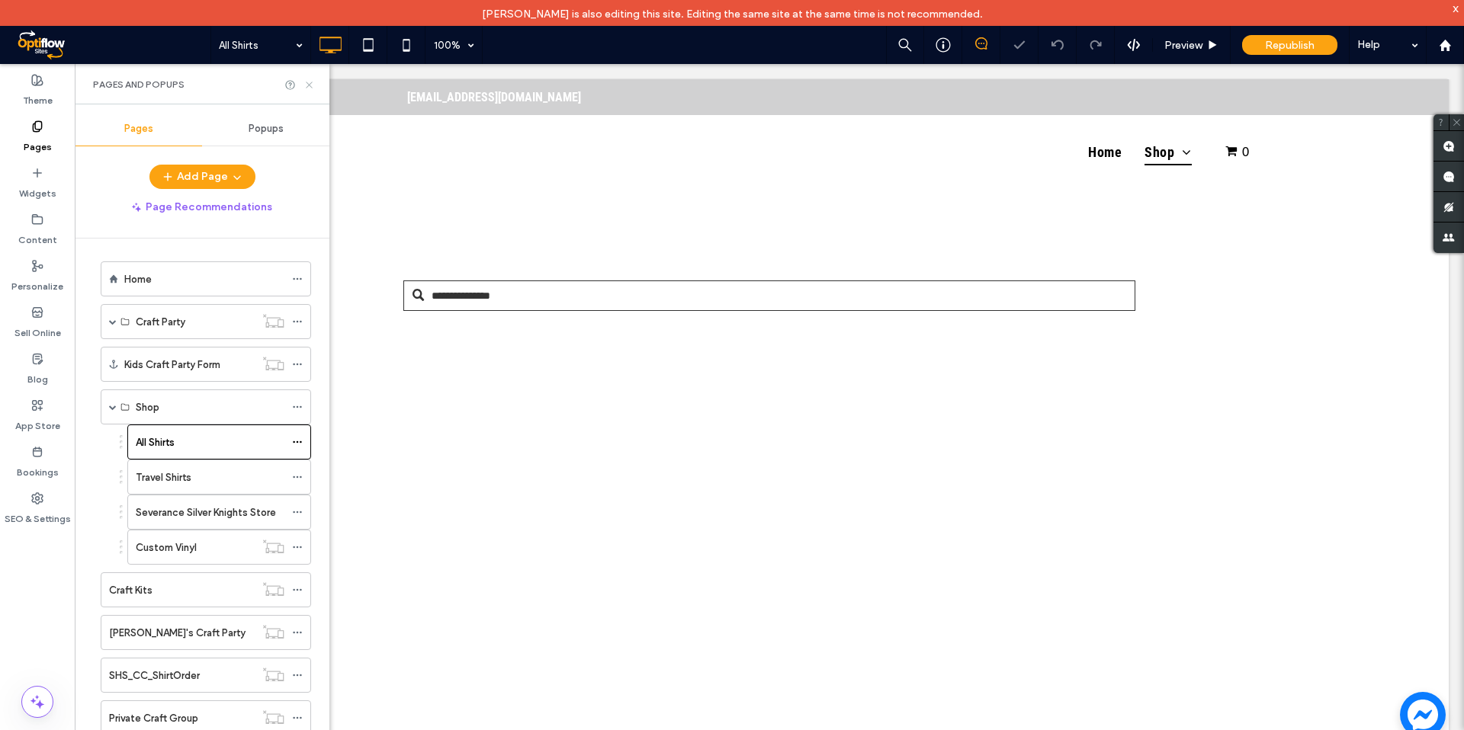
click at [313, 83] on icon at bounding box center [308, 84] width 11 height 11
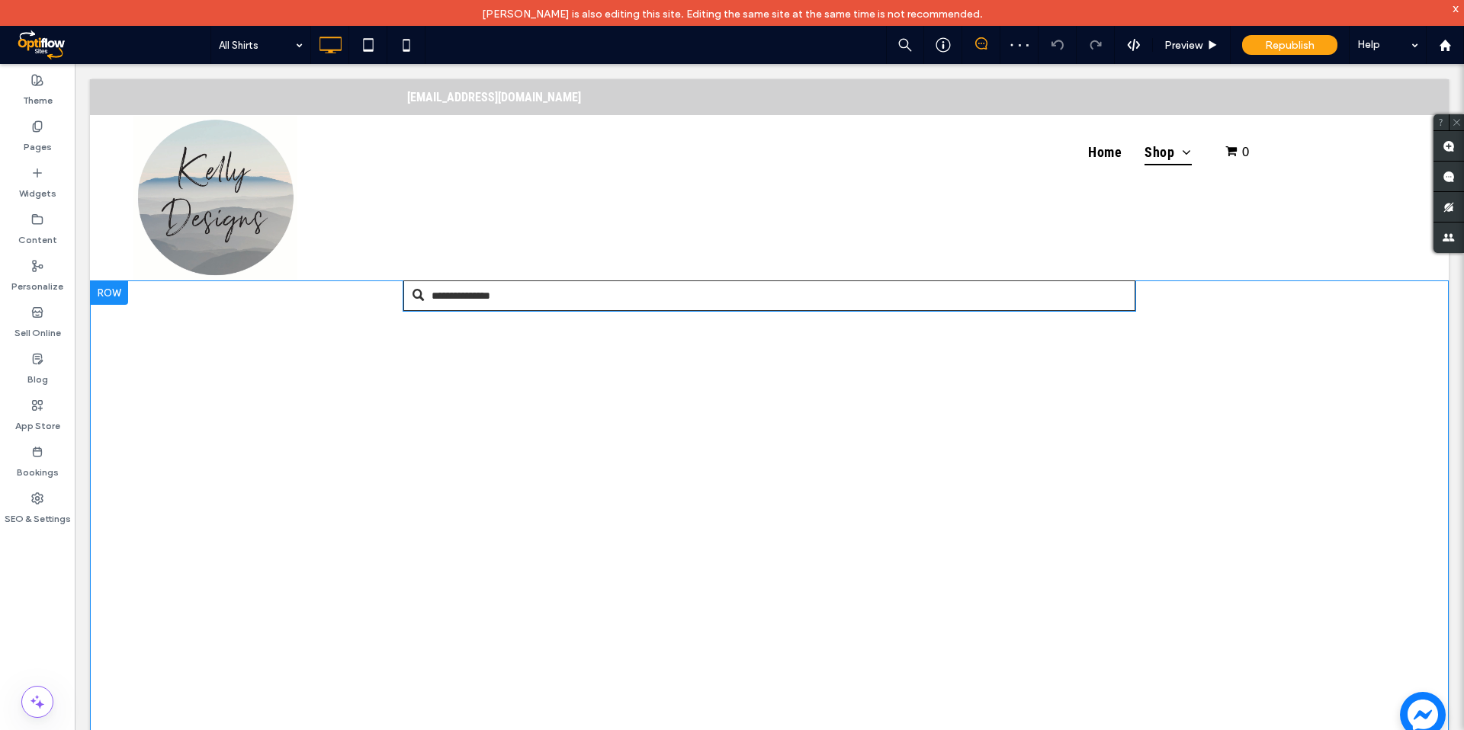
select select "**********"
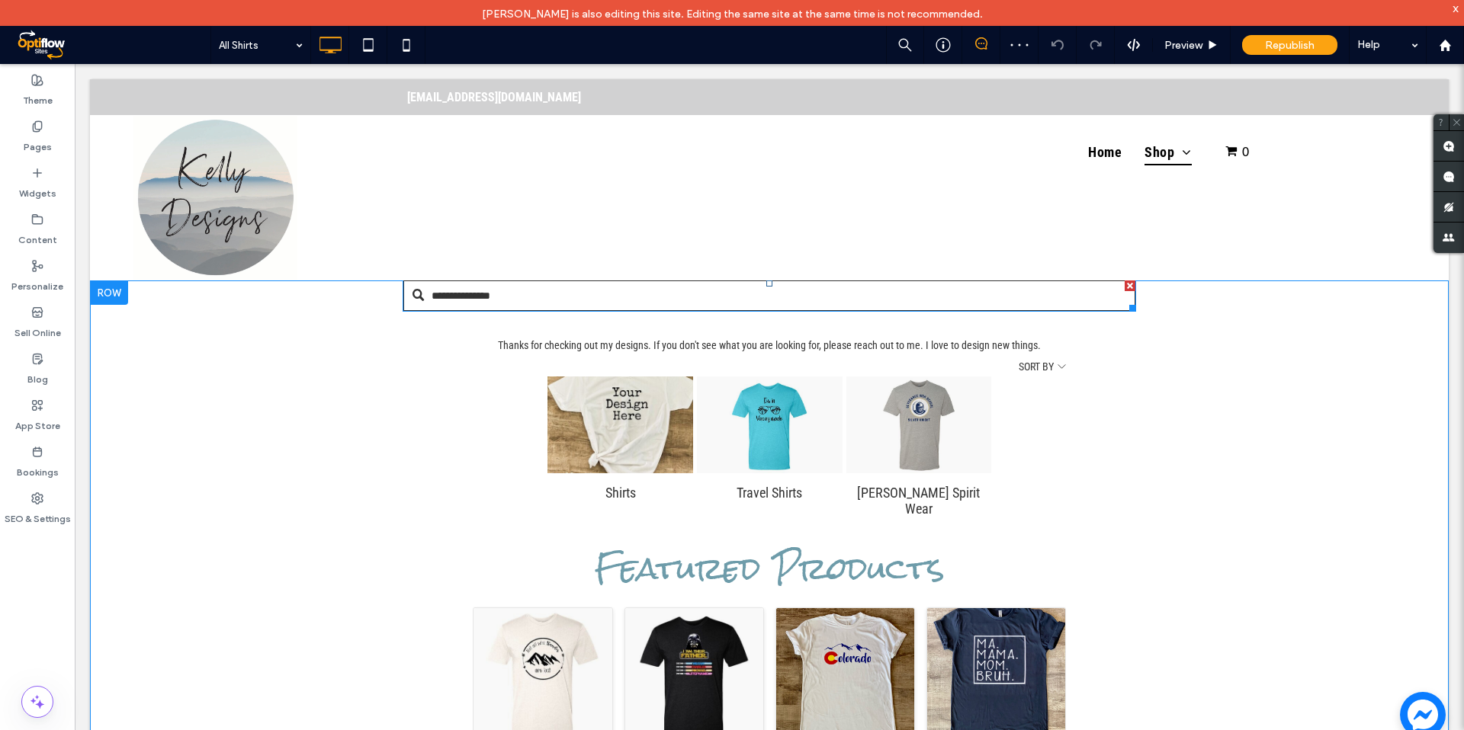
click at [545, 303] on input "text" at bounding box center [769, 296] width 732 height 30
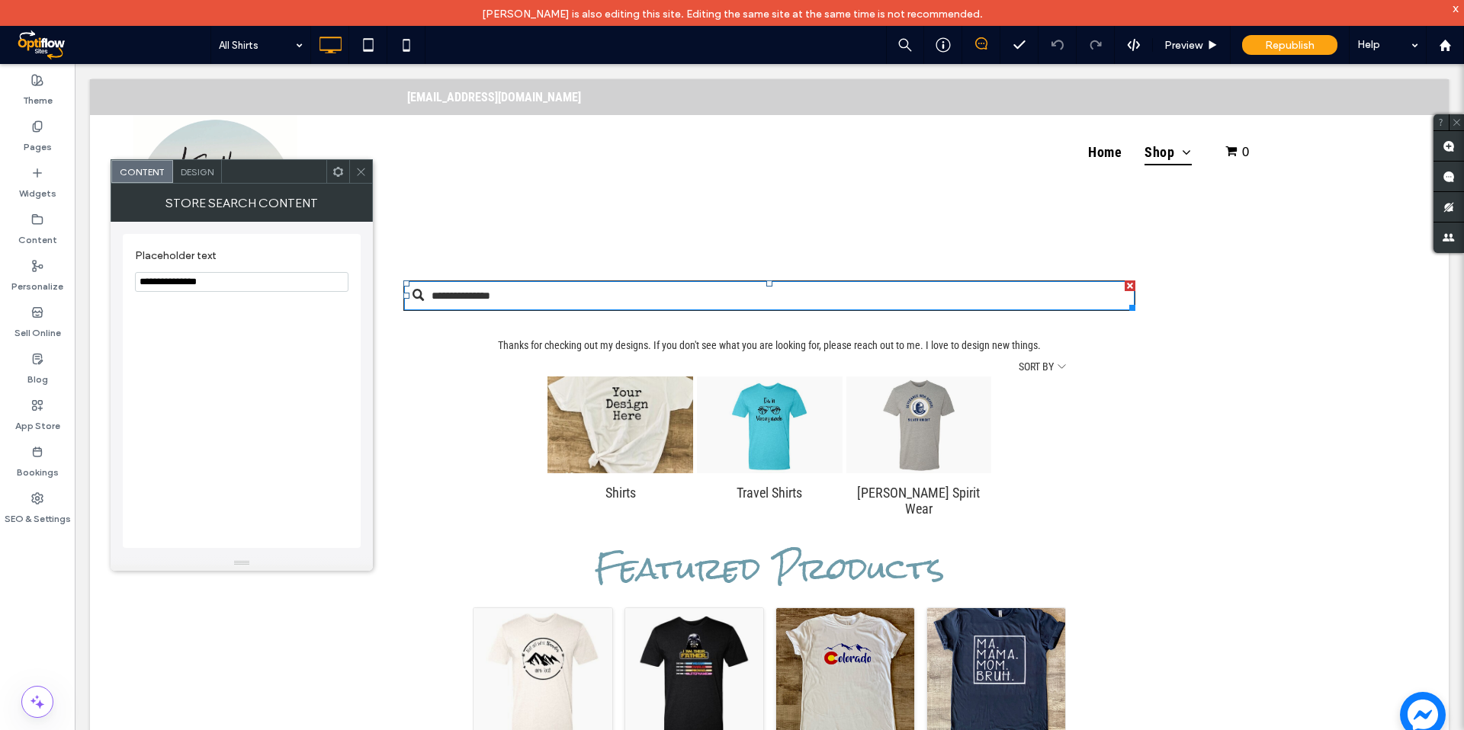
drag, startPoint x: 203, startPoint y: 173, endPoint x: 340, endPoint y: 223, distance: 146.2
click at [203, 173] on span "Design" at bounding box center [197, 171] width 33 height 11
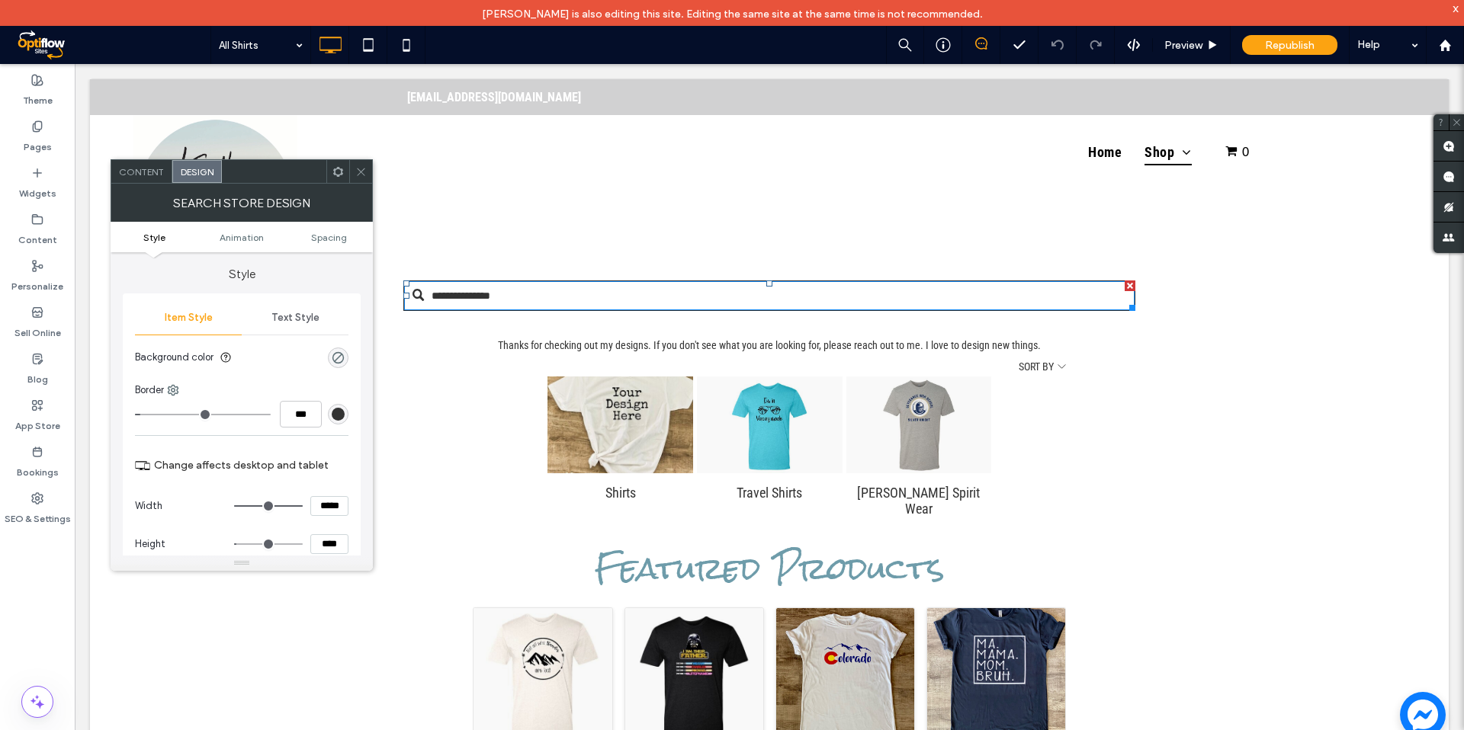
click at [387, 293] on div "**********" at bounding box center [769, 689] width 1358 height 817
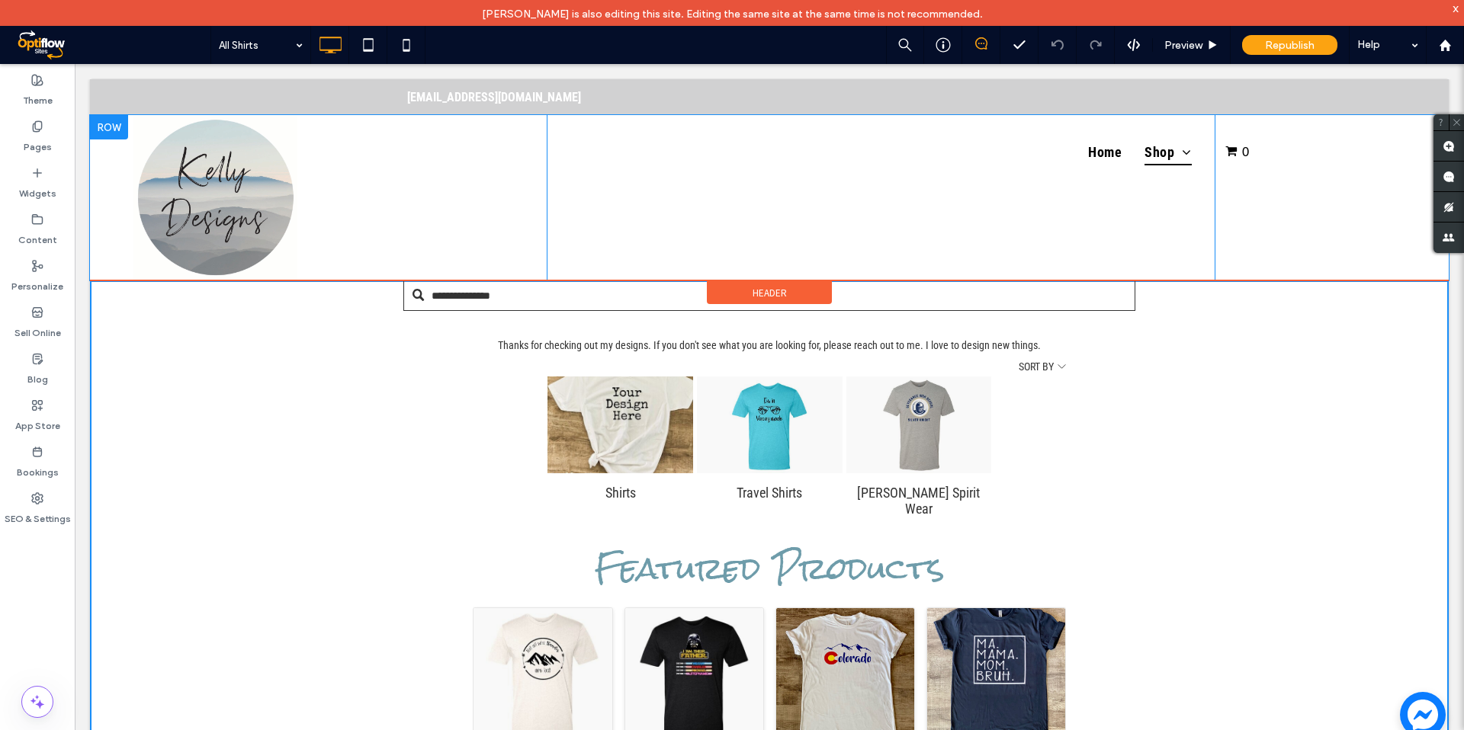
click at [361, 172] on div "Click To Paste" at bounding box center [323, 197] width 445 height 165
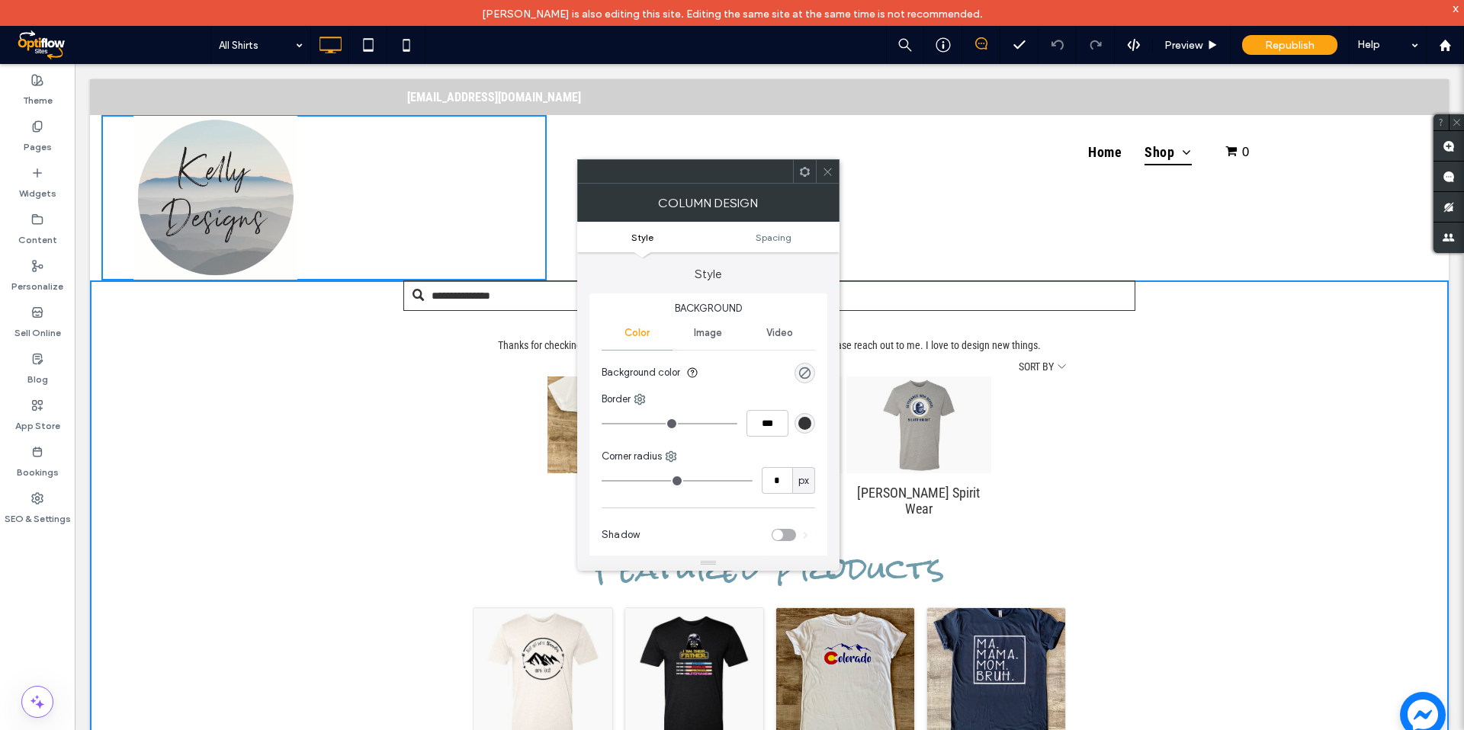
click at [830, 170] on icon at bounding box center [827, 171] width 11 height 11
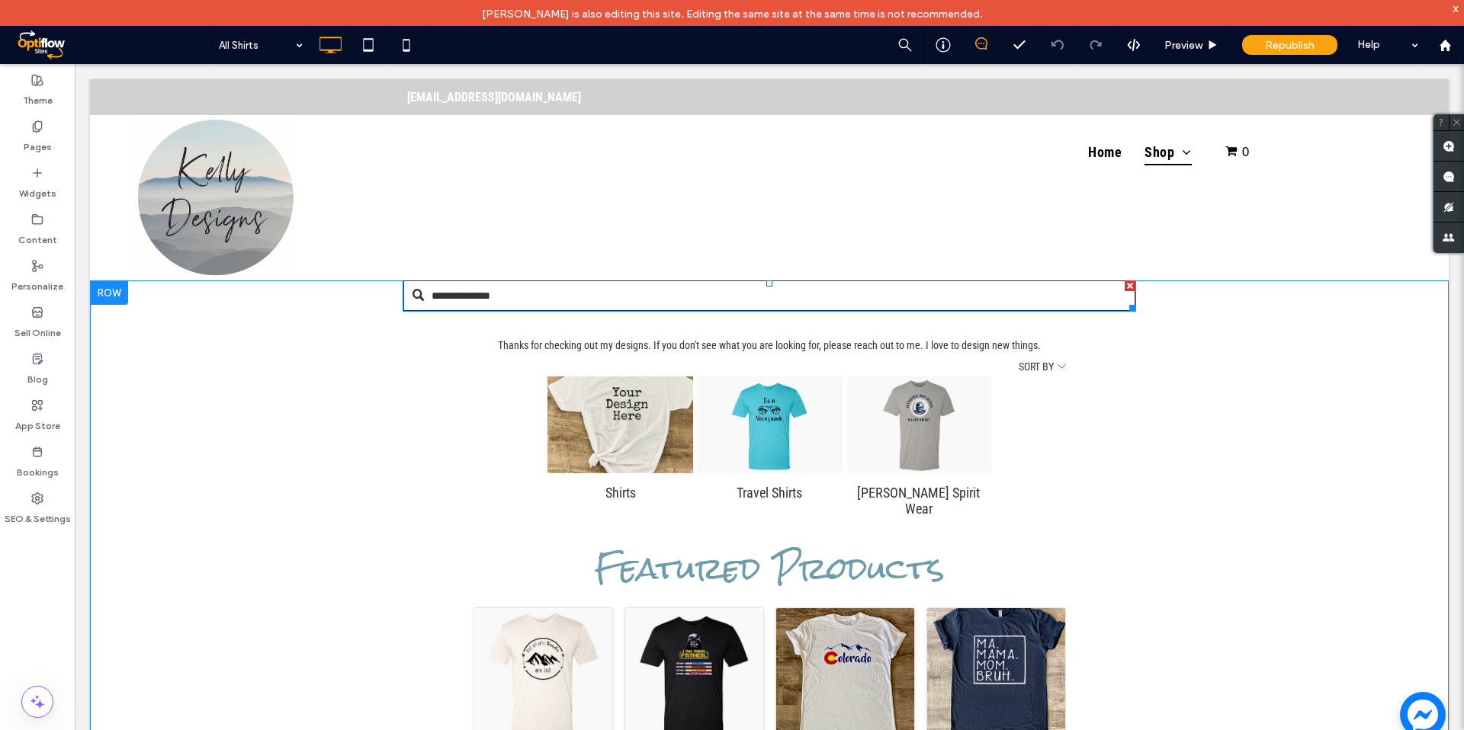
click at [1105, 300] on input "text" at bounding box center [769, 296] width 732 height 30
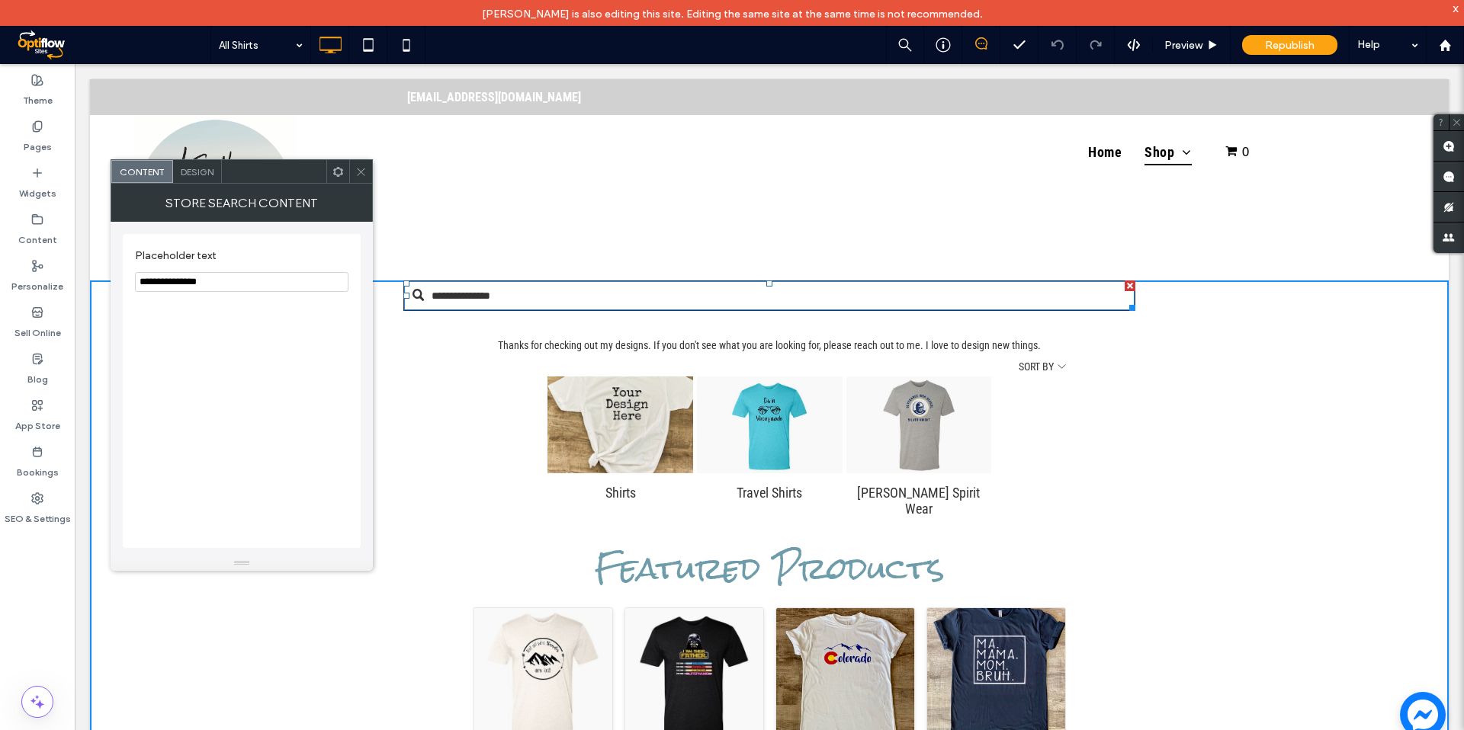
click at [198, 282] on input "**********" at bounding box center [241, 282] width 213 height 20
click at [220, 285] on input "**********" at bounding box center [241, 282] width 213 height 20
drag, startPoint x: 219, startPoint y: 285, endPoint x: 200, endPoint y: 221, distance: 66.8
click at [210, 269] on section "**********" at bounding box center [241, 271] width 213 height 58
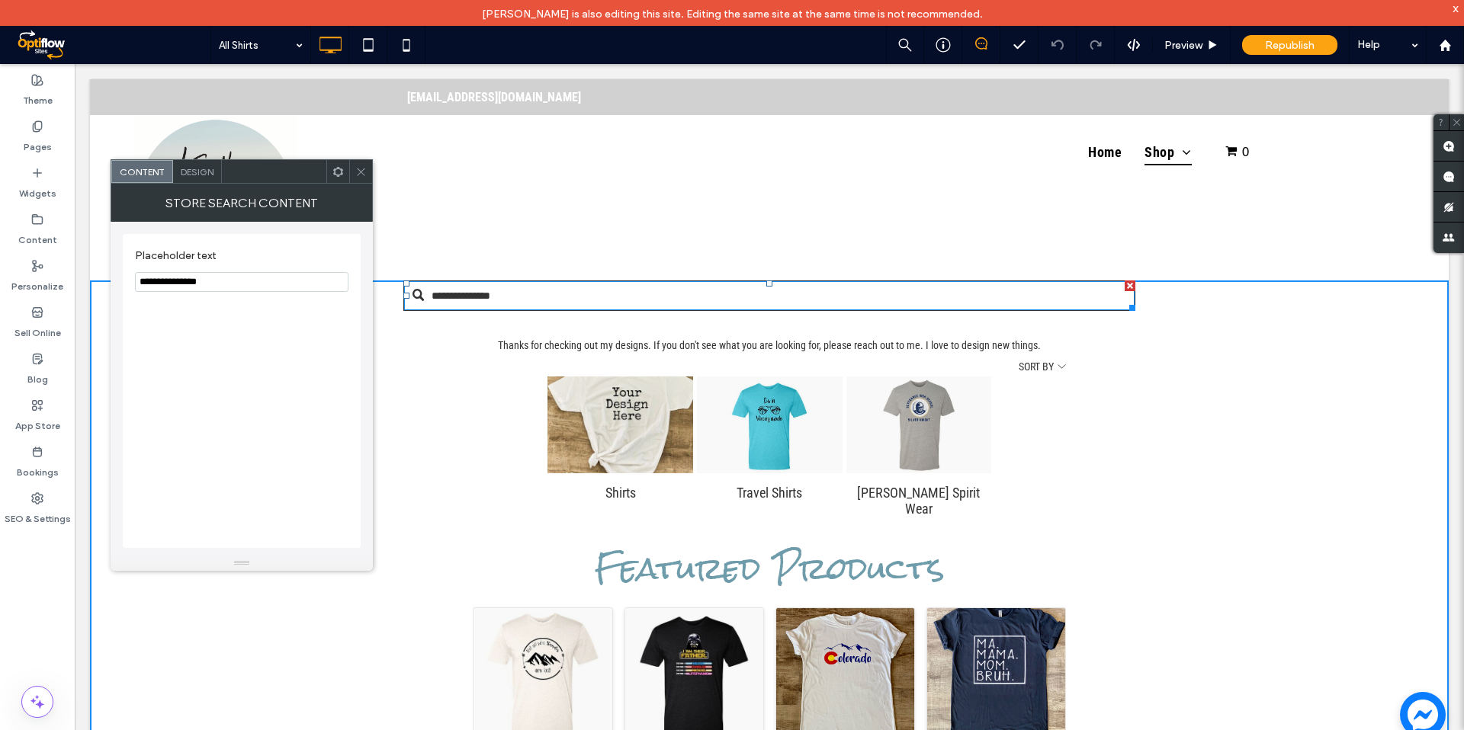
click at [363, 167] on icon at bounding box center [360, 171] width 11 height 11
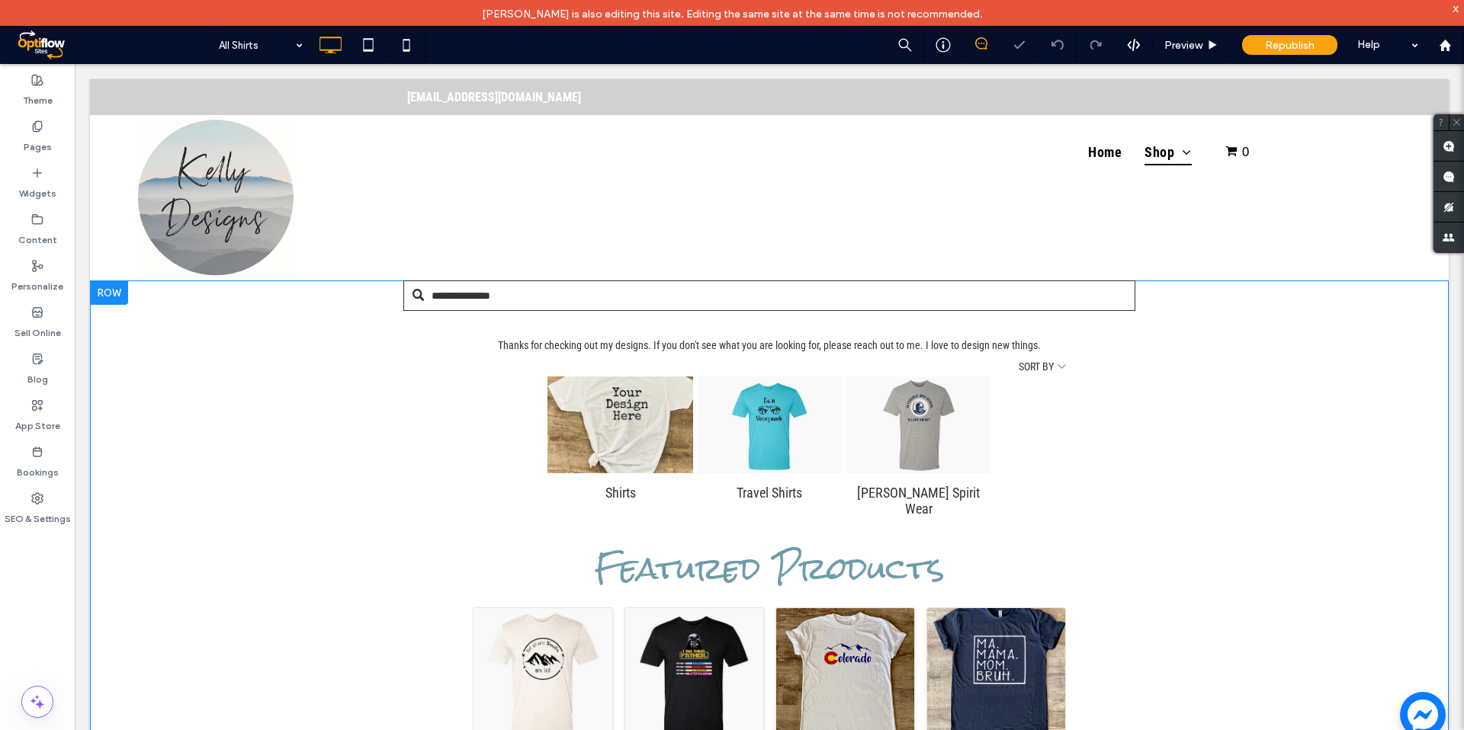
click at [401, 360] on div "**********" at bounding box center [769, 689] width 1358 height 817
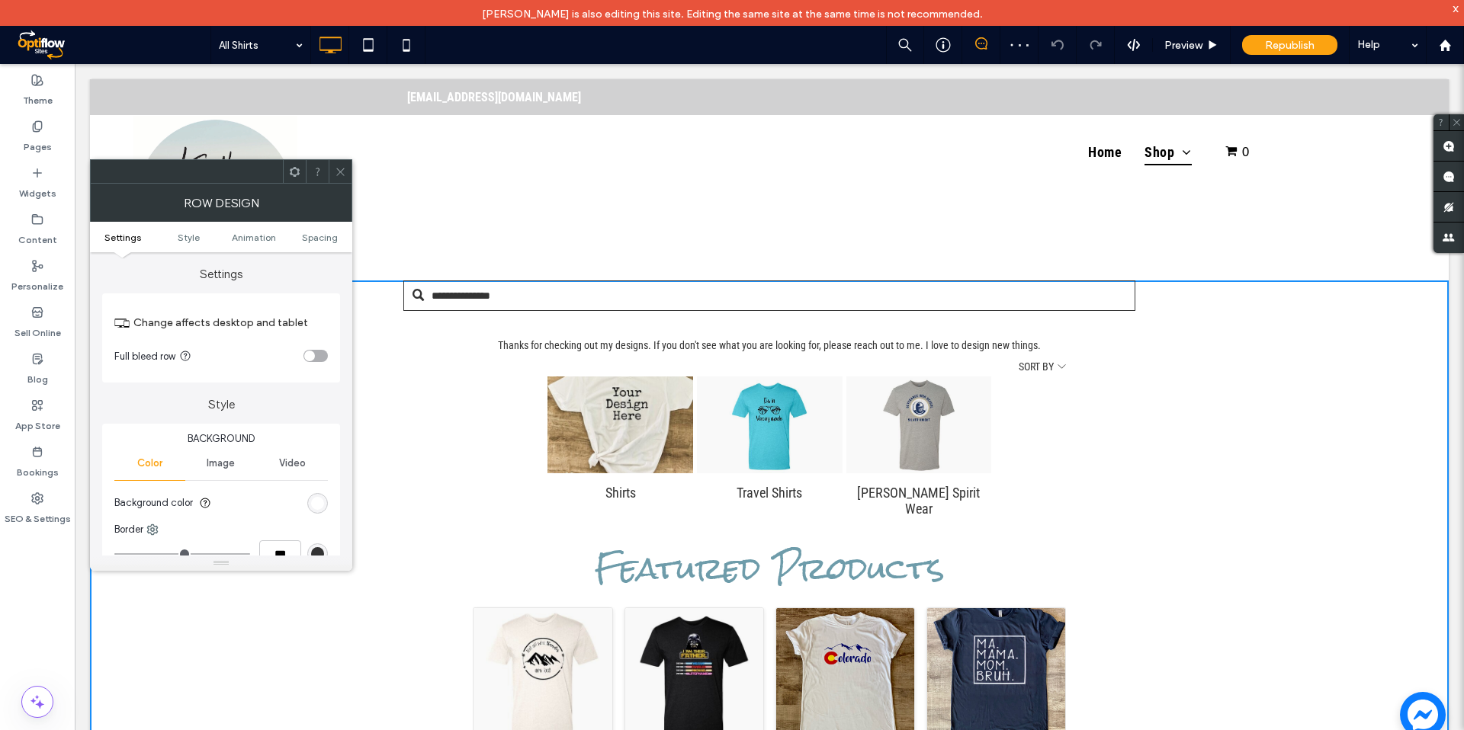
click at [340, 170] on icon at bounding box center [340, 171] width 11 height 11
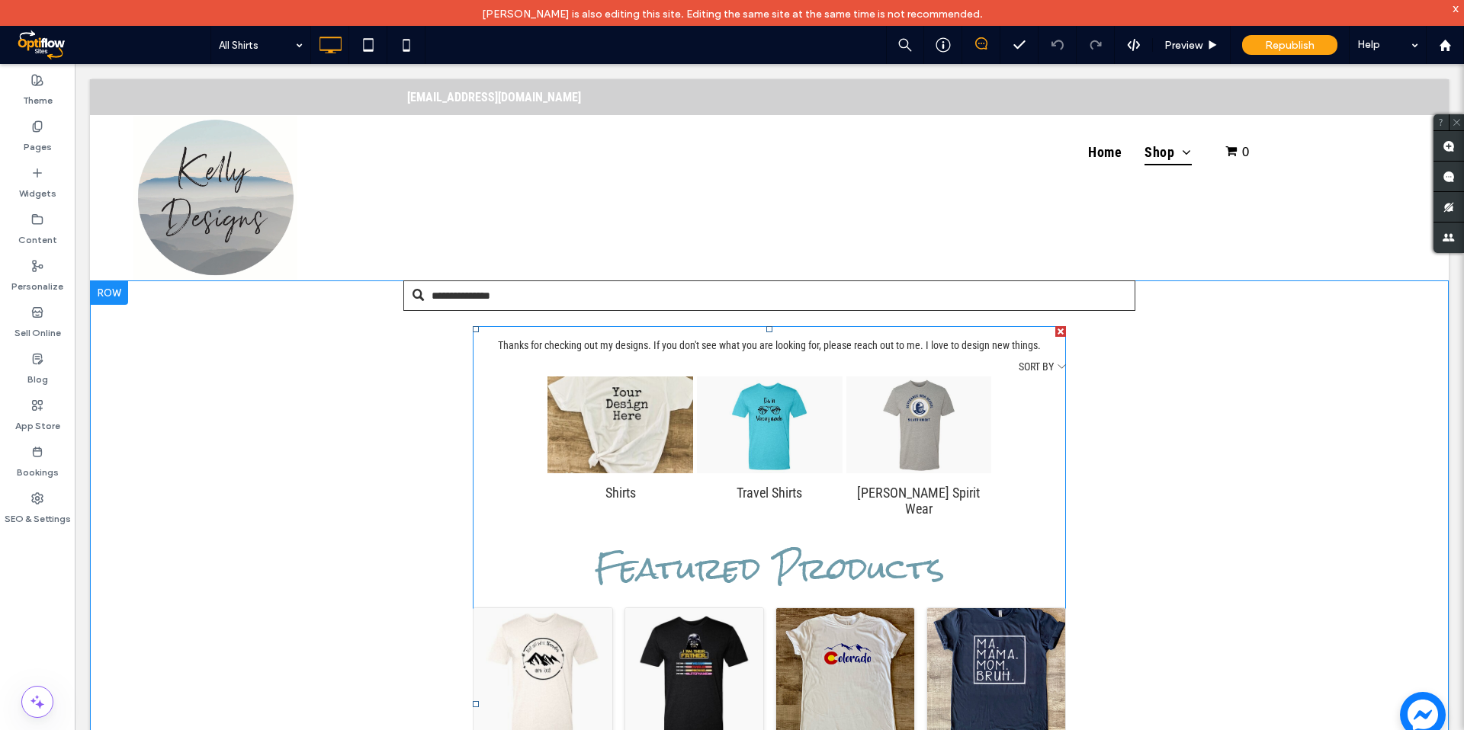
click at [584, 415] on span at bounding box center [769, 704] width 593 height 756
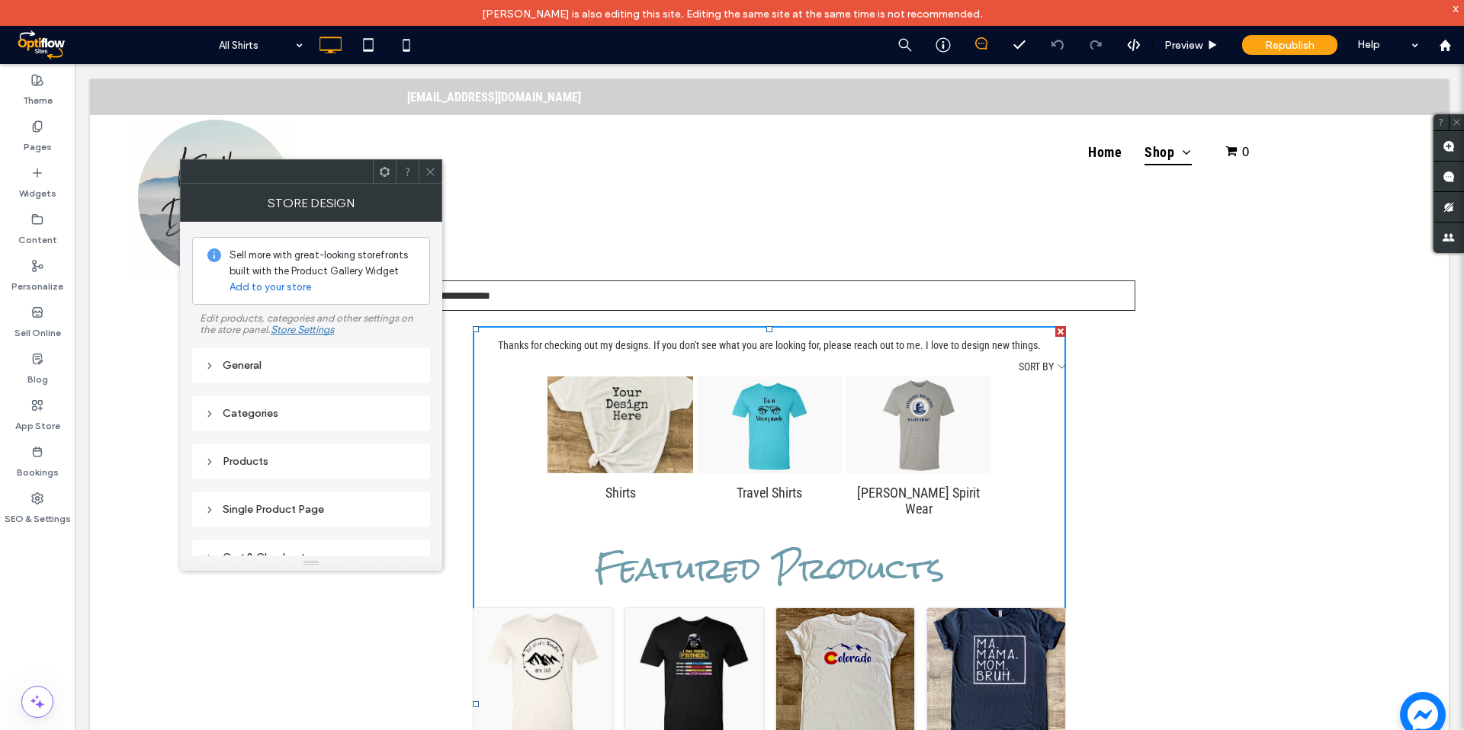
drag, startPoint x: 264, startPoint y: 283, endPoint x: 289, endPoint y: 292, distance: 26.8
click at [263, 283] on link "Add to your store" at bounding box center [270, 287] width 82 height 15
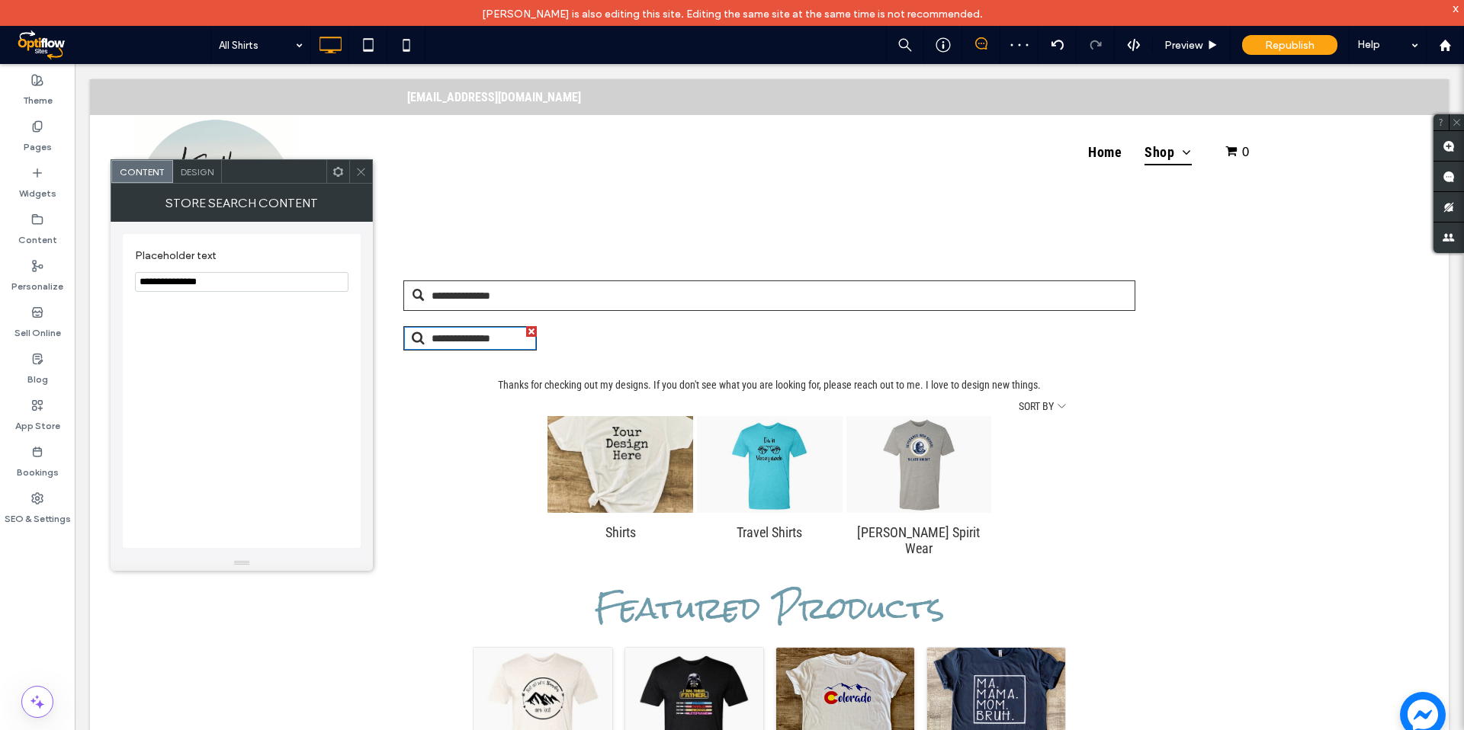
click at [361, 174] on icon at bounding box center [360, 171] width 11 height 11
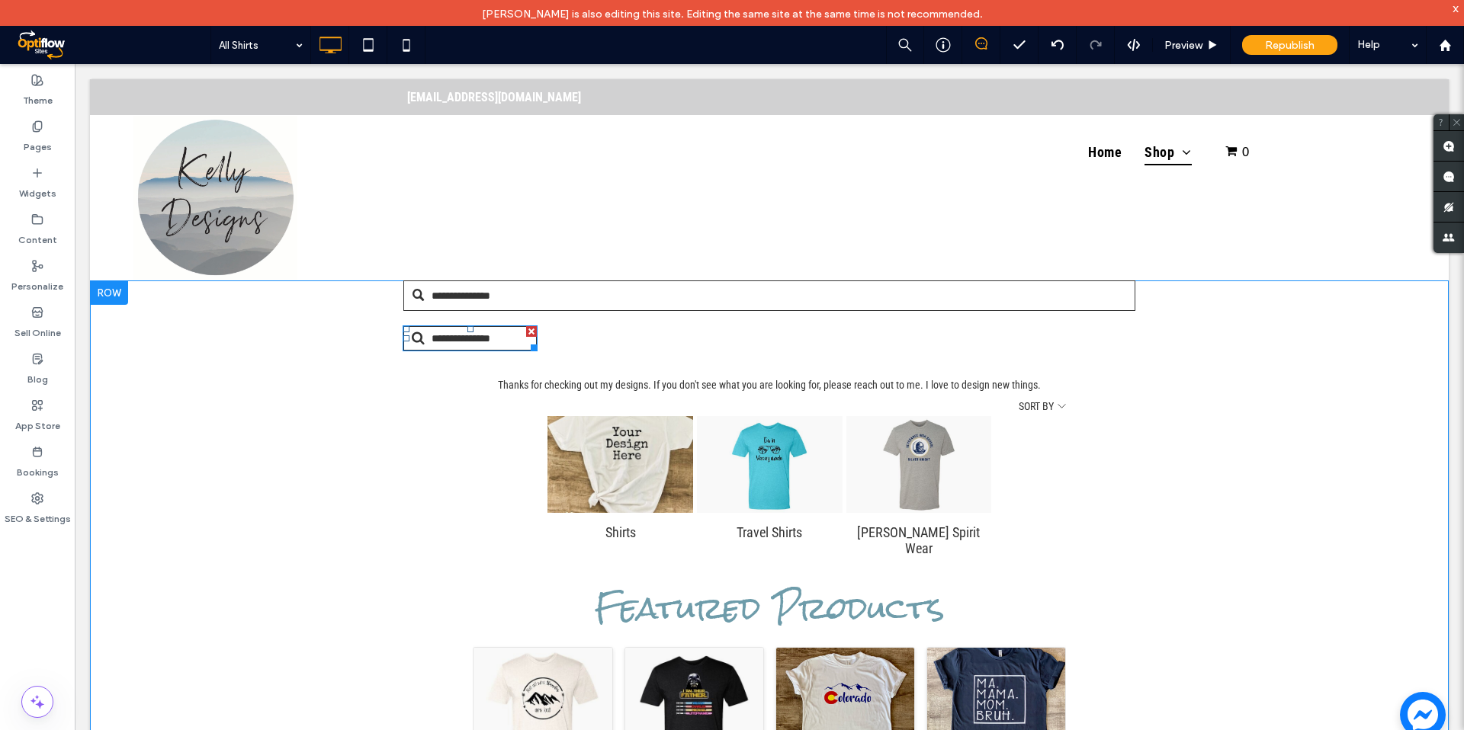
click at [531, 332] on div at bounding box center [531, 331] width 11 height 11
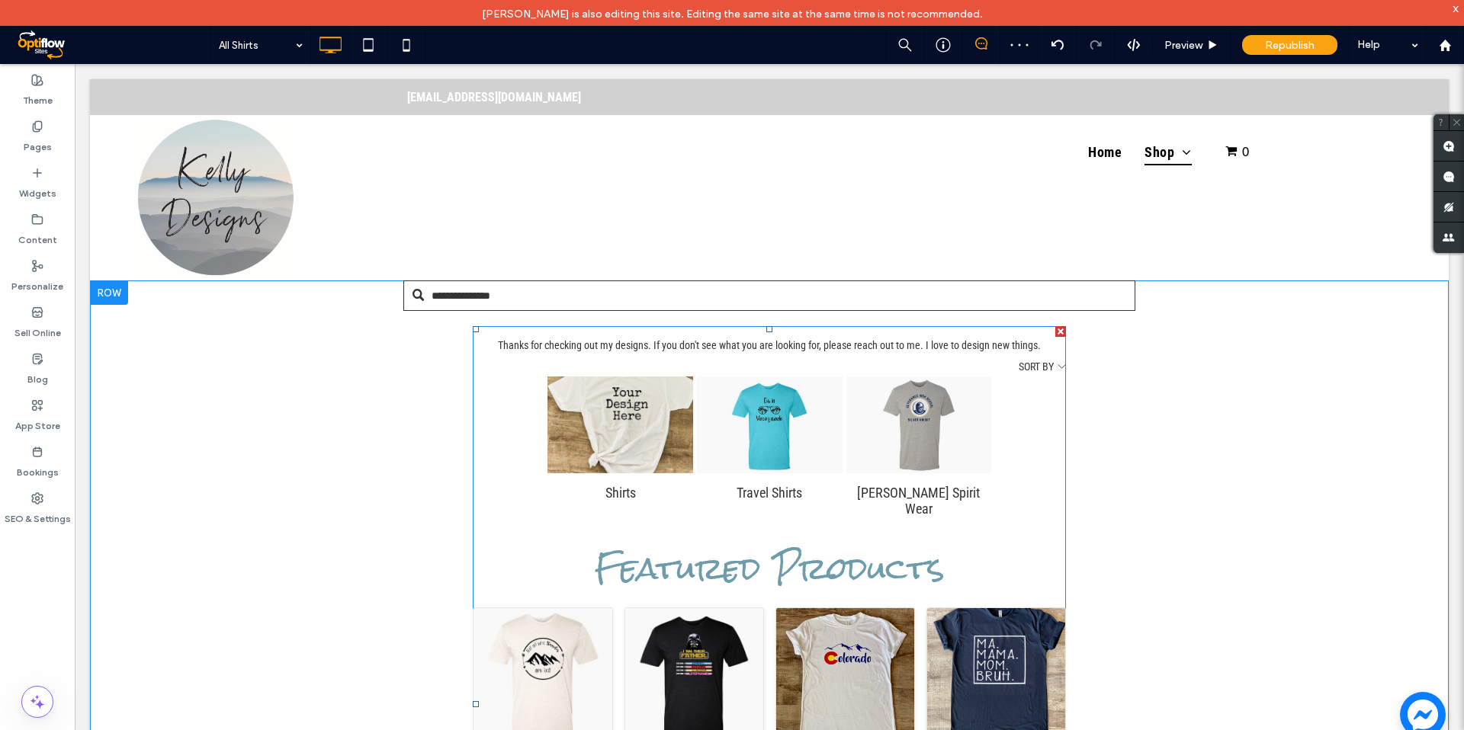
click at [596, 351] on p "Thanks for checking out my designs. If you don't see what you are looking for, …" at bounding box center [769, 345] width 593 height 15
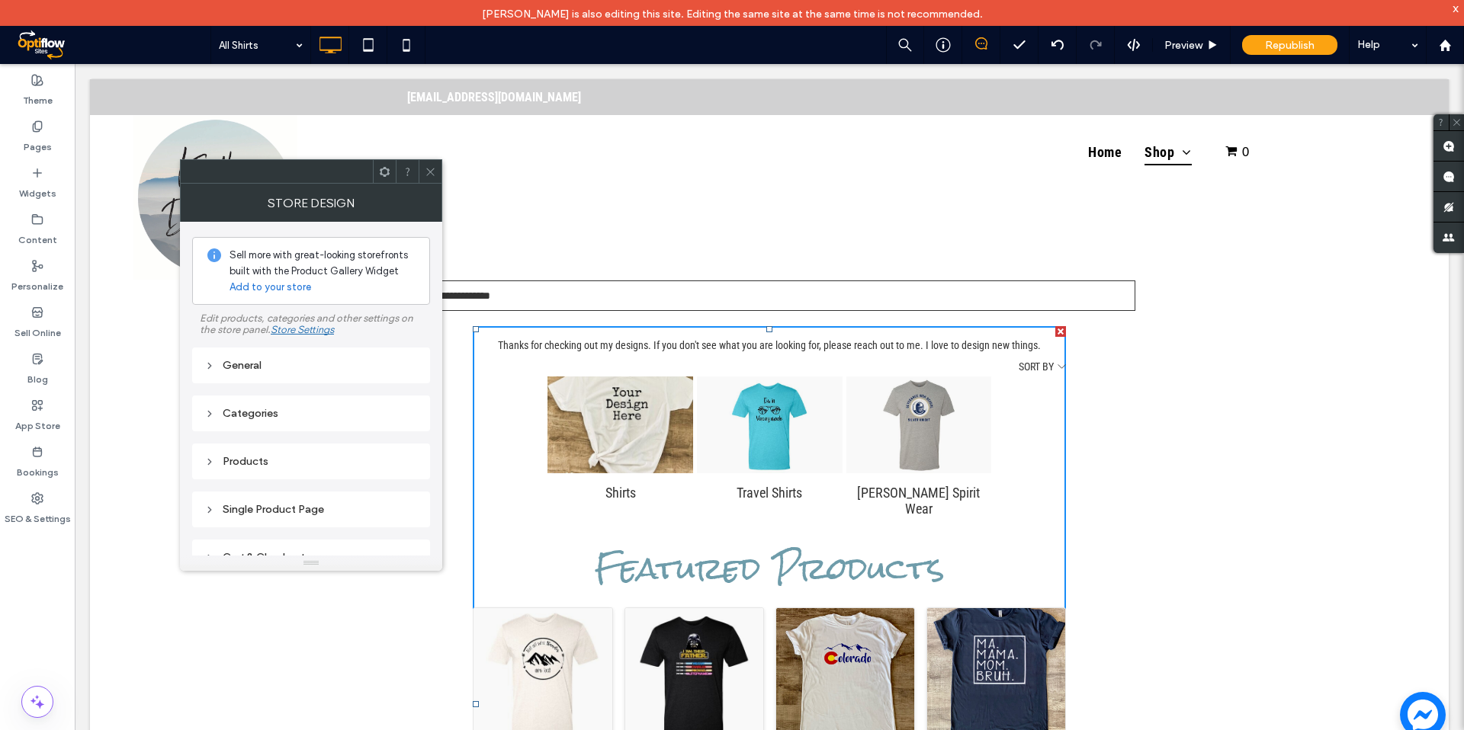
click at [276, 287] on link "Add to your store" at bounding box center [270, 287] width 82 height 15
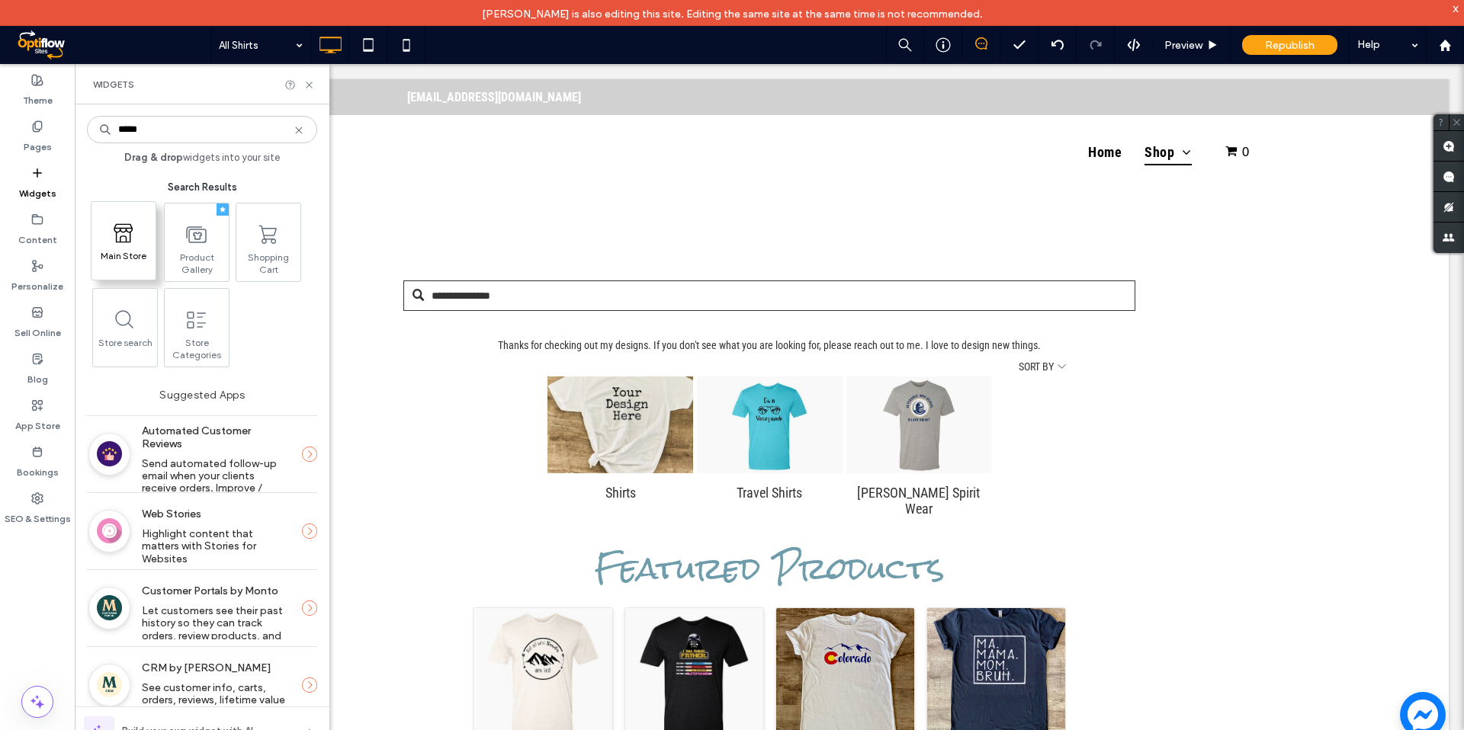
click at [125, 252] on span "Main Store" at bounding box center [123, 260] width 64 height 21
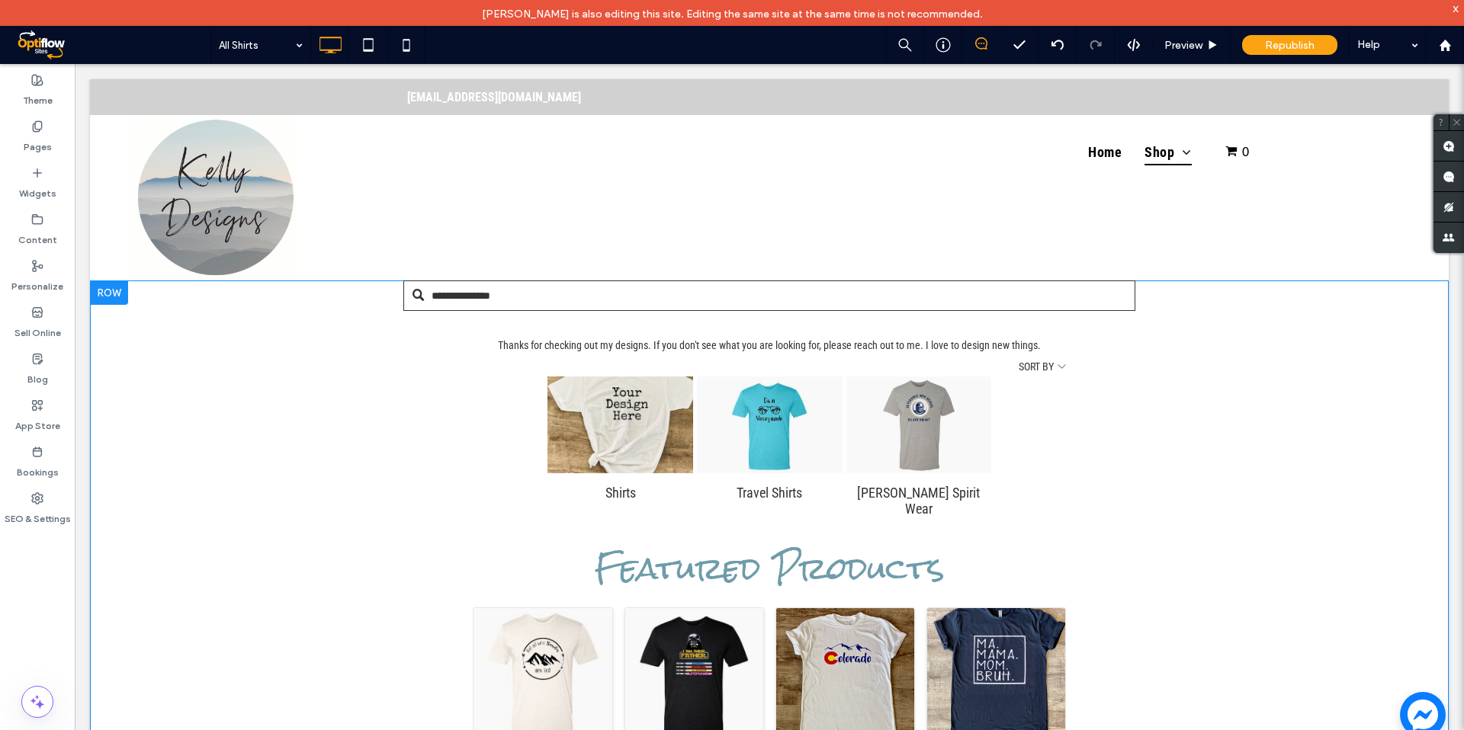
click at [1151, 357] on div "**********" at bounding box center [769, 689] width 1358 height 817
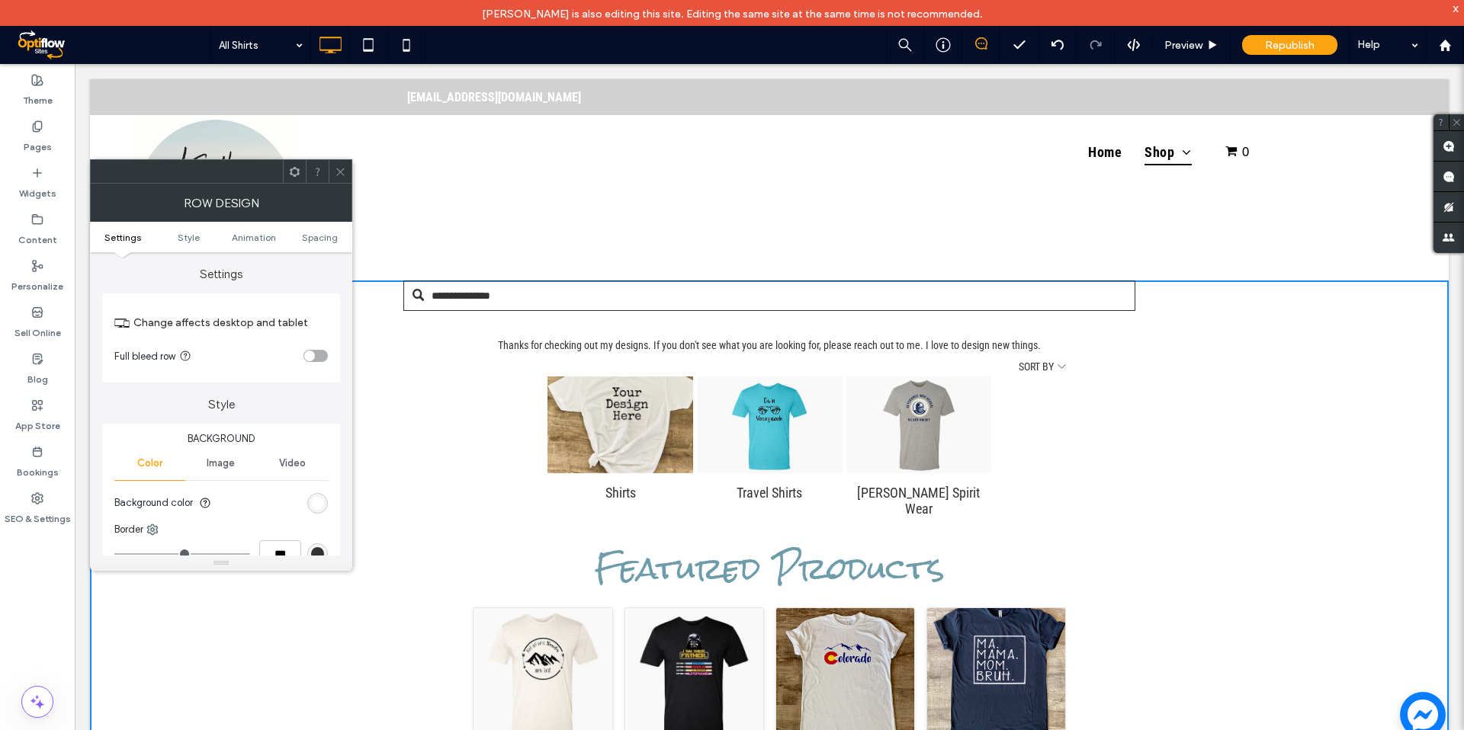
click at [336, 167] on icon at bounding box center [340, 171] width 11 height 11
